Goal: Task Accomplishment & Management: Manage account settings

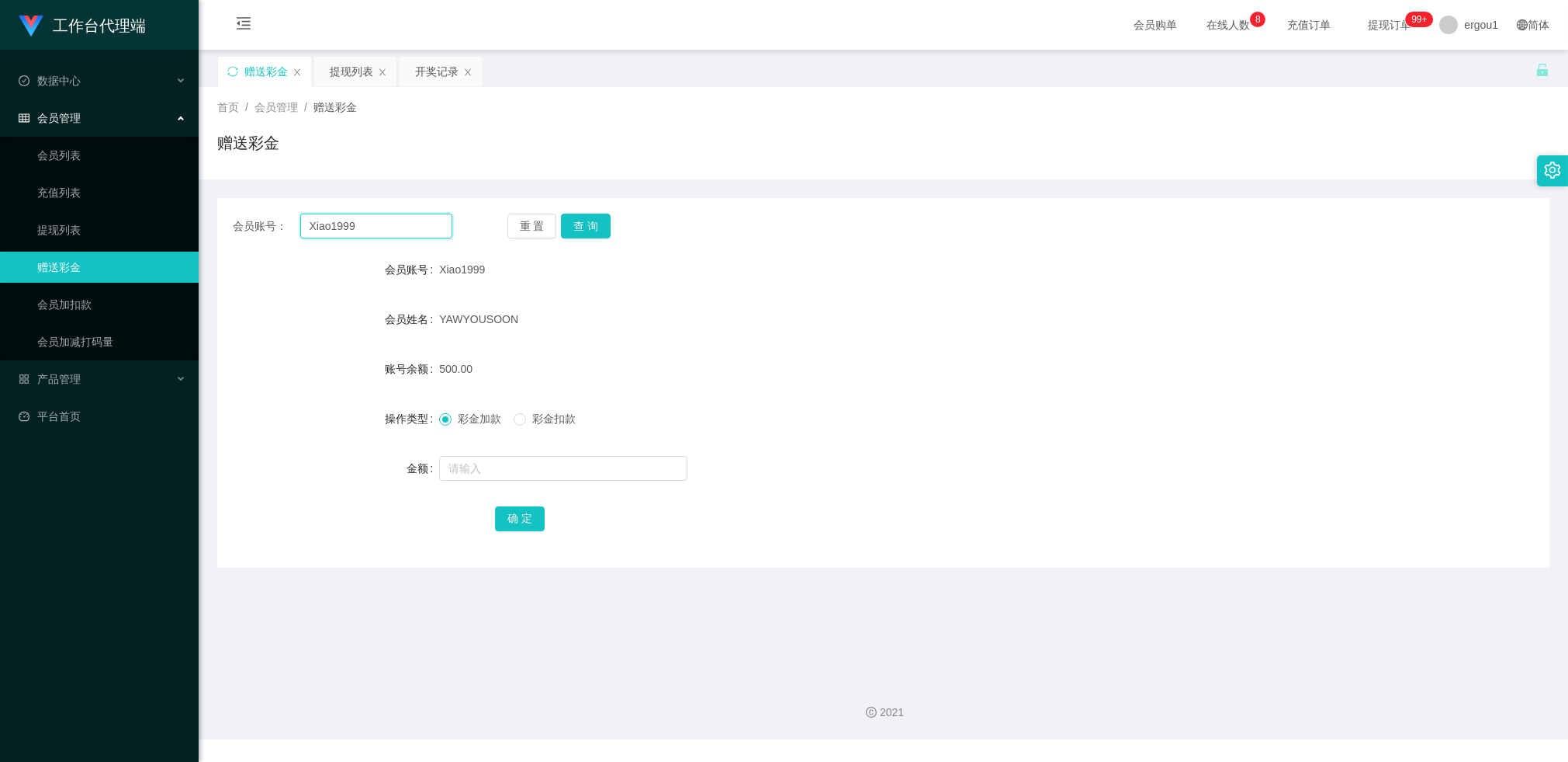
click at [343, 236] on input "Xiao1999" at bounding box center [376, 226] width 152 height 25
click at [343, 236] on input "Xiao1999" at bounding box center [376, 226] width 152 height 25
paste input "157"
type input "1579"
drag, startPoint x: 585, startPoint y: 223, endPoint x: 569, endPoint y: 296, distance: 74.7
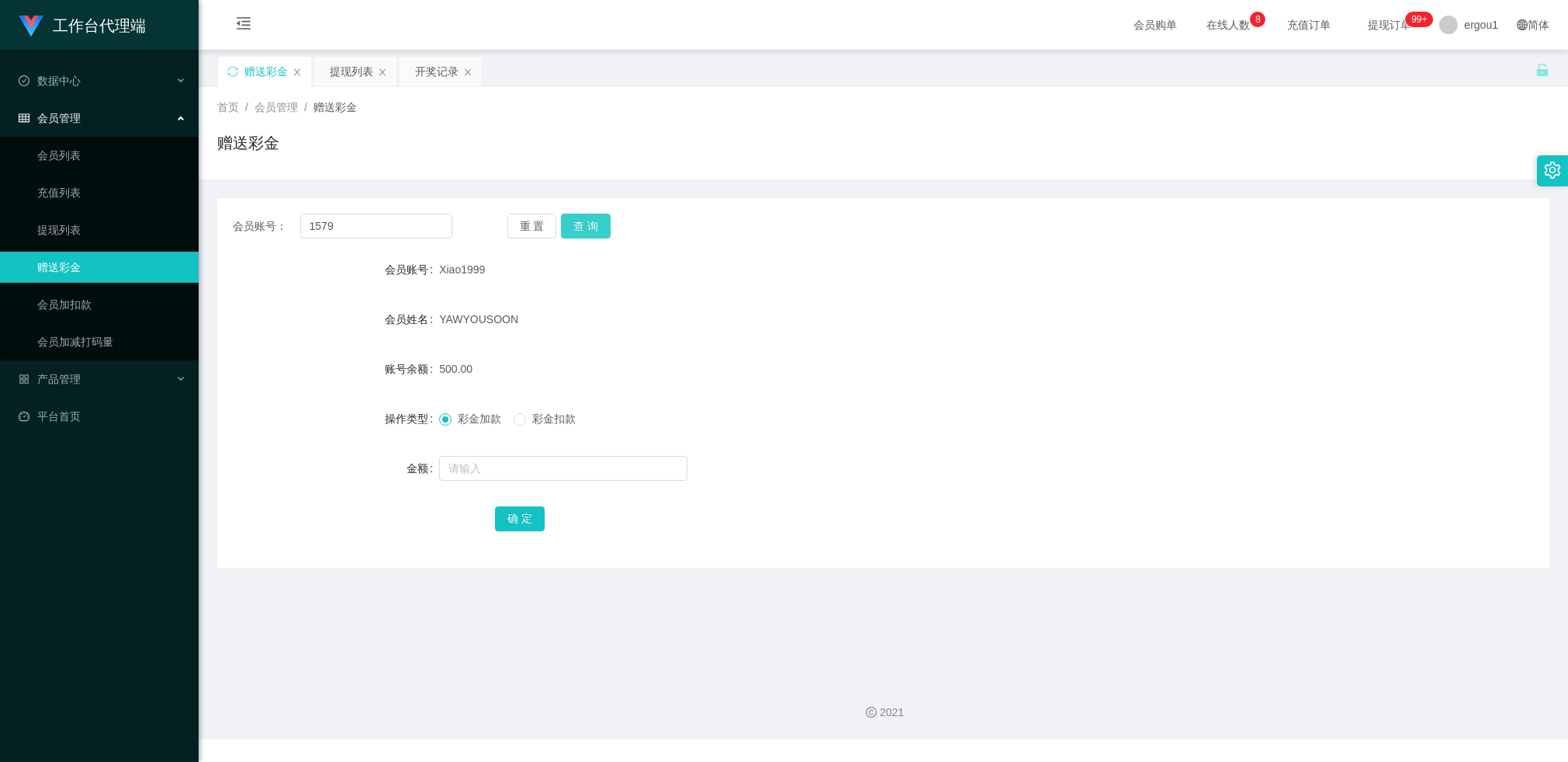
click at [585, 223] on button "查 询" at bounding box center [585, 226] width 50 height 25
click at [528, 462] on input "text" at bounding box center [564, 468] width 248 height 25
type input "100"
drag, startPoint x: 533, startPoint y: 520, endPoint x: 529, endPoint y: 511, distance: 9.8
click at [533, 521] on button "确 定" at bounding box center [520, 518] width 50 height 25
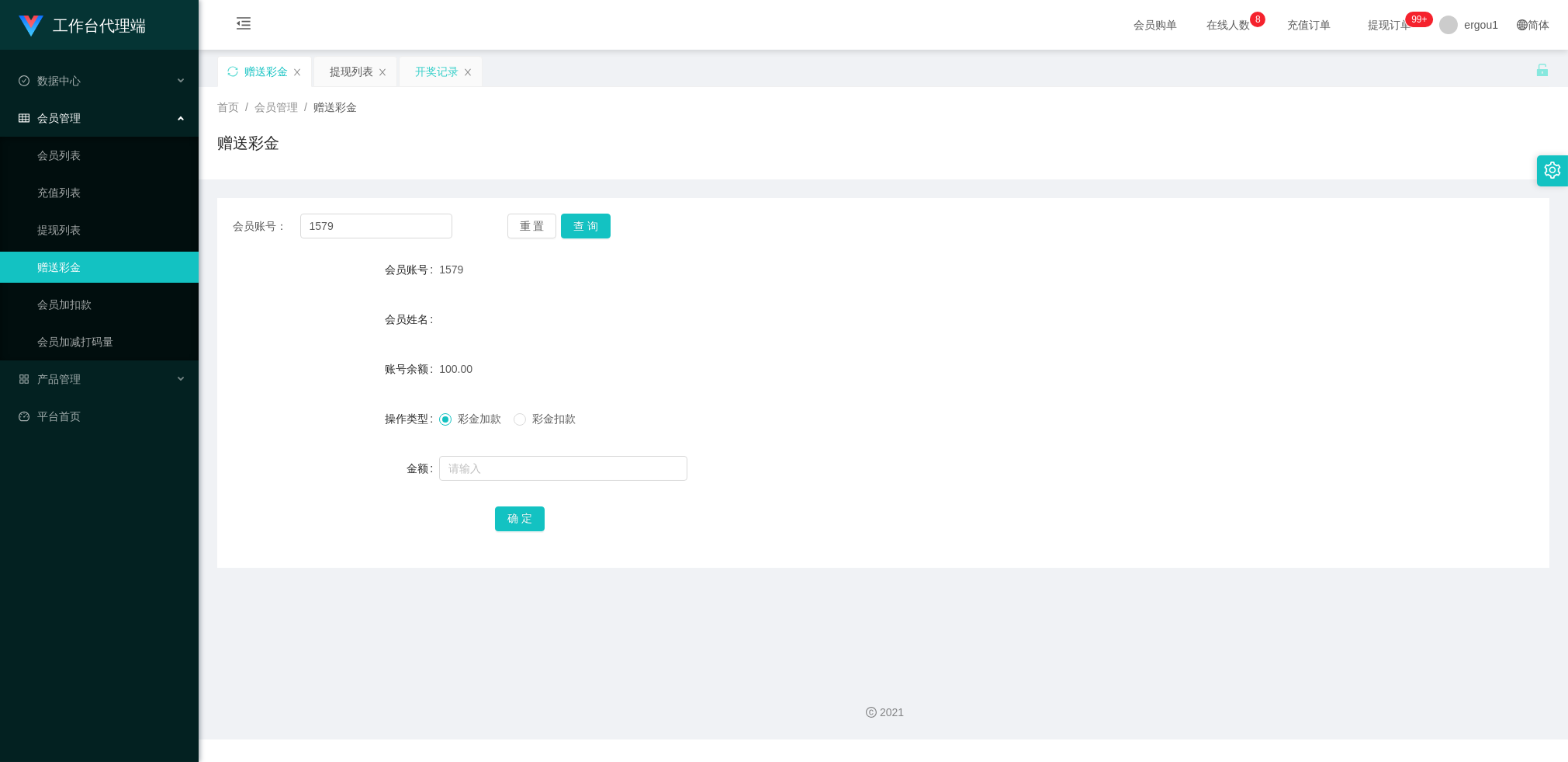
click at [417, 68] on div "开奖记录" at bounding box center [437, 71] width 44 height 29
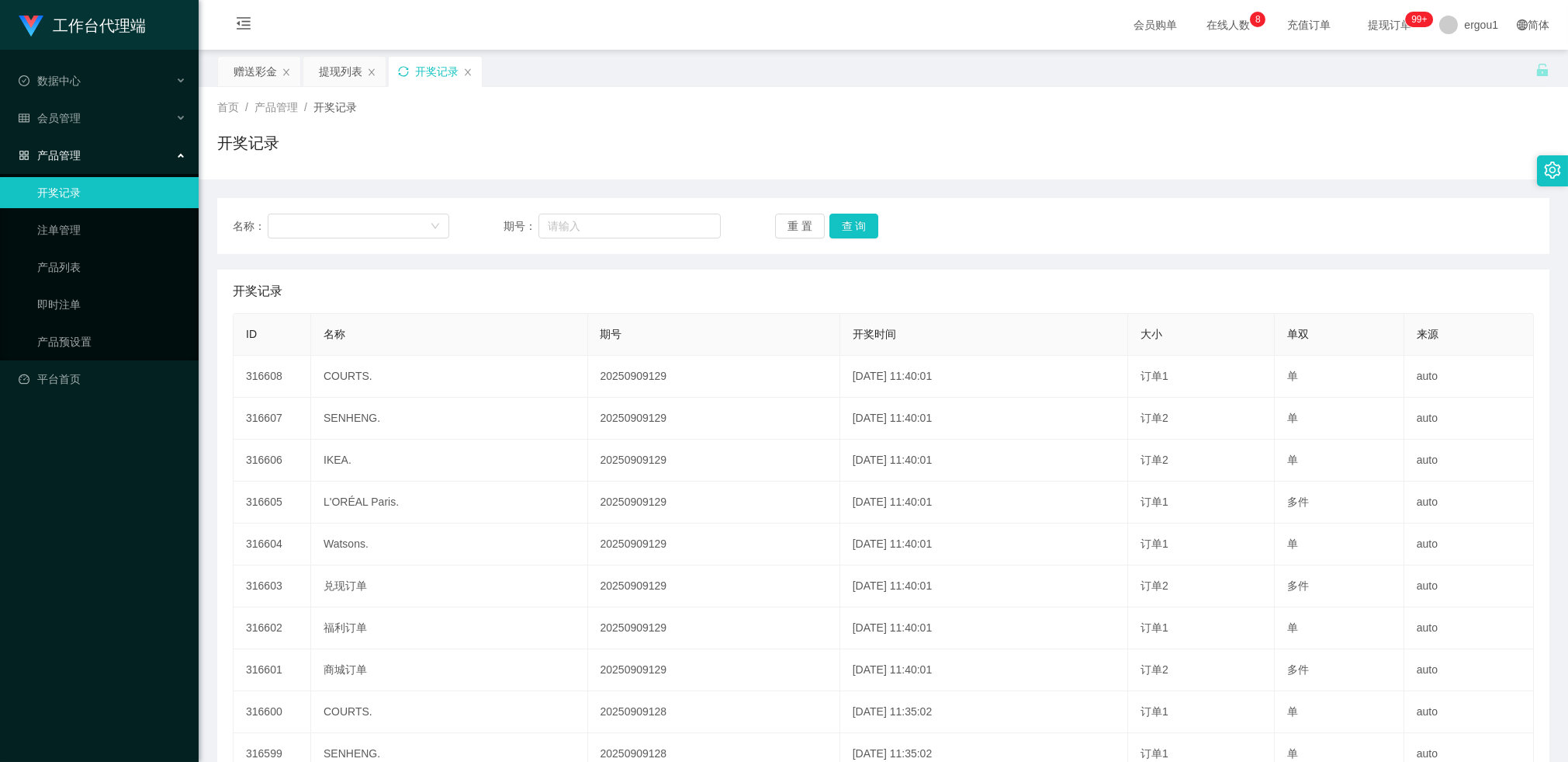
click at [400, 71] on icon "图标: sync" at bounding box center [403, 71] width 11 height 11
click at [409, 73] on div "开奖记录" at bounding box center [435, 71] width 93 height 29
click at [408, 71] on icon "图标: sync" at bounding box center [403, 71] width 11 height 11
drag, startPoint x: 245, startPoint y: 81, endPoint x: 253, endPoint y: 82, distance: 8.1
click at [245, 80] on div "赠送彩金" at bounding box center [256, 71] width 44 height 29
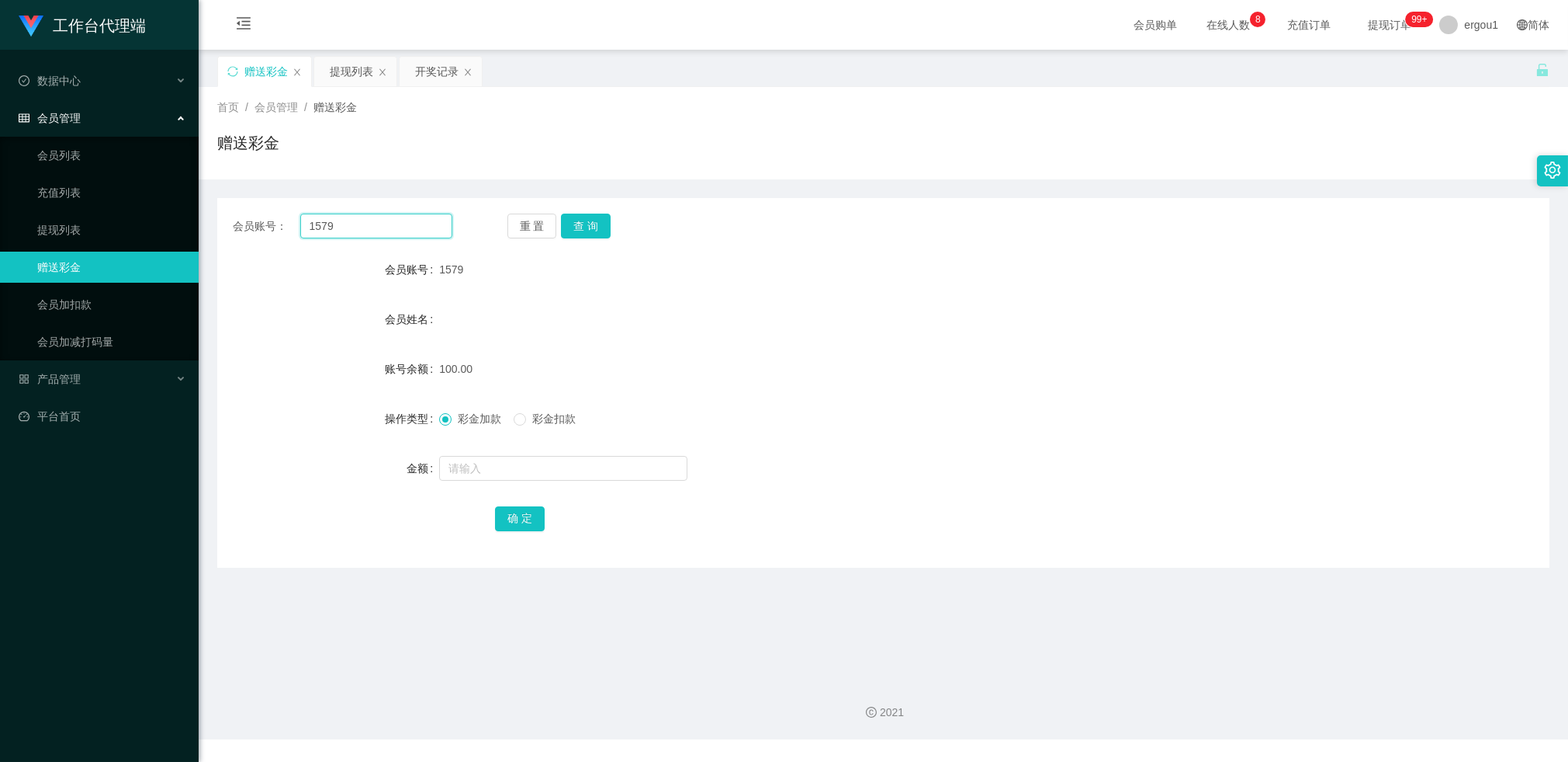
click at [319, 222] on input "1579" at bounding box center [376, 226] width 152 height 25
drag, startPoint x: 355, startPoint y: 78, endPoint x: 352, endPoint y: 97, distance: 19.2
click at [355, 78] on div "提现列表" at bounding box center [352, 71] width 44 height 29
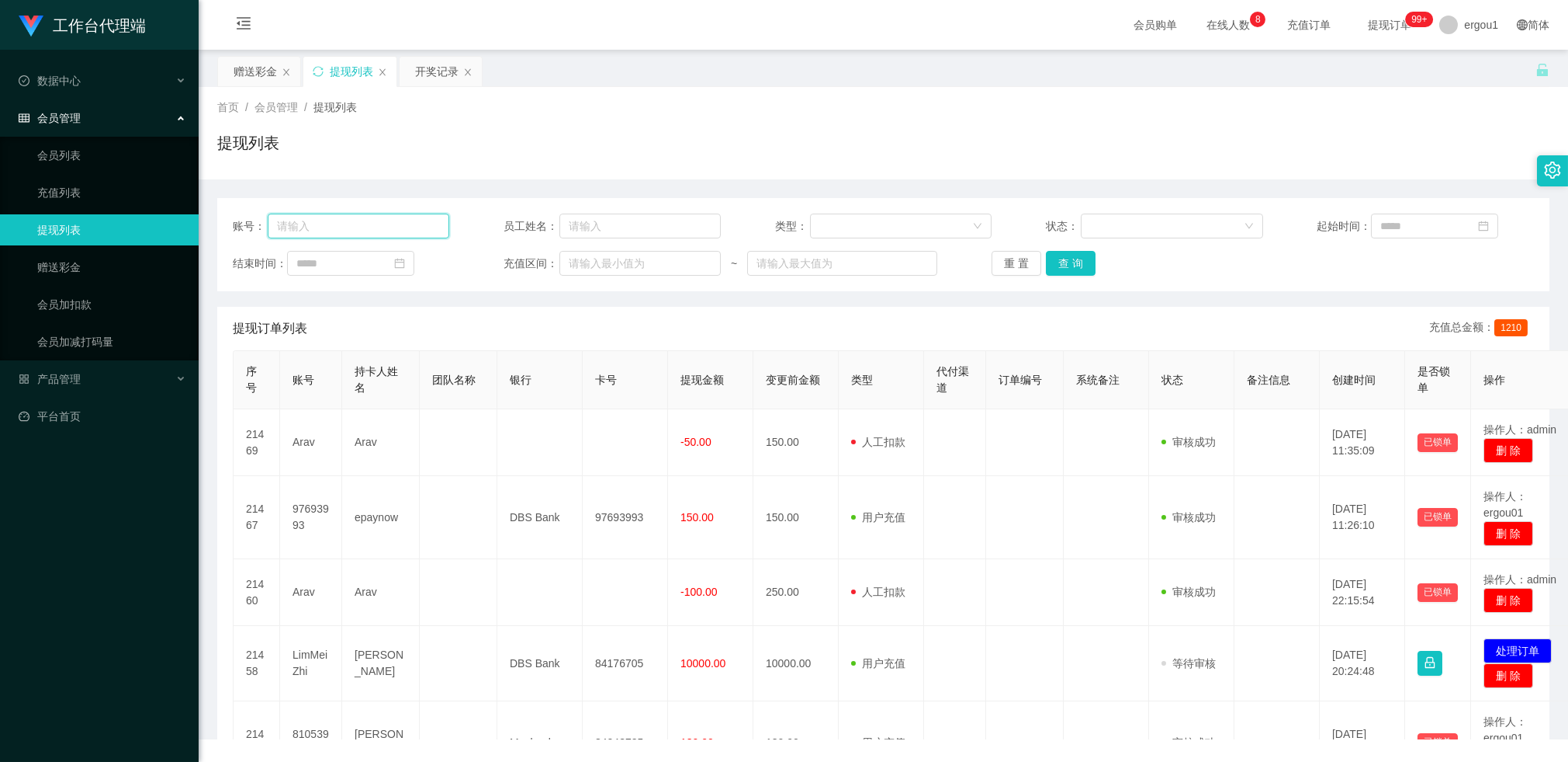
click at [378, 231] on input "text" at bounding box center [359, 226] width 183 height 25
paste input "1579"
type input "1579"
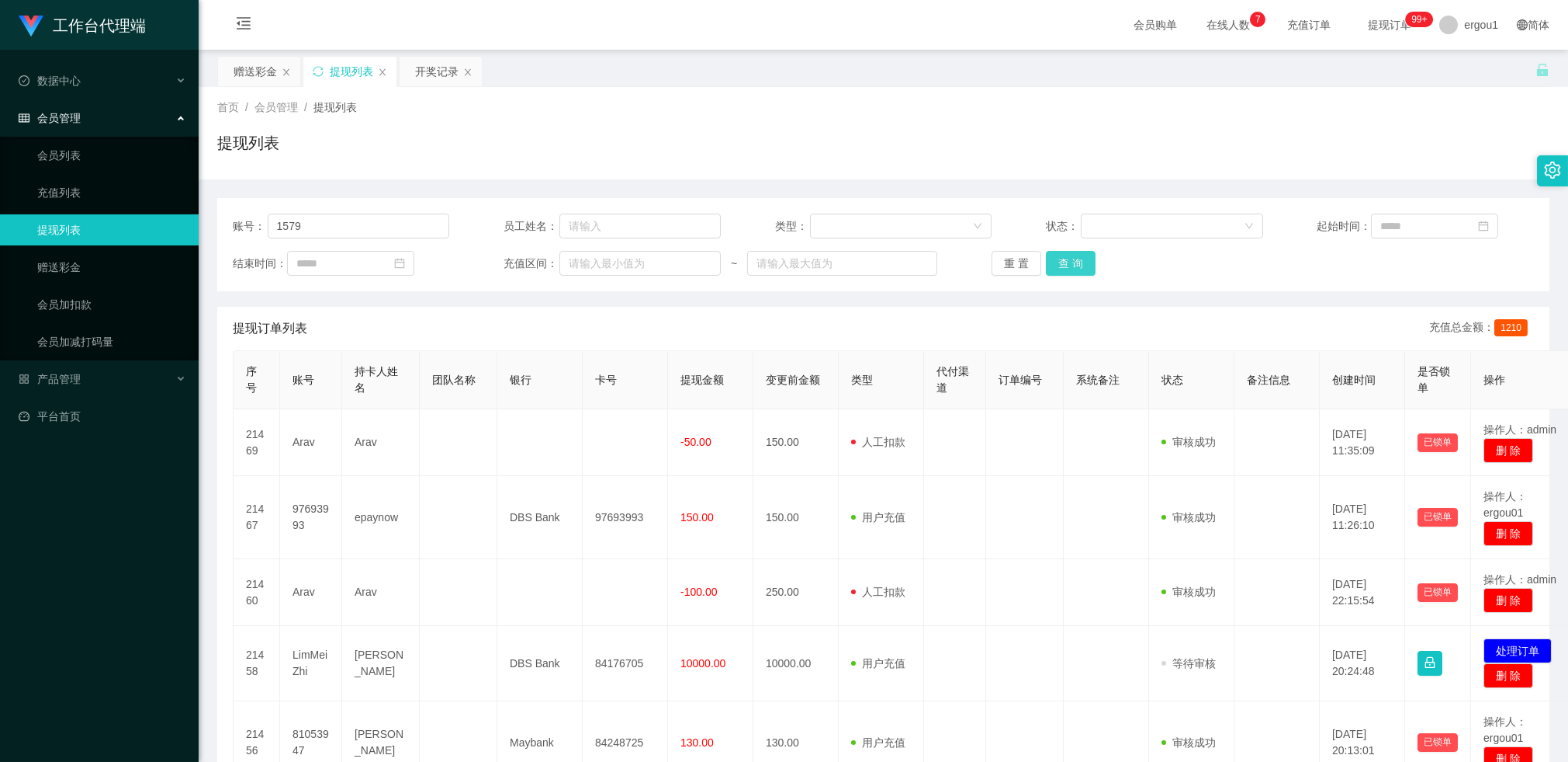
click at [1069, 269] on button "查 询" at bounding box center [1070, 263] width 50 height 25
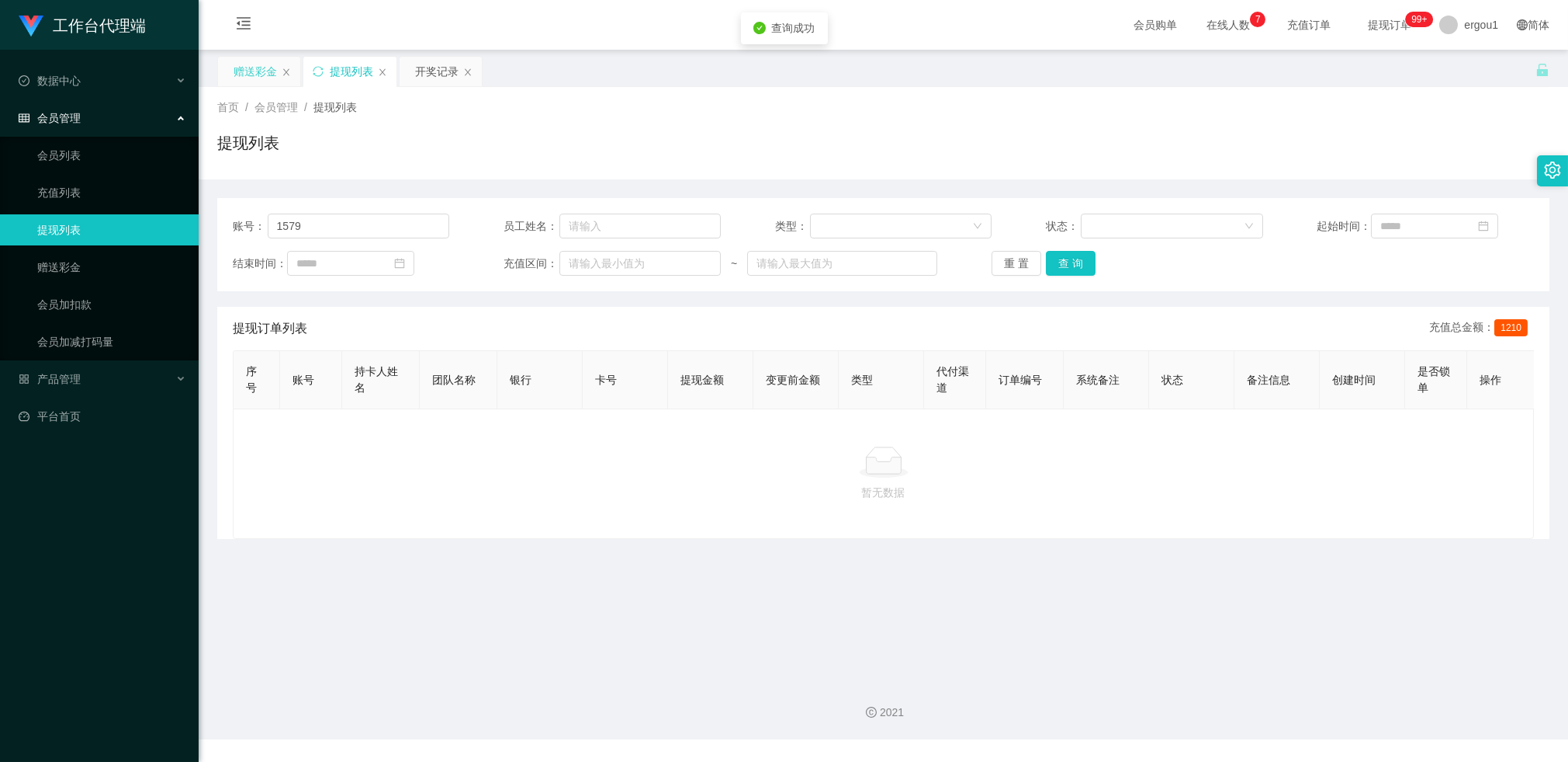
click at [261, 71] on div "赠送彩金" at bounding box center [256, 71] width 44 height 29
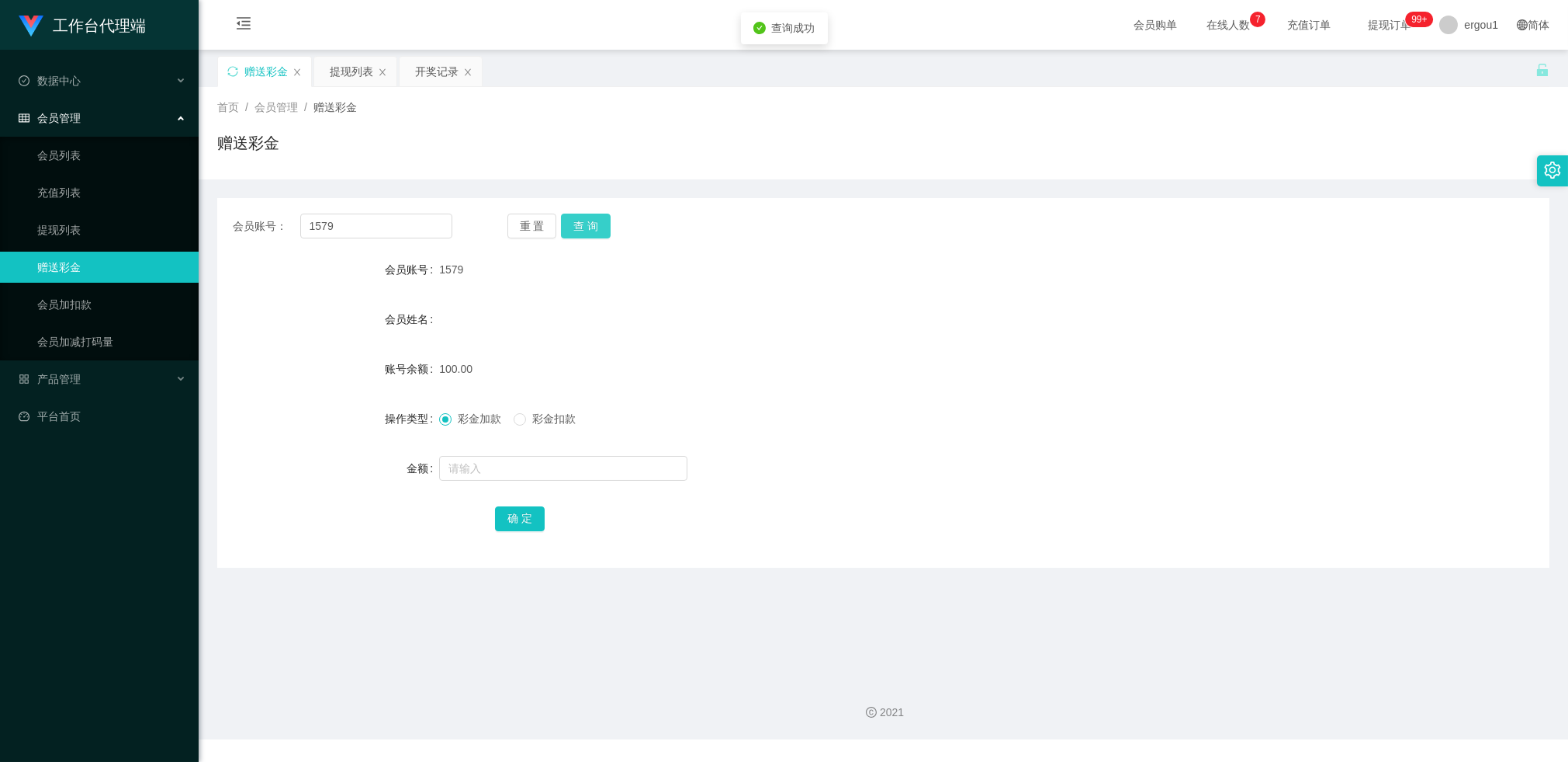
click at [601, 225] on button "查 询" at bounding box center [585, 226] width 50 height 25
click at [600, 227] on button "查 询" at bounding box center [585, 226] width 50 height 25
click at [485, 466] on input "text" at bounding box center [564, 468] width 248 height 25
type input "100"
click at [509, 525] on button "确 定" at bounding box center [520, 518] width 50 height 25
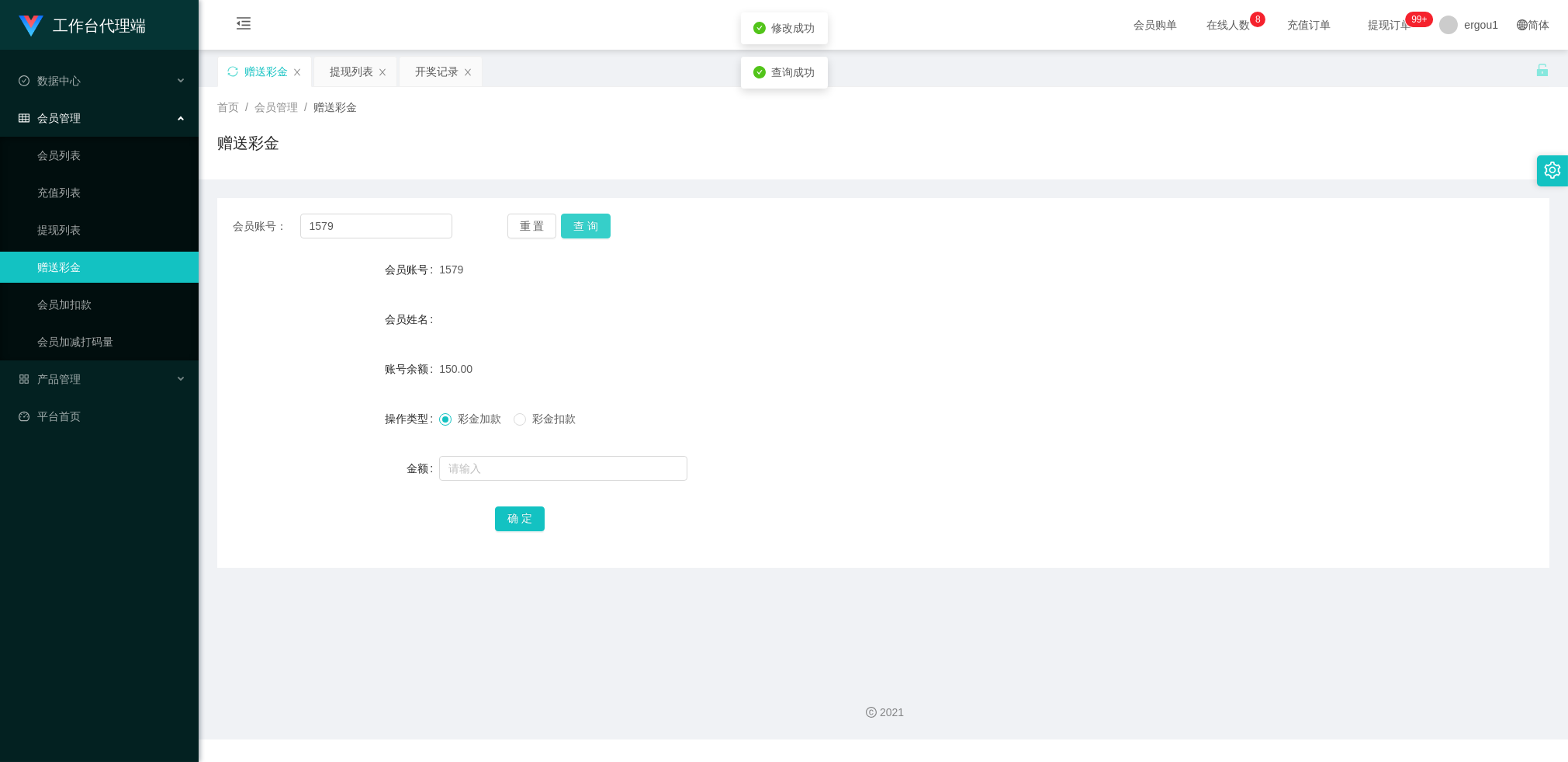
click at [594, 232] on button "查 询" at bounding box center [585, 226] width 50 height 25
click at [357, 219] on input "1579" at bounding box center [376, 226] width 152 height 25
paste input "这是你注册的升级账号，请记住账号跟密码！"
type input "这是你注册的升级账号，请记住账号跟密码！"
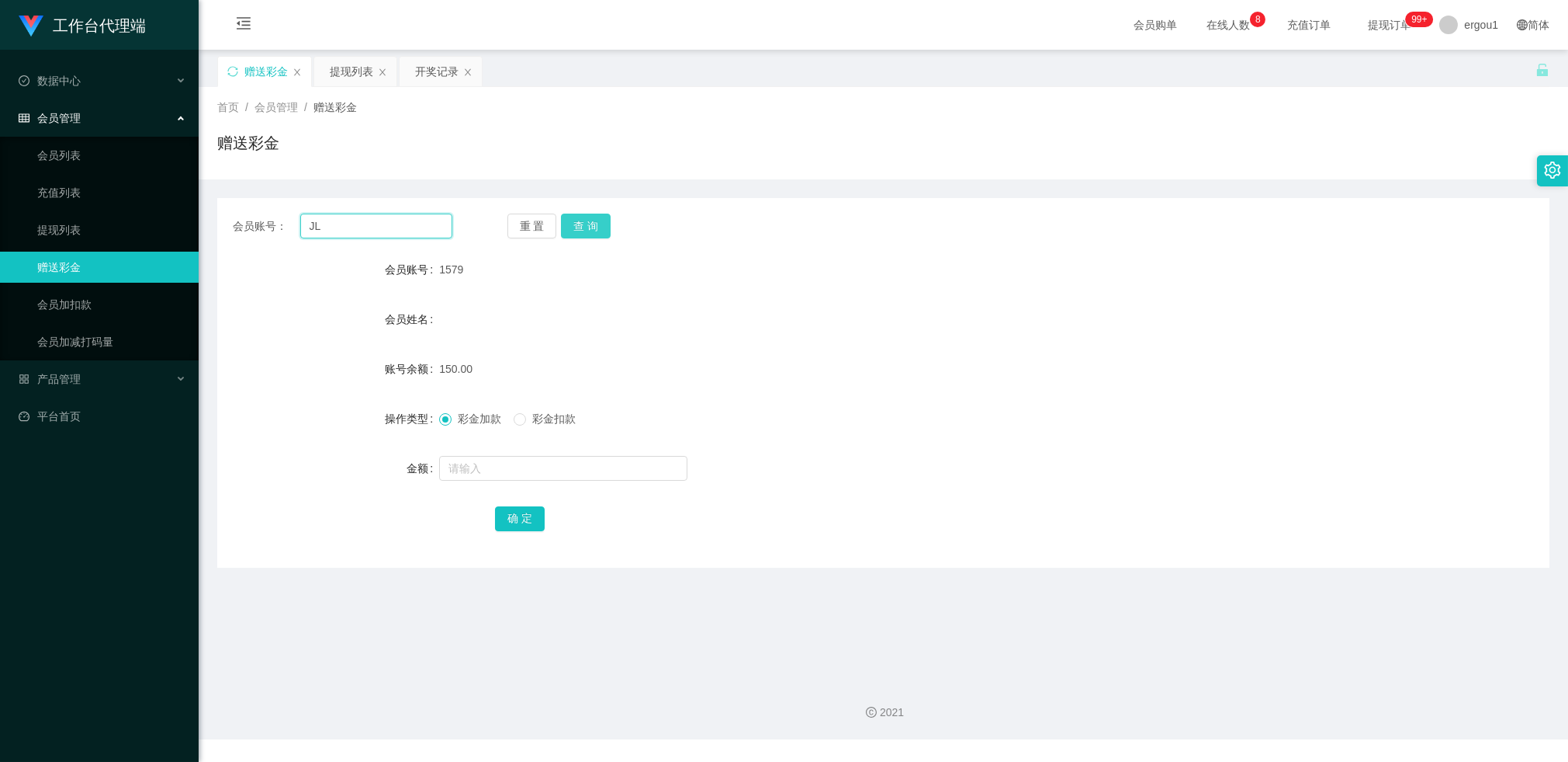
type input "JL"
click at [601, 223] on button "查 询" at bounding box center [585, 226] width 50 height 25
click at [561, 467] on input "text" at bounding box center [564, 468] width 248 height 25
type input "100"
click at [526, 521] on button "确 定" at bounding box center [520, 518] width 50 height 25
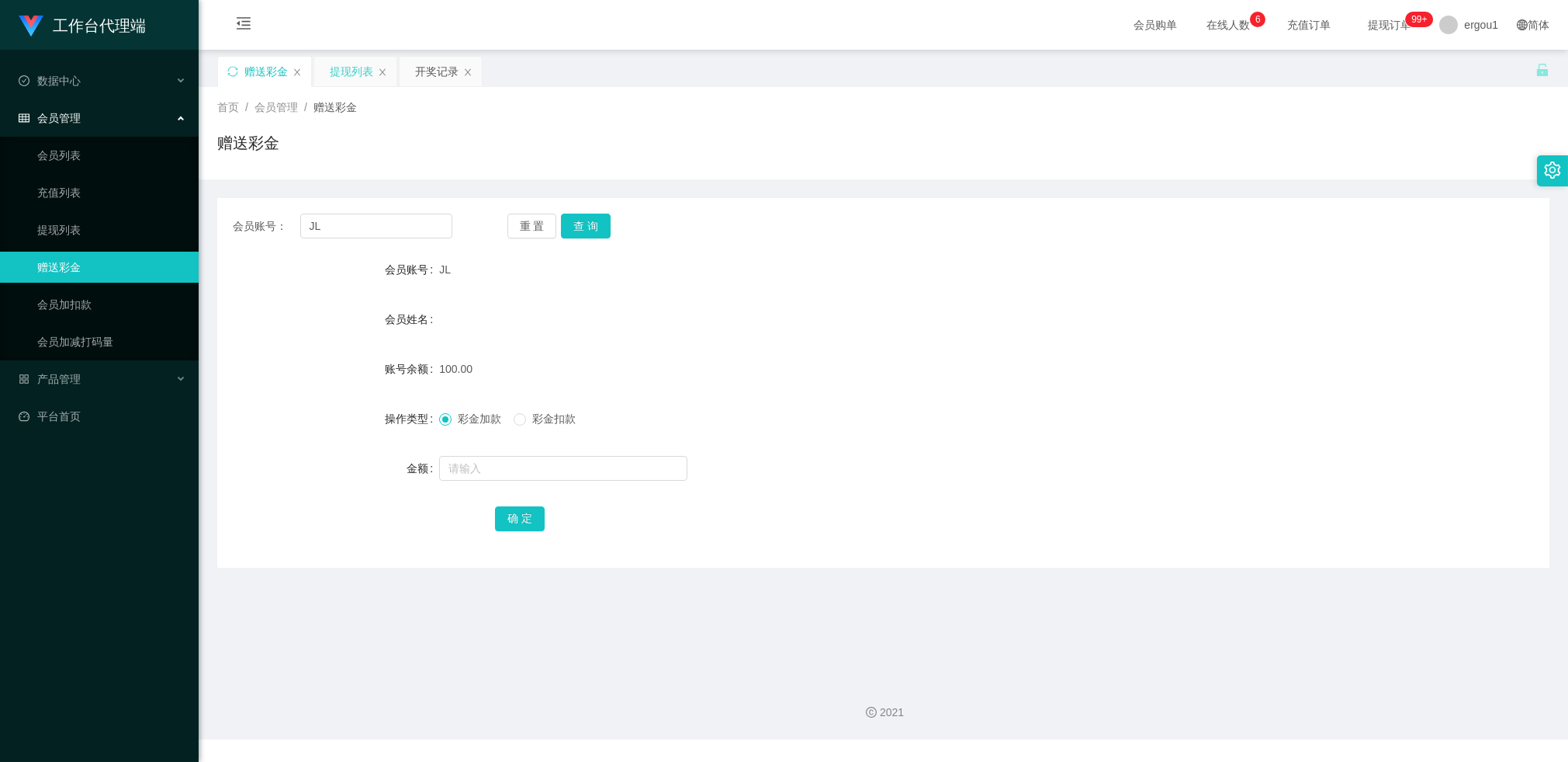
click at [352, 75] on div "提现列表" at bounding box center [352, 71] width 44 height 29
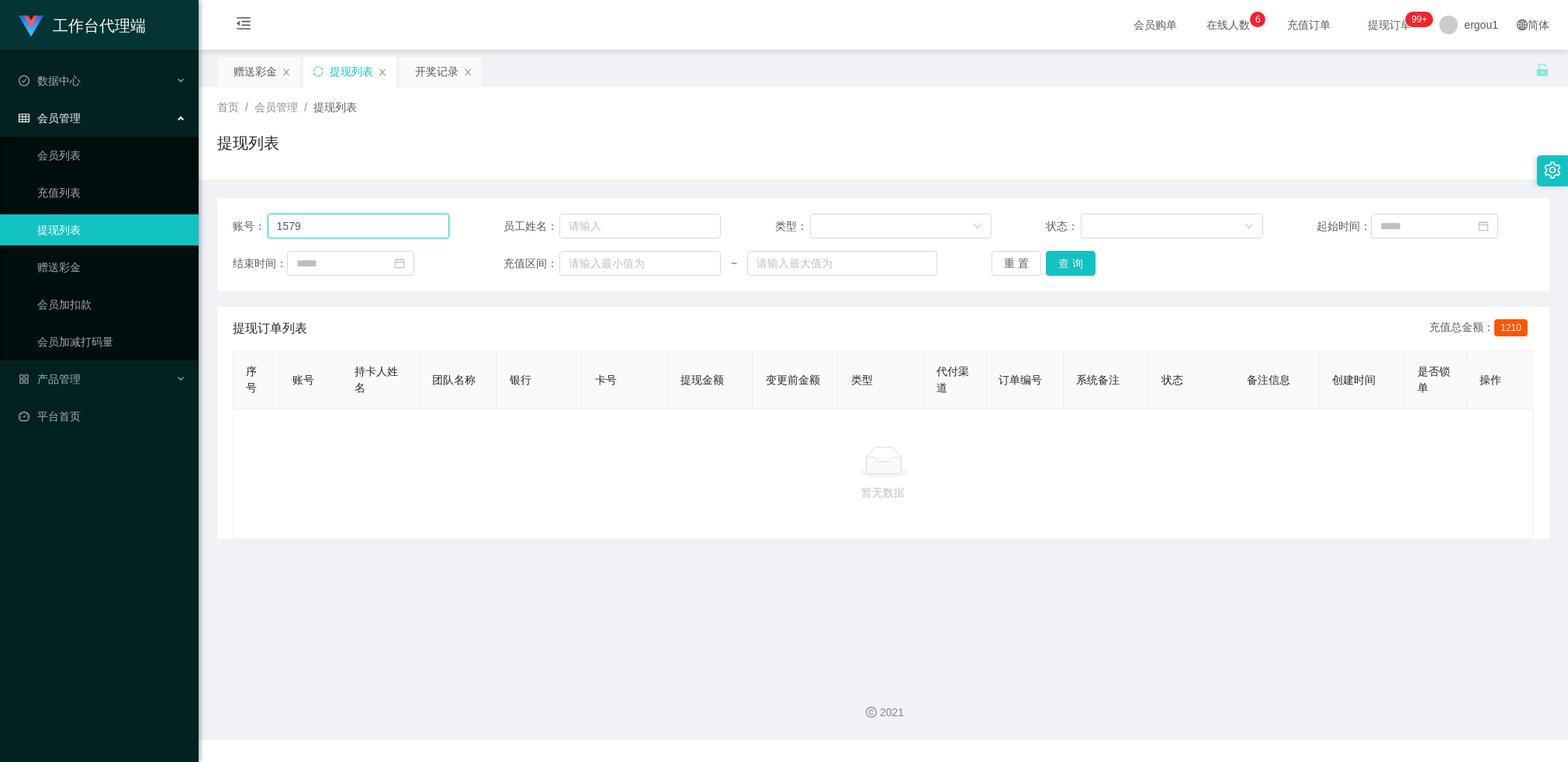
click at [352, 228] on input "1579" at bounding box center [359, 226] width 183 height 25
click at [1078, 271] on button "查 询" at bounding box center [1070, 263] width 50 height 25
click at [257, 75] on div "赠送彩金" at bounding box center [256, 71] width 44 height 29
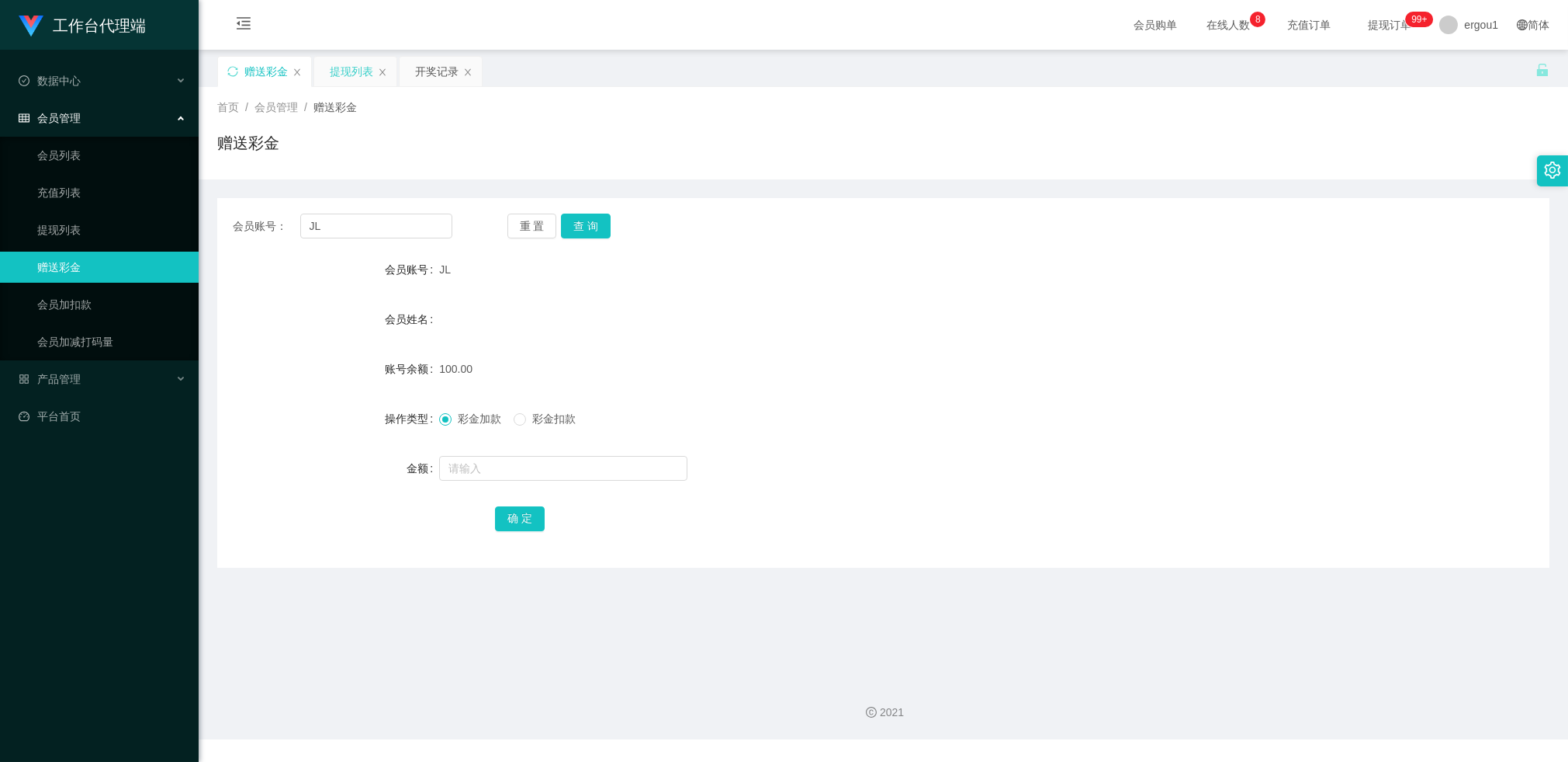
click at [364, 69] on div "提现列表" at bounding box center [352, 71] width 44 height 29
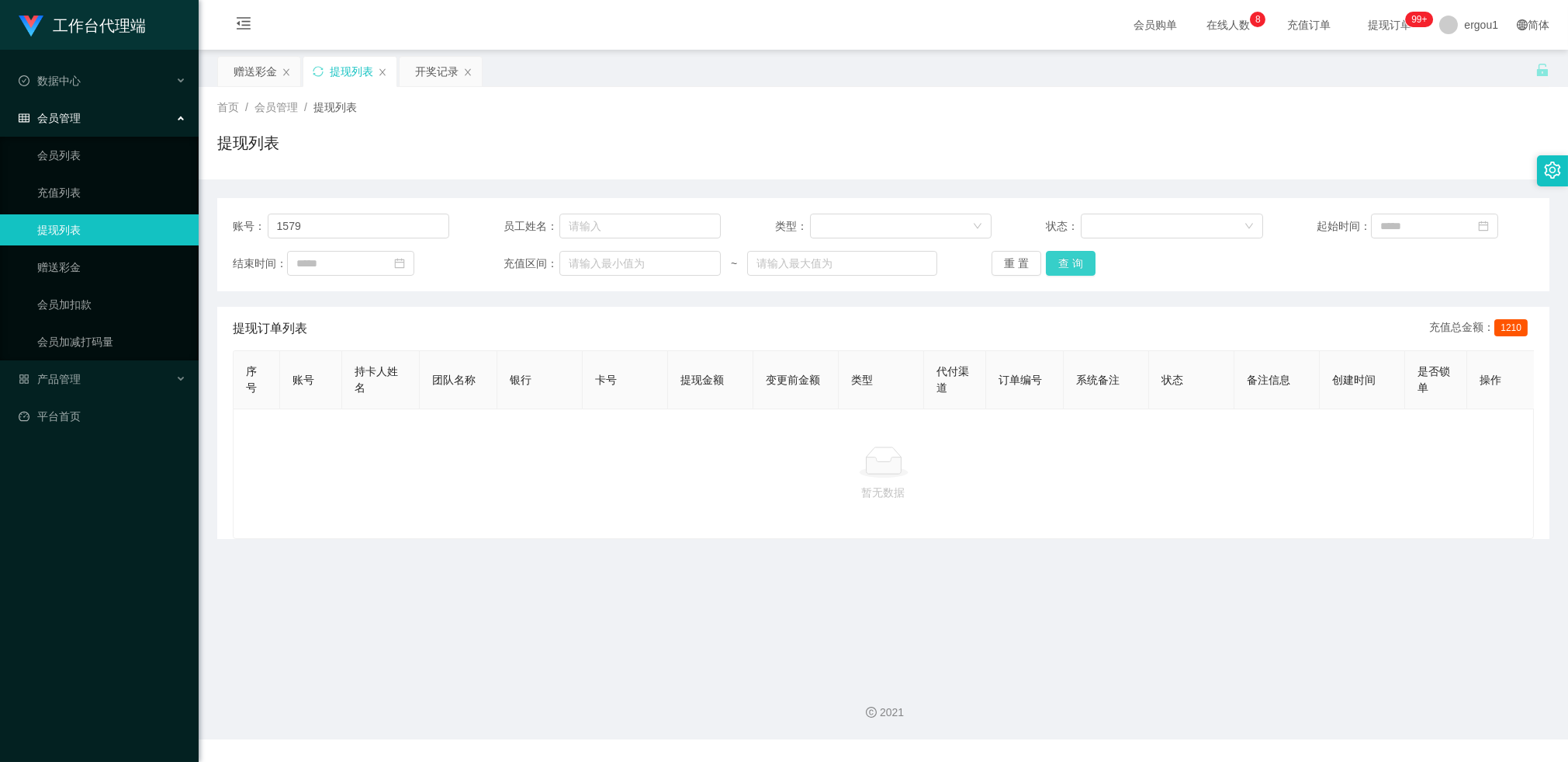
click at [1082, 270] on button "查 询" at bounding box center [1070, 263] width 50 height 25
click at [1078, 267] on button "查 询" at bounding box center [1070, 263] width 50 height 25
click at [268, 61] on div "赠送彩金" at bounding box center [256, 71] width 44 height 29
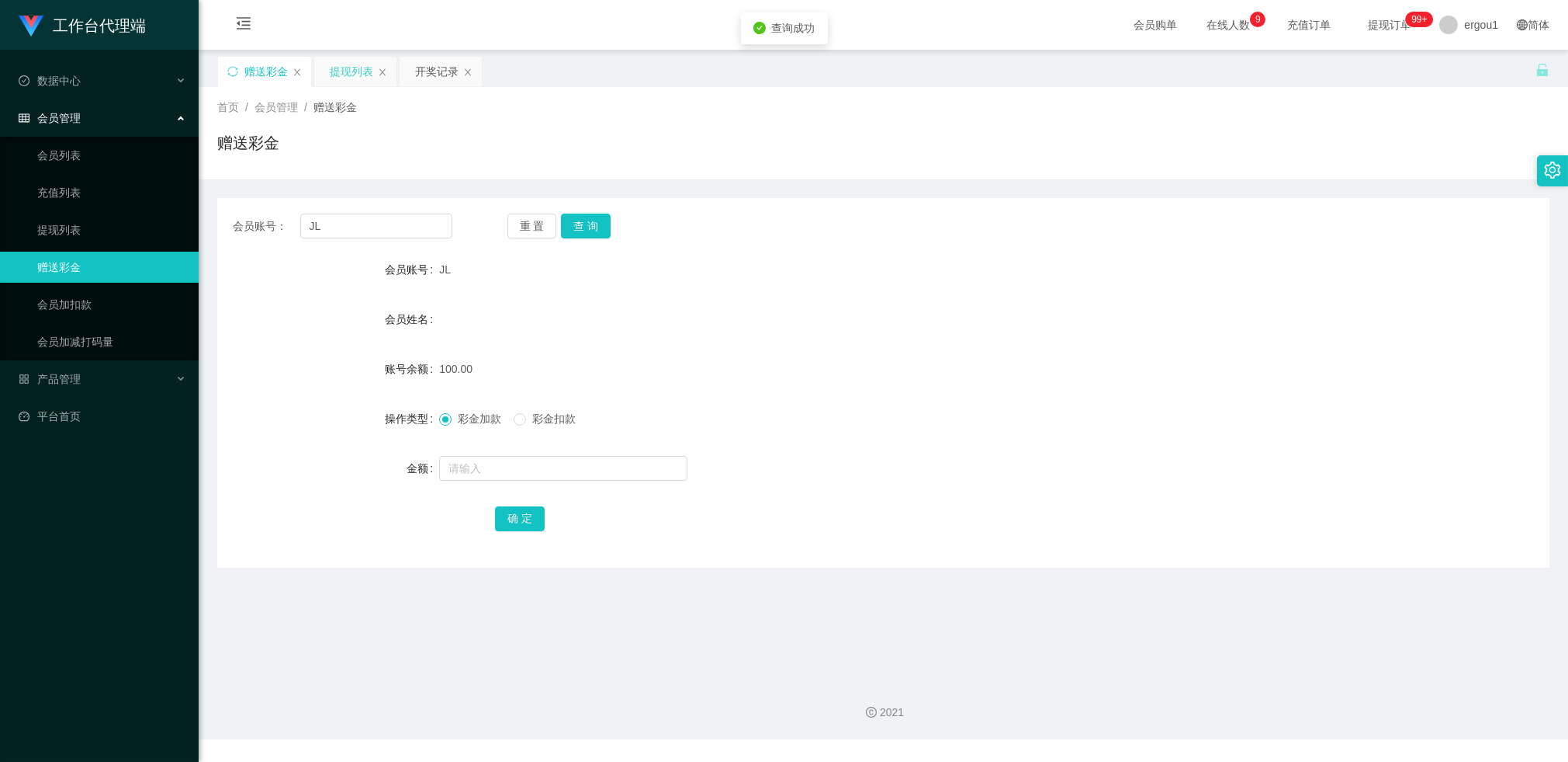
click at [341, 79] on div "提现列表" at bounding box center [352, 71] width 44 height 29
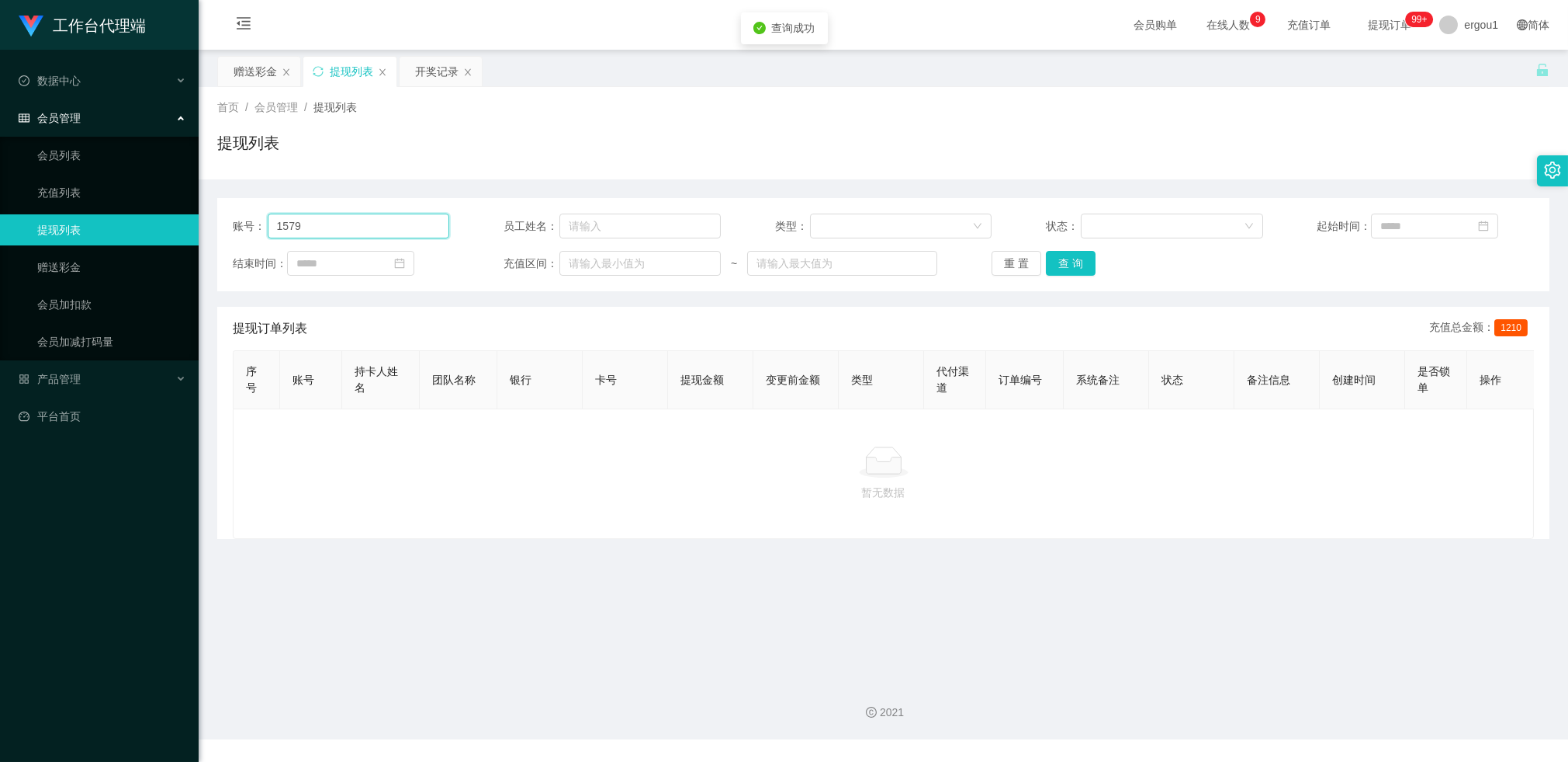
click at [363, 222] on input "1579" at bounding box center [359, 226] width 183 height 25
click at [240, 58] on div "赠送彩金" at bounding box center [256, 71] width 44 height 29
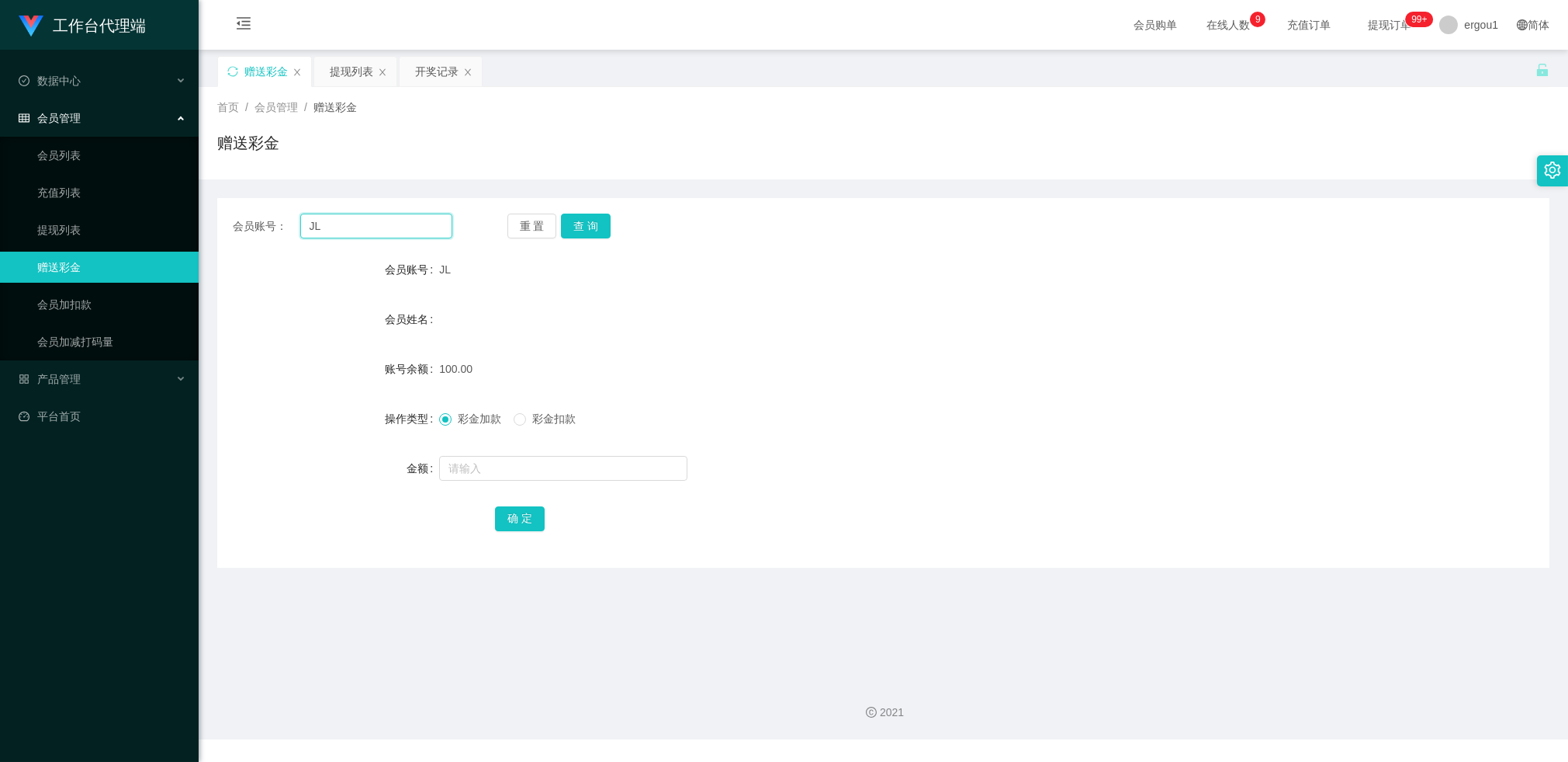
click at [371, 230] on input "JL" at bounding box center [376, 226] width 152 height 25
paste input "1579"
click at [590, 223] on button "查 询" at bounding box center [585, 226] width 50 height 25
click at [340, 219] on input "1579" at bounding box center [376, 226] width 152 height 25
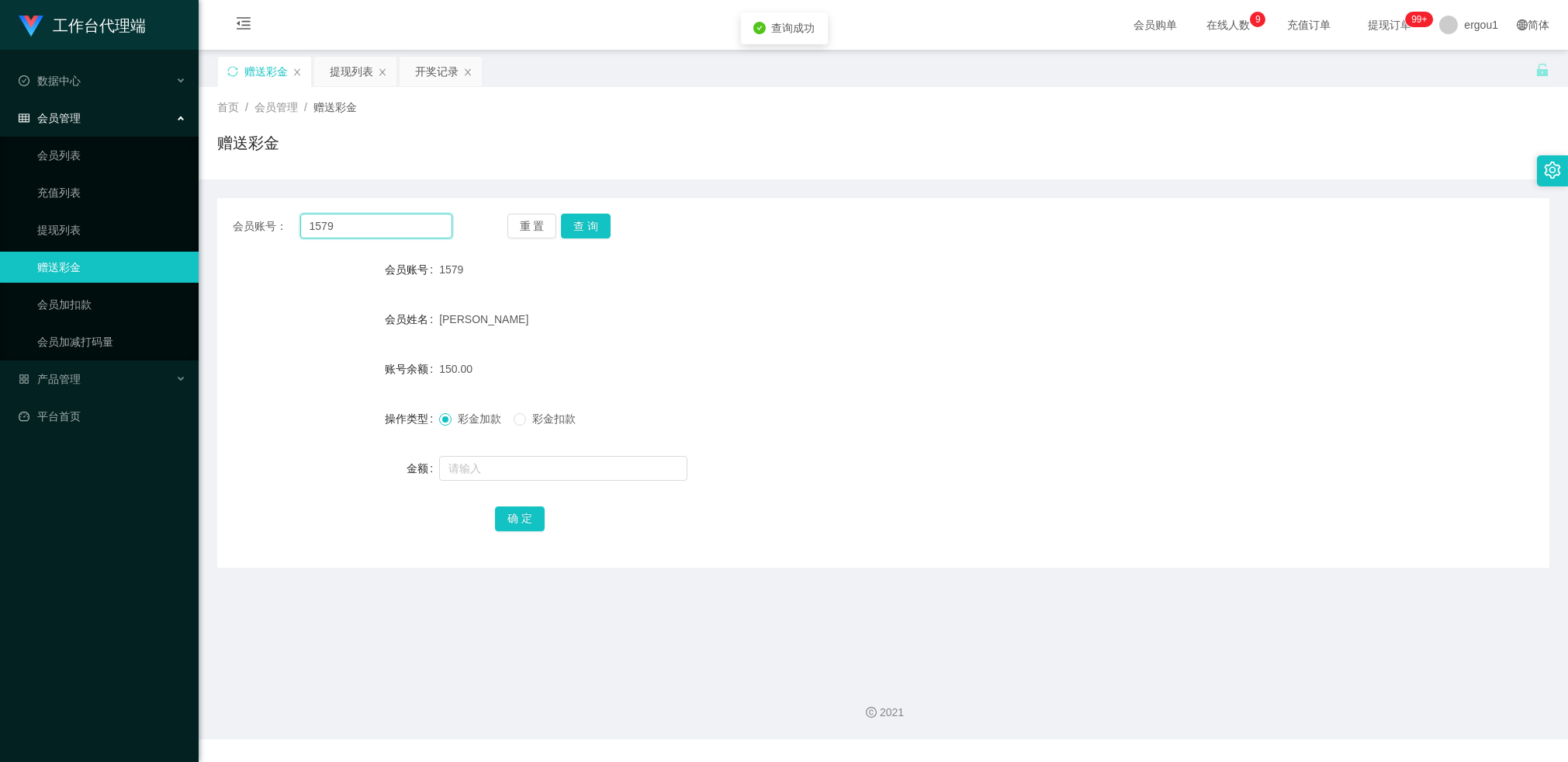
click at [340, 222] on input "1579" at bounding box center [376, 226] width 152 height 25
type input "JL"
click at [588, 229] on button "查 询" at bounding box center [585, 226] width 50 height 25
click at [365, 69] on div "提现列表" at bounding box center [352, 71] width 44 height 29
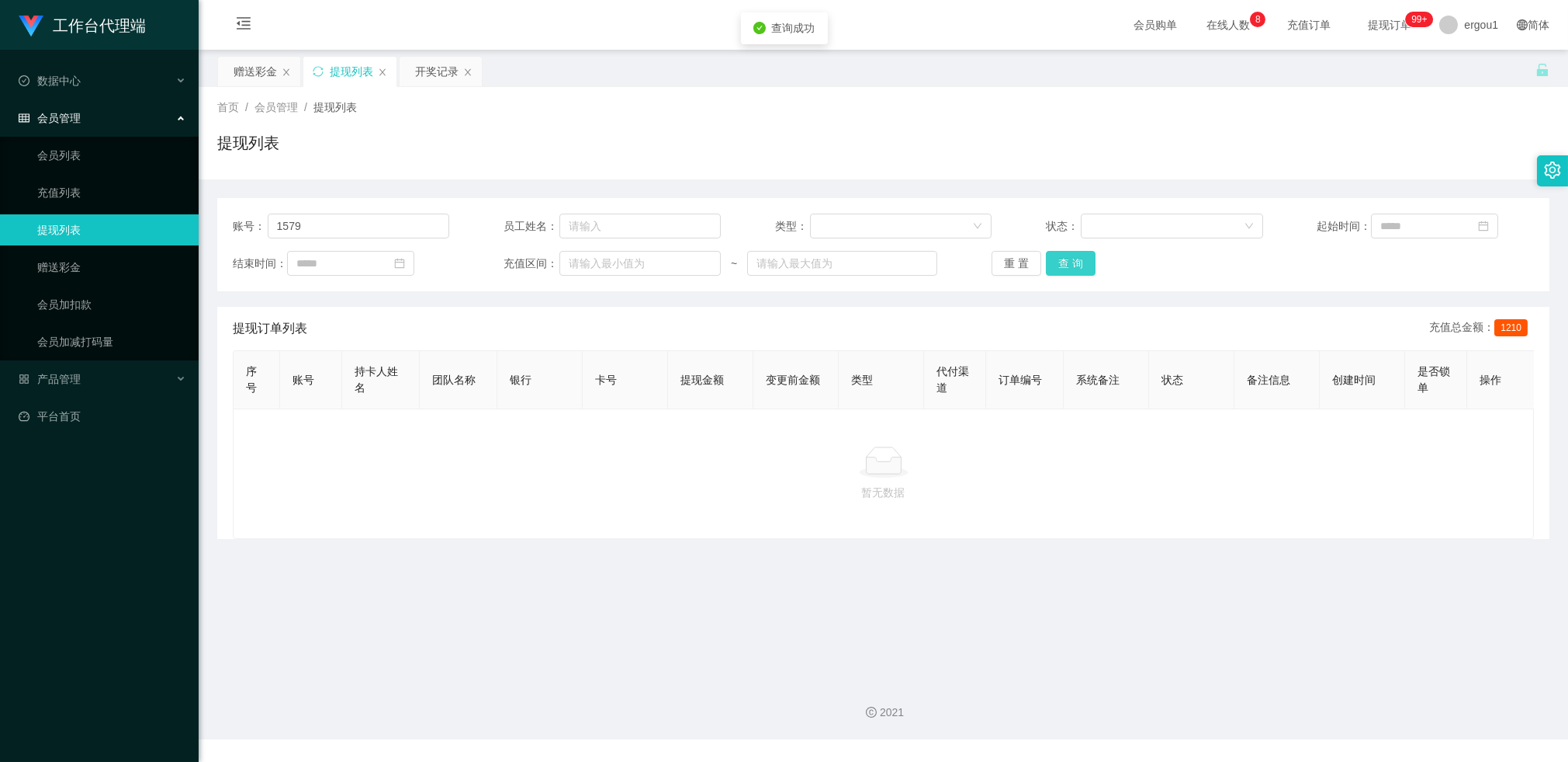
click at [1063, 258] on button "查 询" at bounding box center [1070, 263] width 50 height 25
click at [1083, 266] on button "查 询" at bounding box center [1070, 263] width 50 height 25
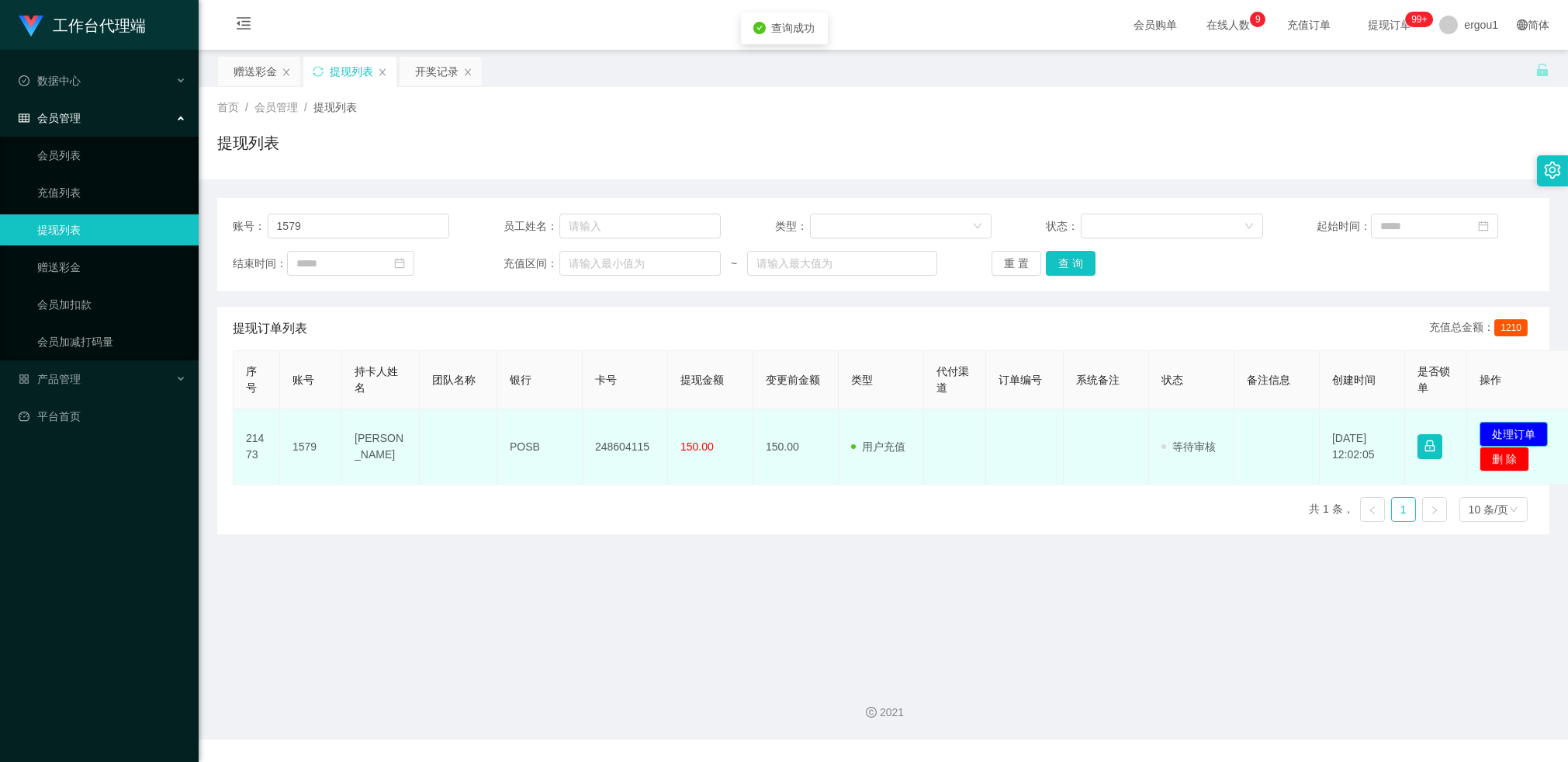
click at [1505, 429] on button "处理订单" at bounding box center [1514, 434] width 68 height 25
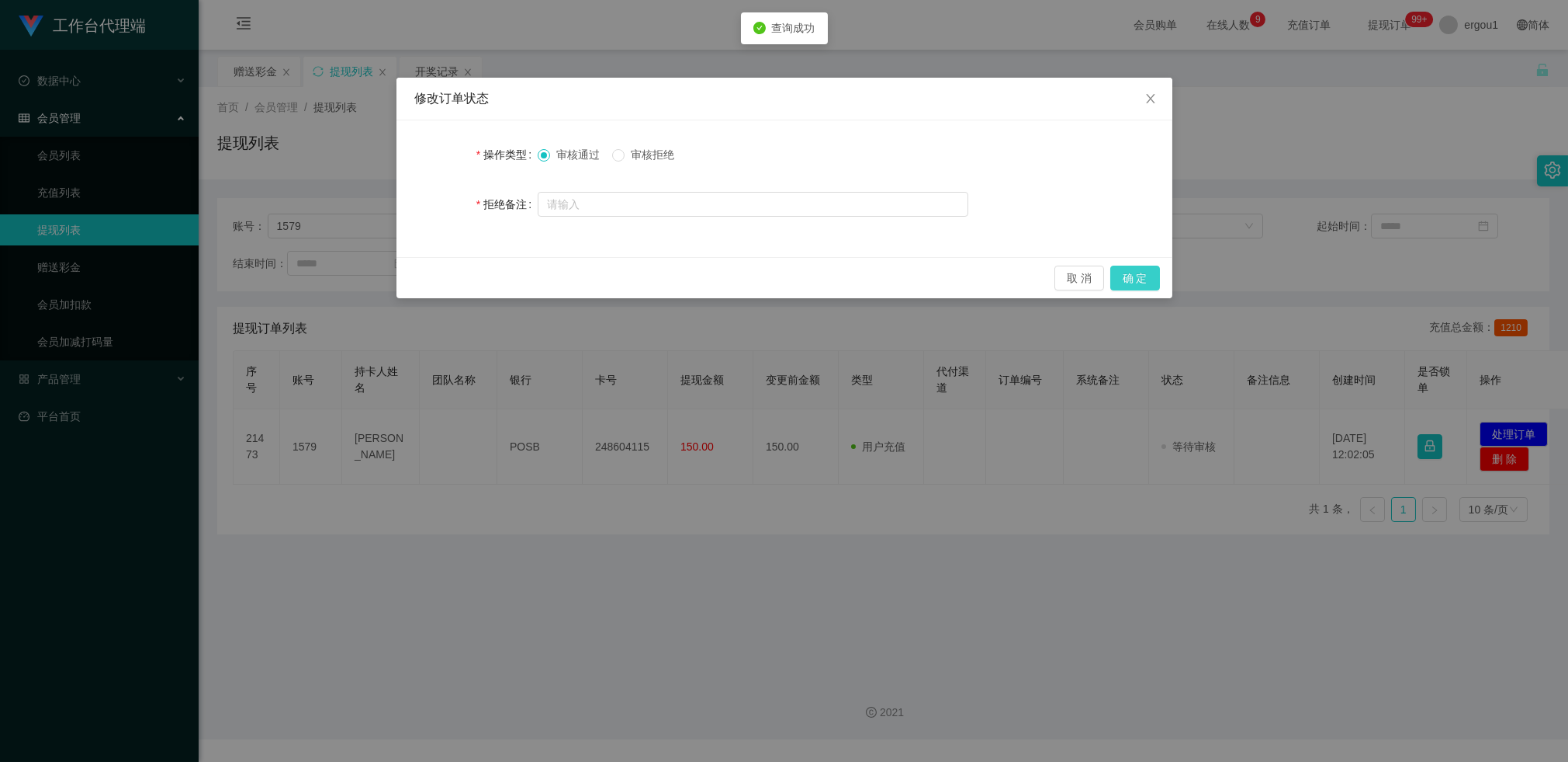
click at [1141, 280] on button "确 定" at bounding box center [1135, 278] width 50 height 25
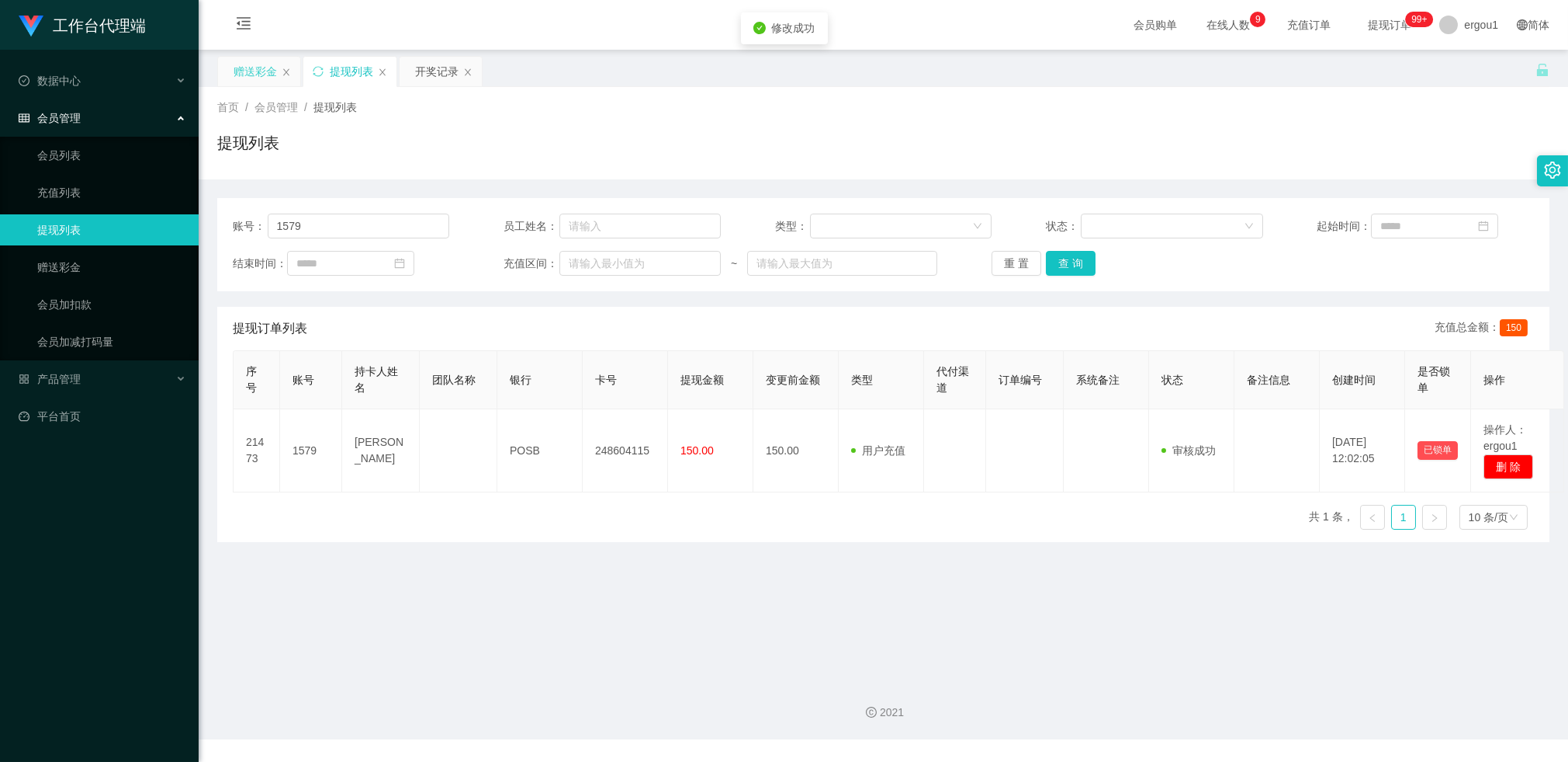
click at [259, 83] on div "赠送彩金" at bounding box center [256, 71] width 44 height 29
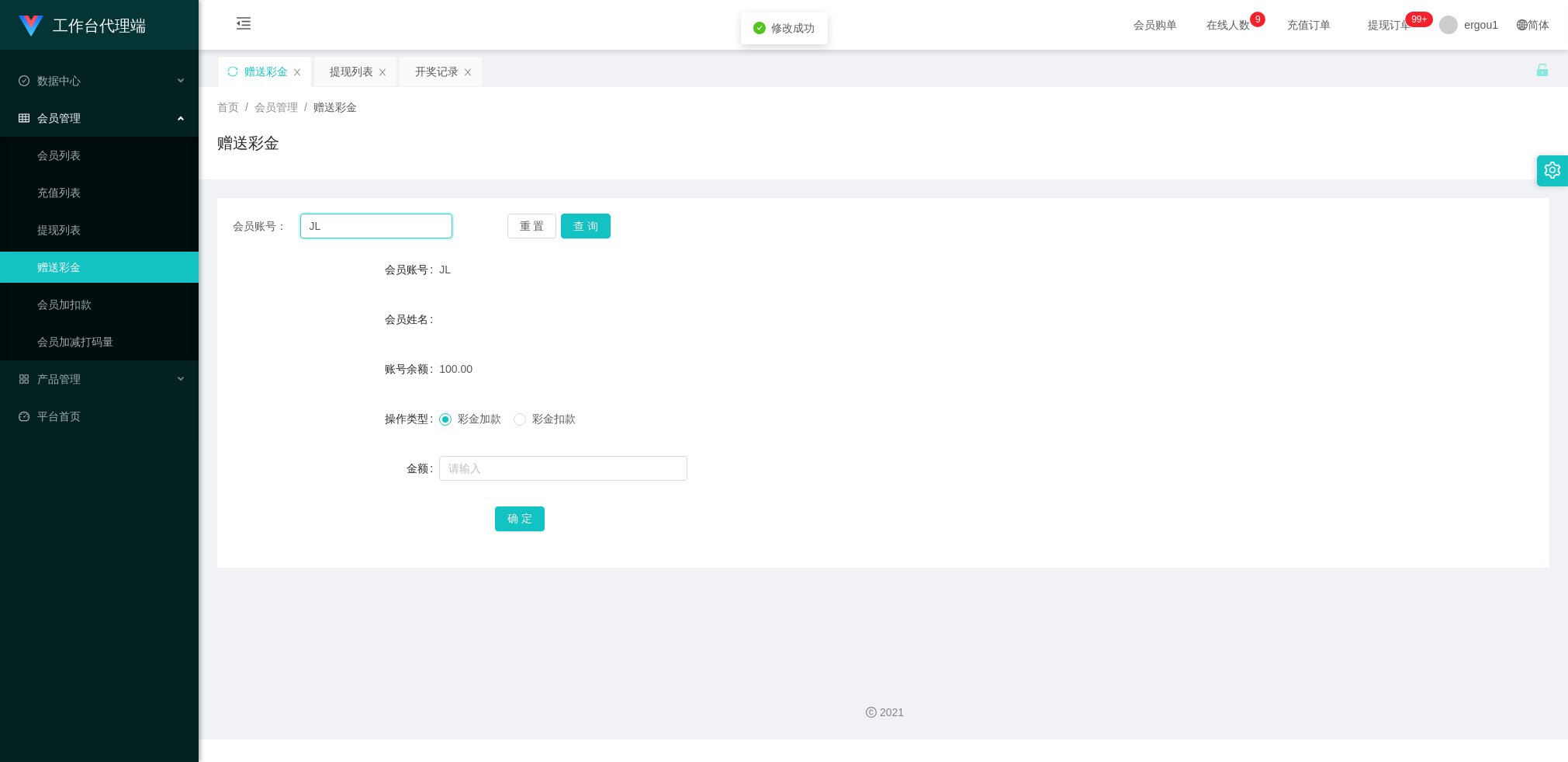
drag, startPoint x: 324, startPoint y: 230, endPoint x: 244, endPoint y: 218, distance: 80.9
click at [254, 224] on div "会员账号： JL" at bounding box center [343, 226] width 219 height 25
drag, startPoint x: 345, startPoint y: 79, endPoint x: 347, endPoint y: 109, distance: 30.1
click at [345, 79] on div "提现列表" at bounding box center [352, 71] width 44 height 29
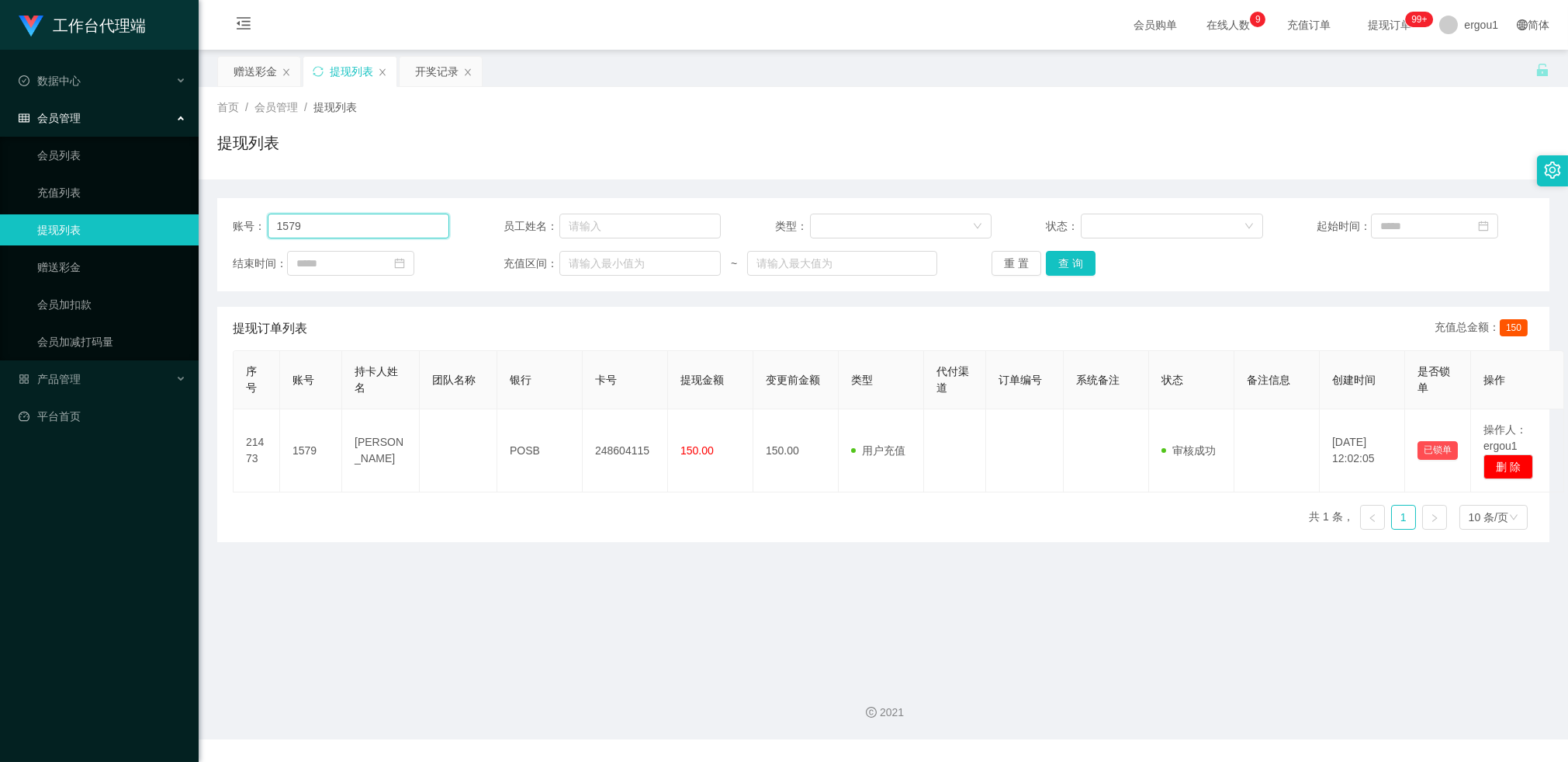
drag, startPoint x: 313, startPoint y: 222, endPoint x: 171, endPoint y: 222, distance: 142.0
click at [205, 222] on main "关闭左侧 关闭右侧 关闭其它 刷新页面 赠送彩金 提现列表 开奖记录 首页 / 会员管理 / 提现列表 / 提现列表 账号： 1579 员工姓名： 类型： 状…" at bounding box center [883, 358] width 1370 height 617
paste input "JL"
type input "JL"
click at [1106, 258] on div "重 置 查 询" at bounding box center [1099, 263] width 217 height 25
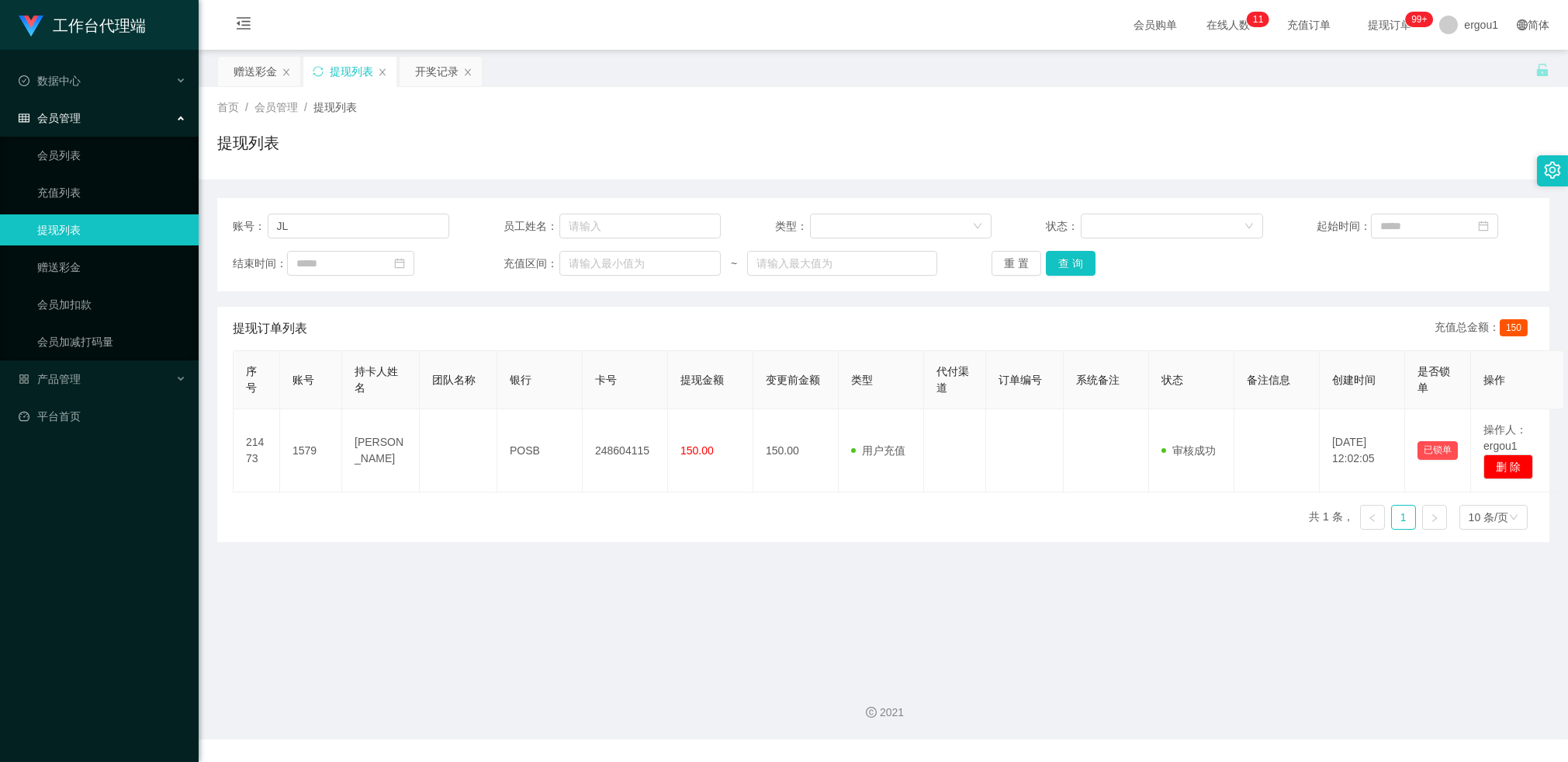
click at [1091, 262] on div "重 置 查 询" at bounding box center [1099, 263] width 217 height 25
click at [1080, 264] on button "查 询" at bounding box center [1070, 263] width 50 height 25
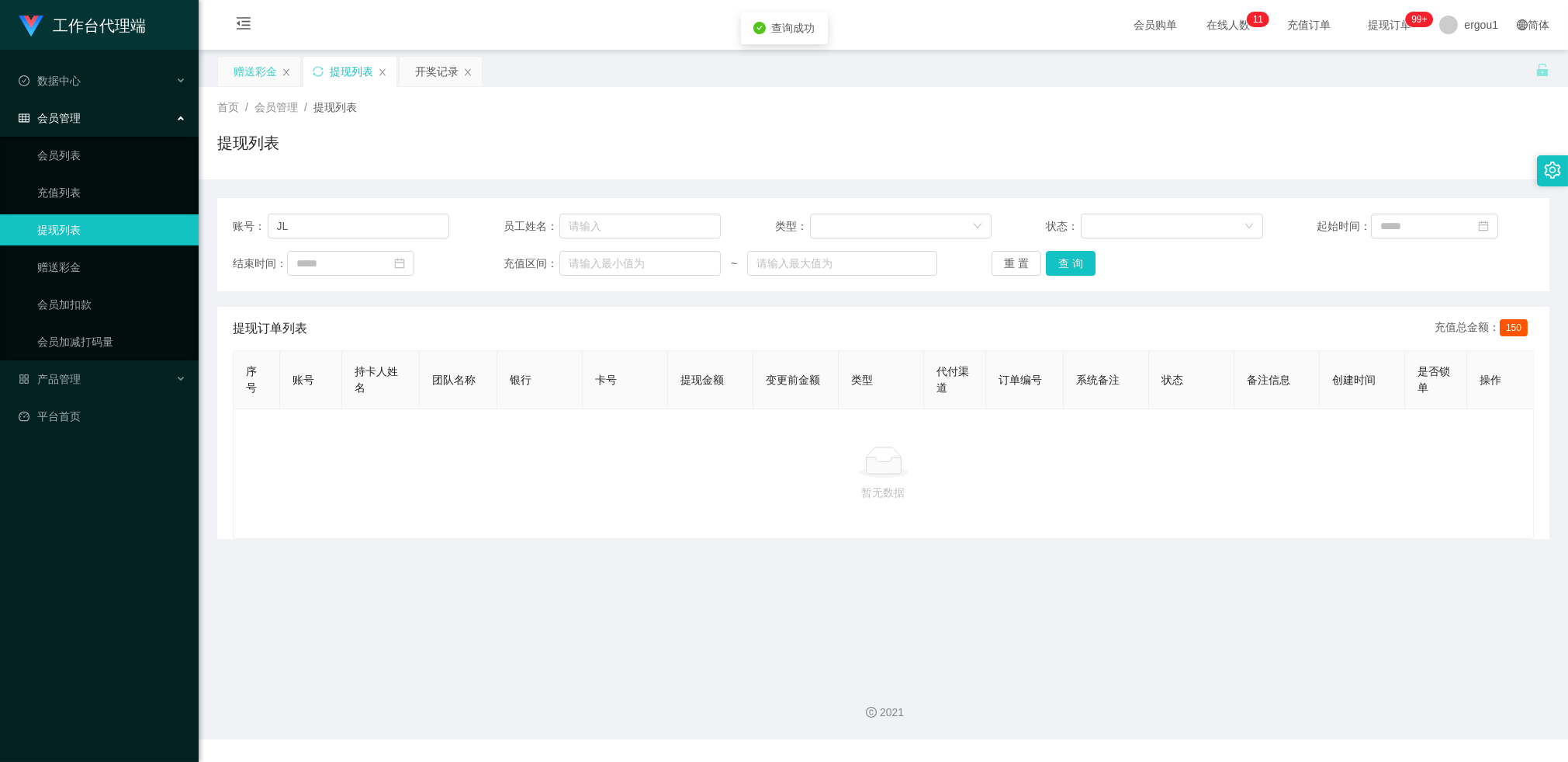
click at [257, 74] on div "赠送彩金" at bounding box center [256, 71] width 44 height 29
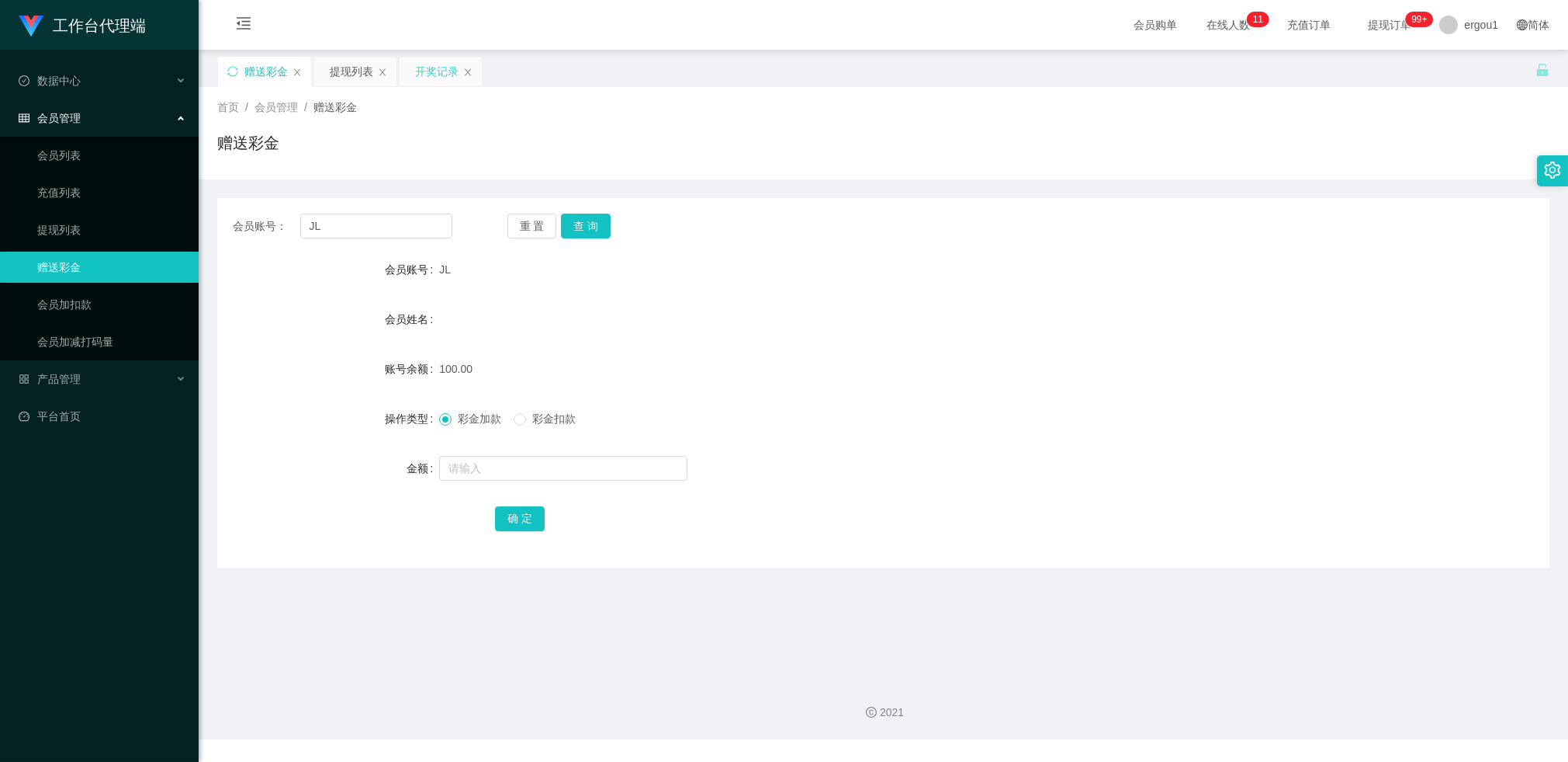
click at [441, 67] on div "开奖记录" at bounding box center [437, 71] width 44 height 29
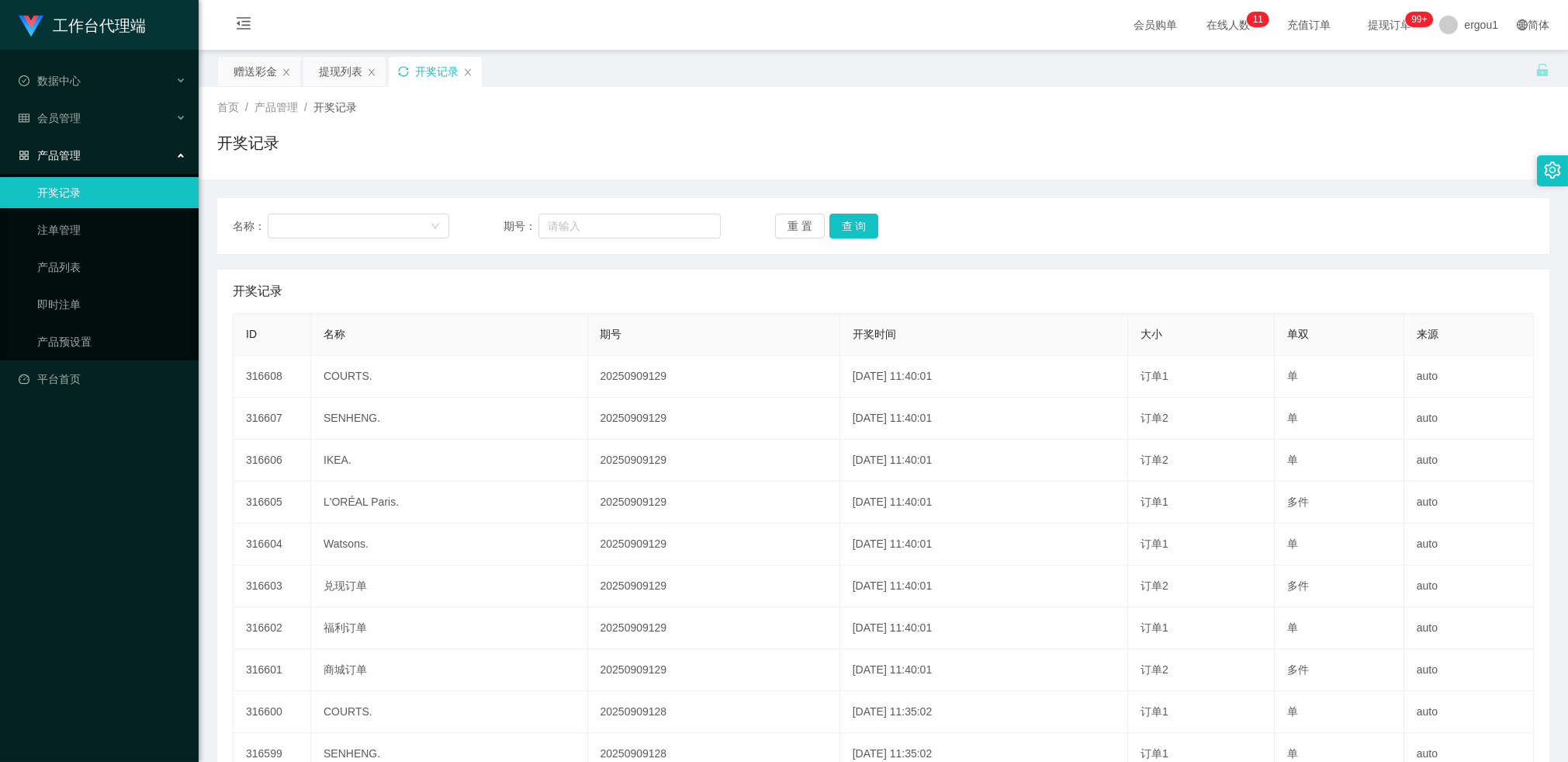
click at [407, 71] on icon "图标: sync" at bounding box center [403, 71] width 11 height 11
click at [253, 74] on div "赠送彩金" at bounding box center [256, 71] width 44 height 29
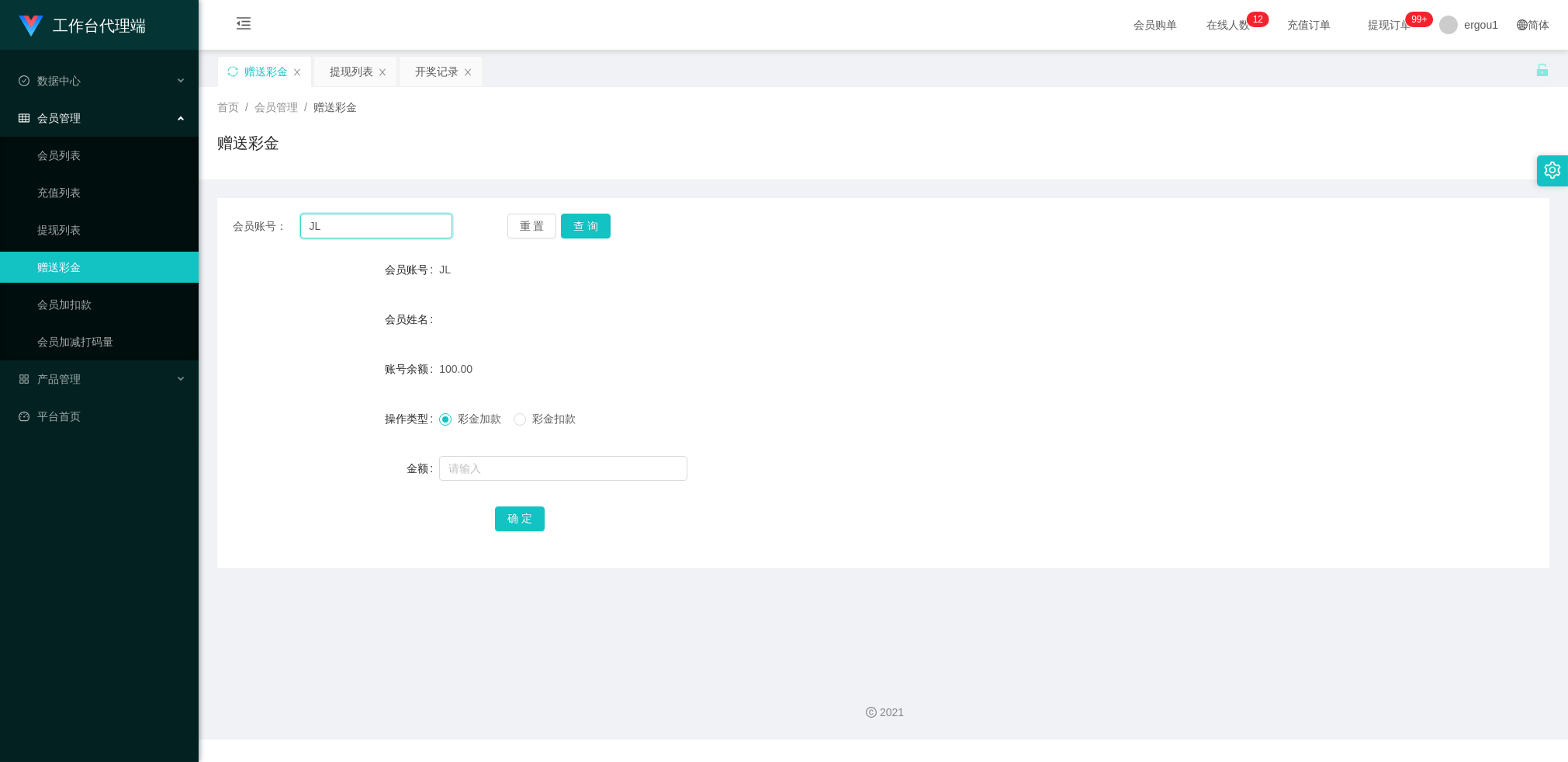
click at [334, 221] on input "JL" at bounding box center [376, 226] width 152 height 25
paste input "Tanyeewen"
type input "Tanyeewen"
click at [585, 226] on button "查 询" at bounding box center [585, 226] width 50 height 25
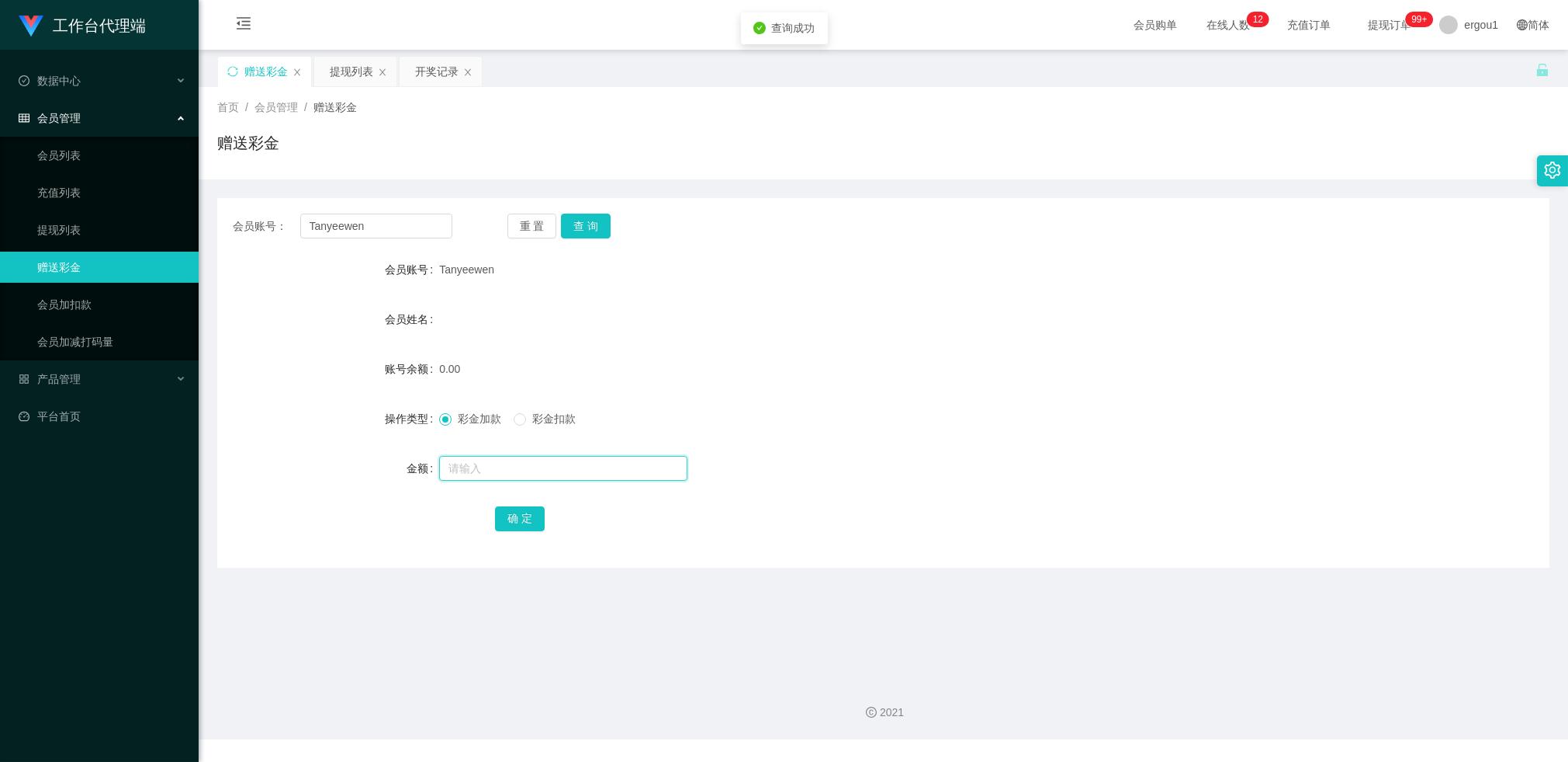
click at [475, 467] on input "text" at bounding box center [564, 468] width 248 height 25
type input "100"
click at [516, 517] on button "确 定" at bounding box center [520, 518] width 50 height 25
click at [334, 79] on div "提现列表" at bounding box center [352, 71] width 44 height 29
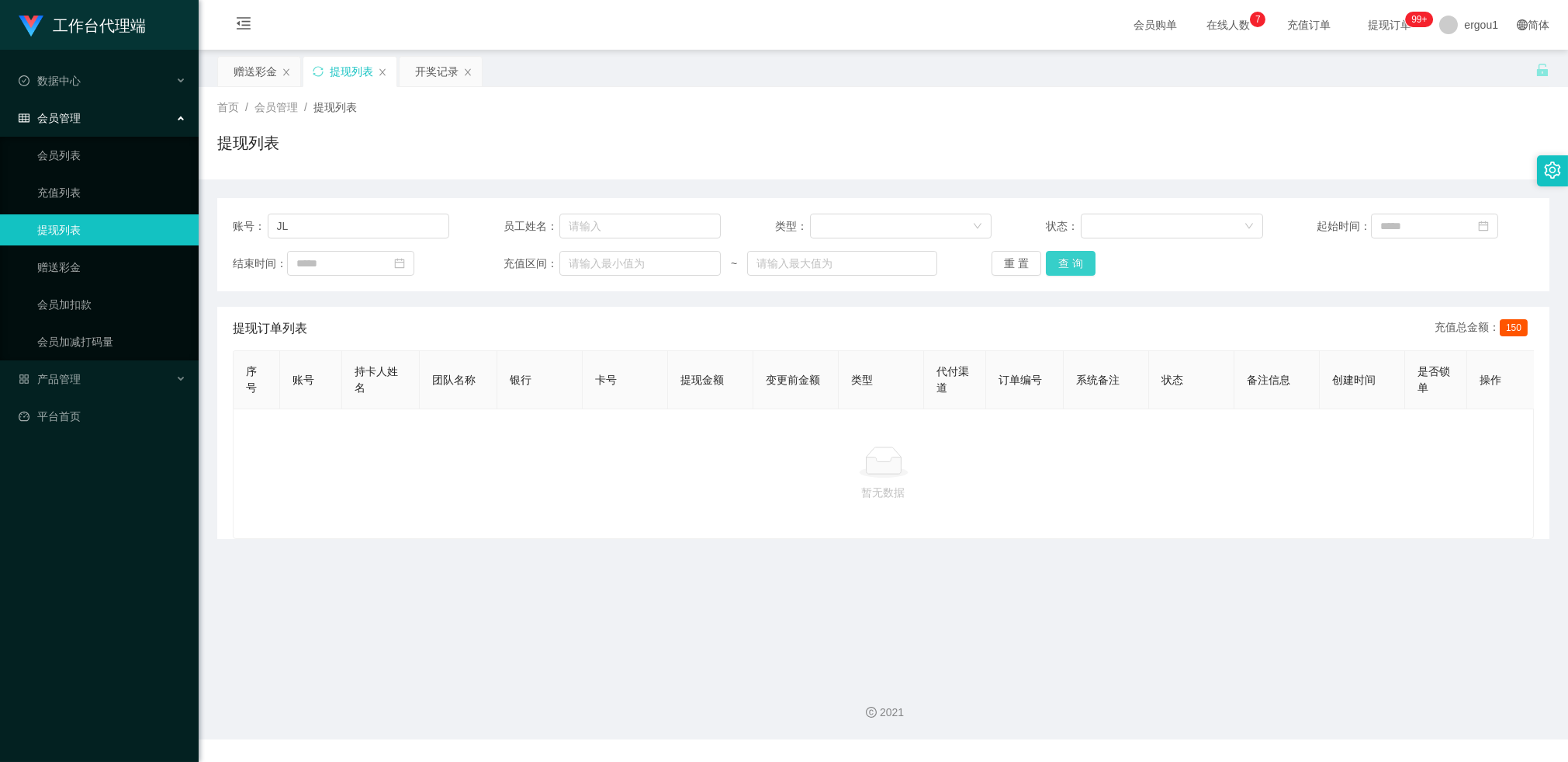
click at [1071, 266] on button "查 询" at bounding box center [1070, 263] width 50 height 25
drag, startPoint x: 289, startPoint y: 218, endPoint x: 260, endPoint y: 219, distance: 29.0
click at [261, 219] on div "账号： JL" at bounding box center [341, 226] width 217 height 25
click at [266, 82] on div "赠送彩金" at bounding box center [256, 71] width 44 height 29
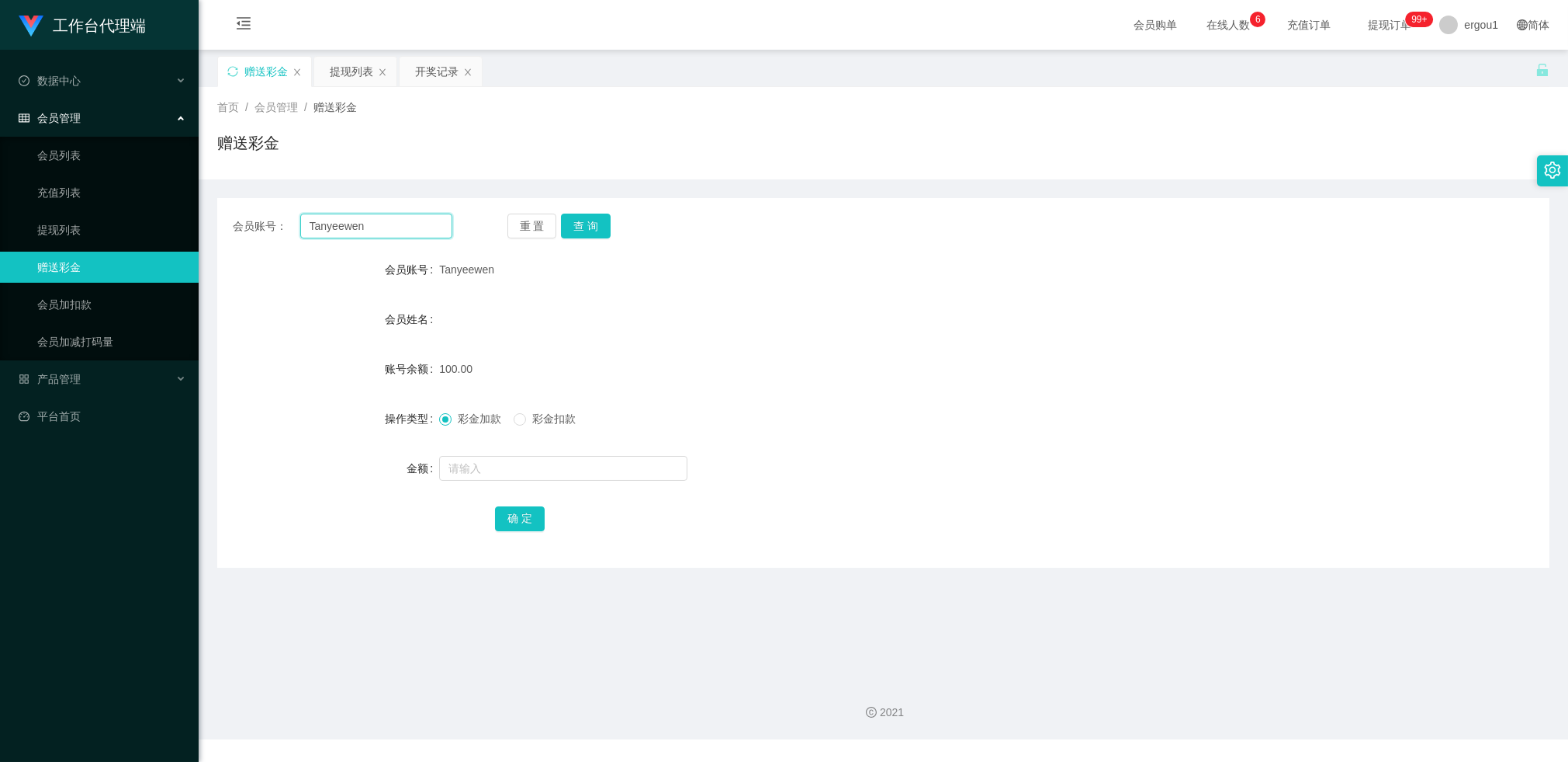
click at [340, 224] on input "Tanyeewen" at bounding box center [376, 226] width 152 height 25
drag, startPoint x: 340, startPoint y: 224, endPoint x: 405, endPoint y: 225, distance: 65.0
click at [342, 224] on input "Tanyeewen" at bounding box center [376, 226] width 152 height 25
paste input "JL"
type input "JL"
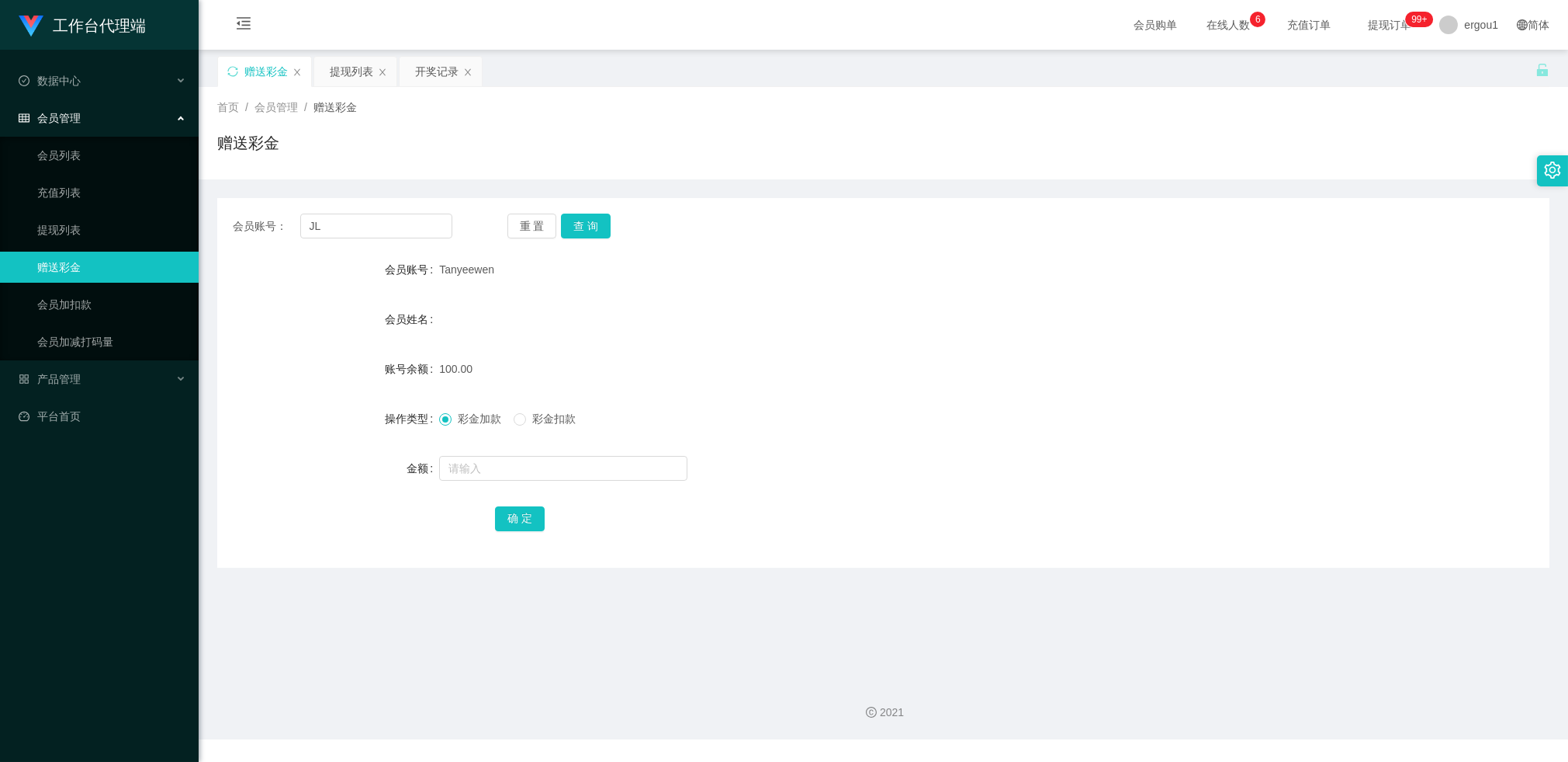
click at [617, 223] on div "重 置 查 询" at bounding box center [617, 226] width 219 height 25
click at [609, 223] on div "重 置 查 询" at bounding box center [617, 226] width 219 height 25
click at [594, 221] on button "查 询" at bounding box center [585, 226] width 50 height 25
click at [582, 234] on button "查 询" at bounding box center [585, 226] width 50 height 25
click at [588, 219] on button "查 询" at bounding box center [585, 226] width 50 height 25
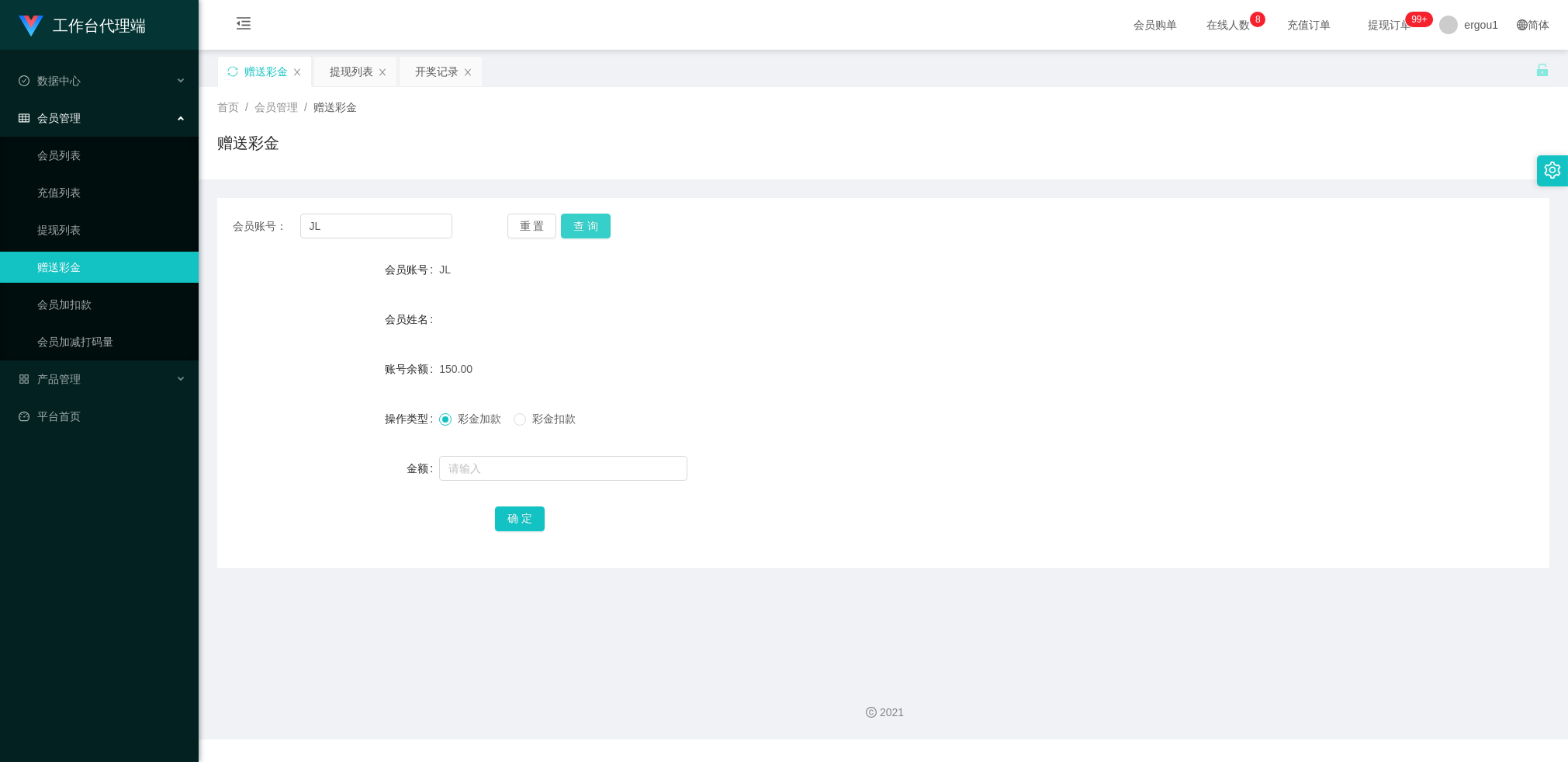
click at [601, 216] on button "查 询" at bounding box center [585, 226] width 50 height 25
drag, startPoint x: 324, startPoint y: 222, endPoint x: 251, endPoint y: 214, distance: 73.4
click at [264, 219] on div "会员账号： JL" at bounding box center [343, 226] width 219 height 25
click at [361, 87] on div "首页 / 会员管理 / 赠送彩金 / 赠送彩金" at bounding box center [883, 133] width 1370 height 93
click at [360, 75] on div "提现列表" at bounding box center [352, 71] width 44 height 29
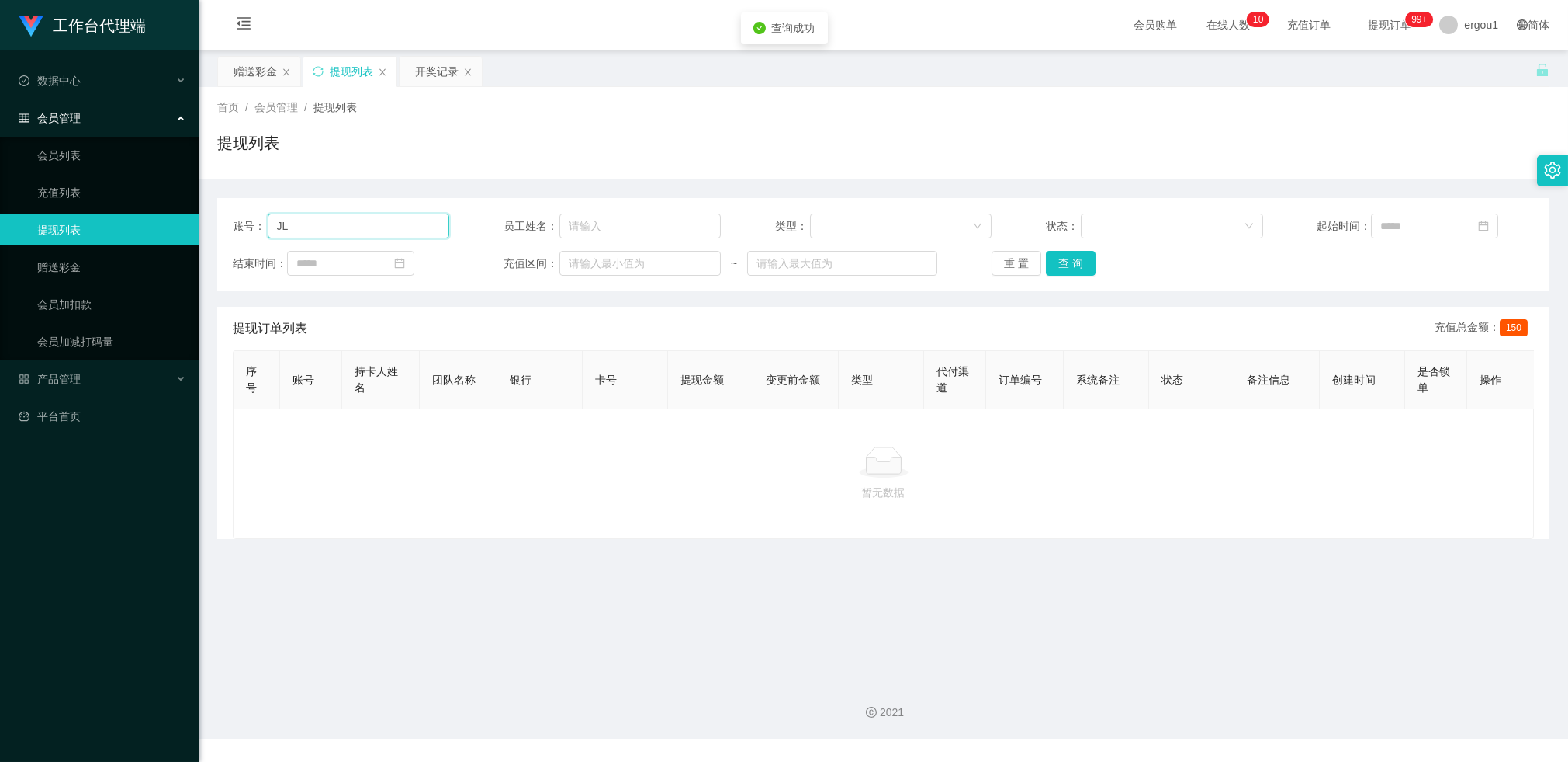
click at [331, 231] on input "JL" at bounding box center [359, 226] width 183 height 25
click at [1086, 264] on button "查 询" at bounding box center [1070, 263] width 50 height 25
click at [260, 66] on div "赠送彩金" at bounding box center [256, 71] width 44 height 29
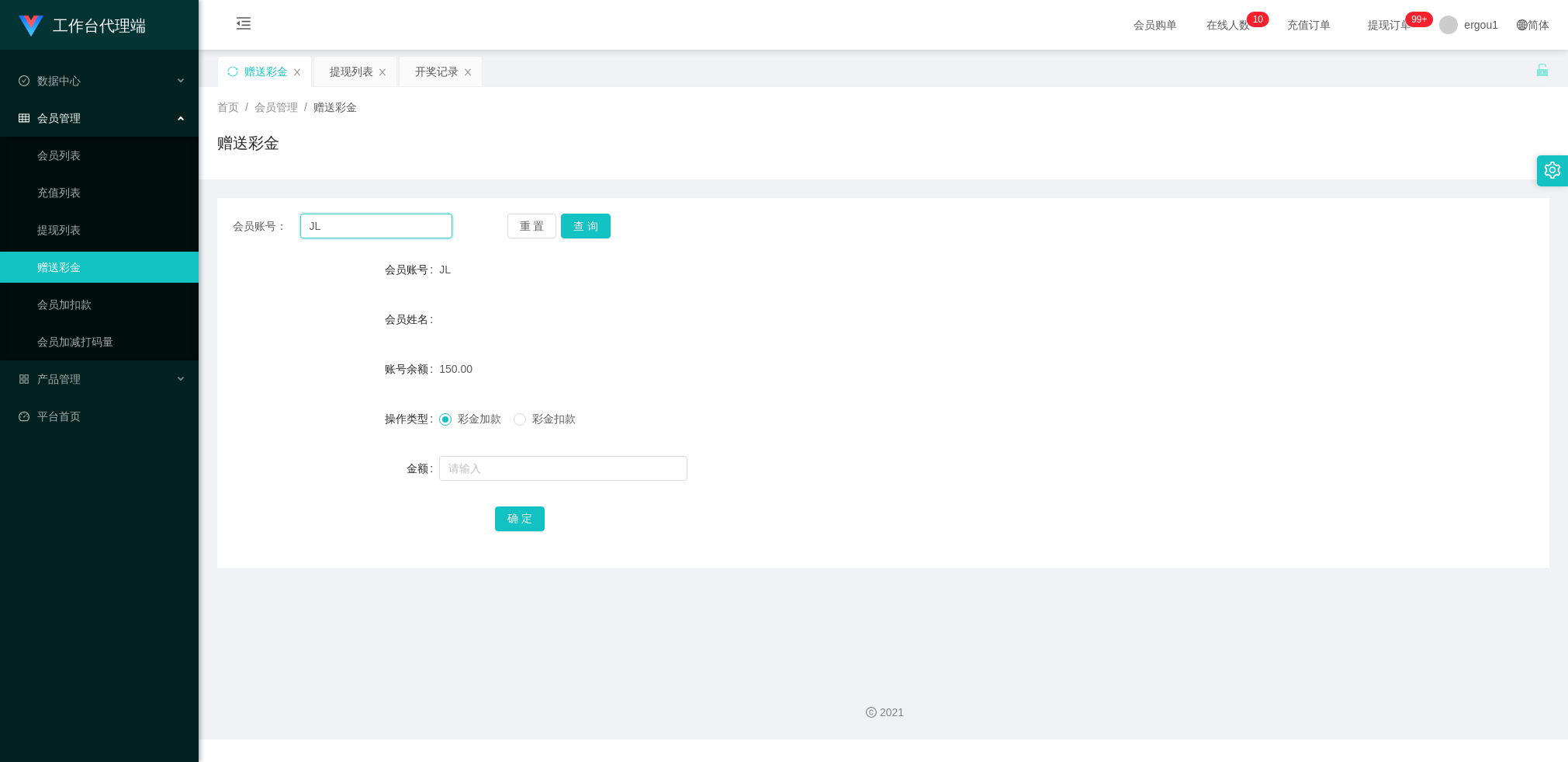
click at [349, 219] on input "JL" at bounding box center [376, 226] width 152 height 25
type input "v"
paste input "JL"
type input "J"
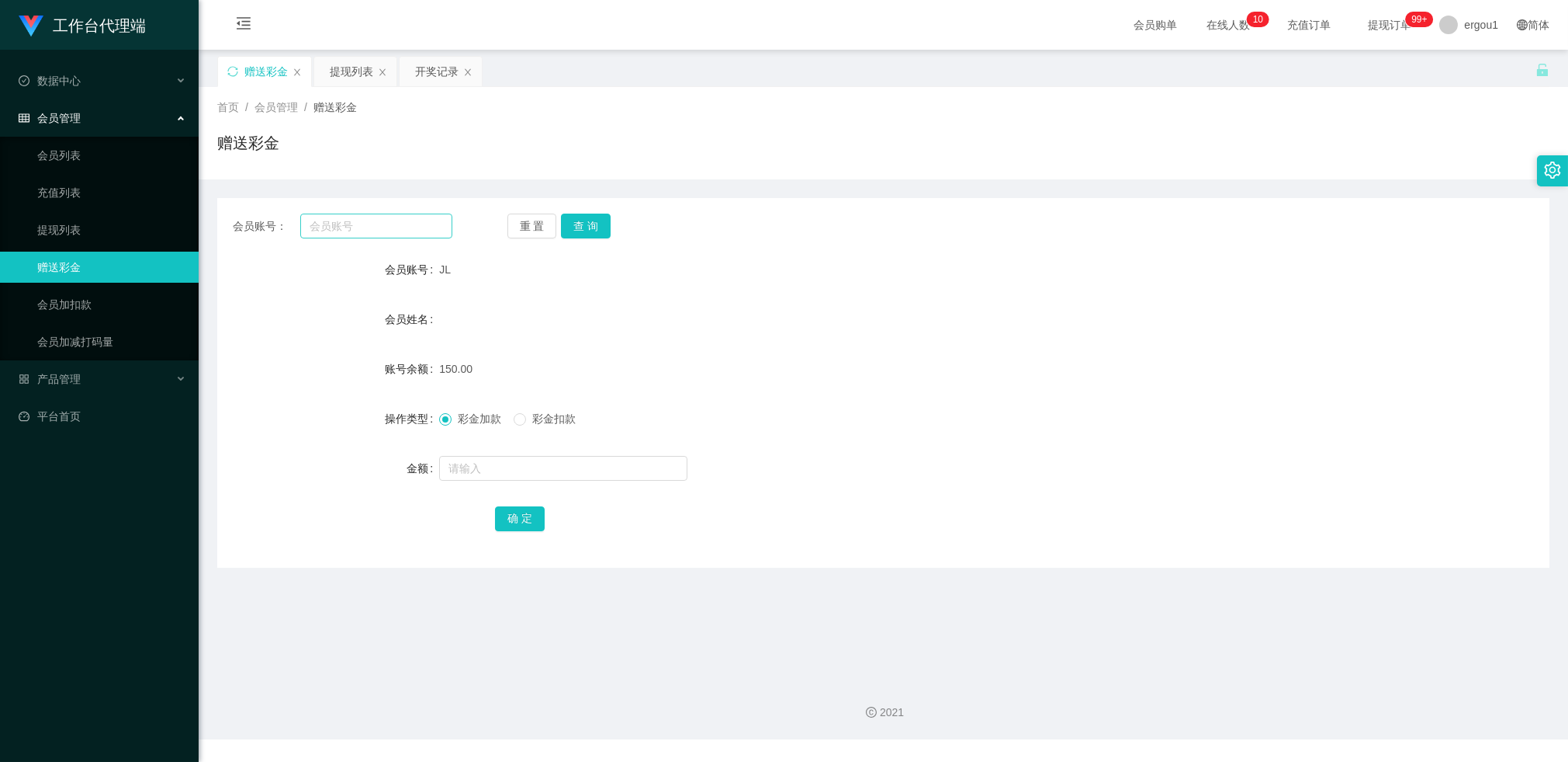
drag, startPoint x: 399, startPoint y: 238, endPoint x: 395, endPoint y: 232, distance: 7.2
click at [398, 237] on div "会员账号： 重 置 查 询 会员账号 JL 会员姓名 账号余额 150.00 操作类型 彩金加款 彩金扣款 金额 确 定" at bounding box center [883, 383] width 1333 height 370
drag, startPoint x: 395, startPoint y: 232, endPoint x: 412, endPoint y: 227, distance: 17.7
click at [395, 230] on input "text" at bounding box center [376, 226] width 152 height 25
click at [424, 218] on input "text" at bounding box center [376, 226] width 152 height 25
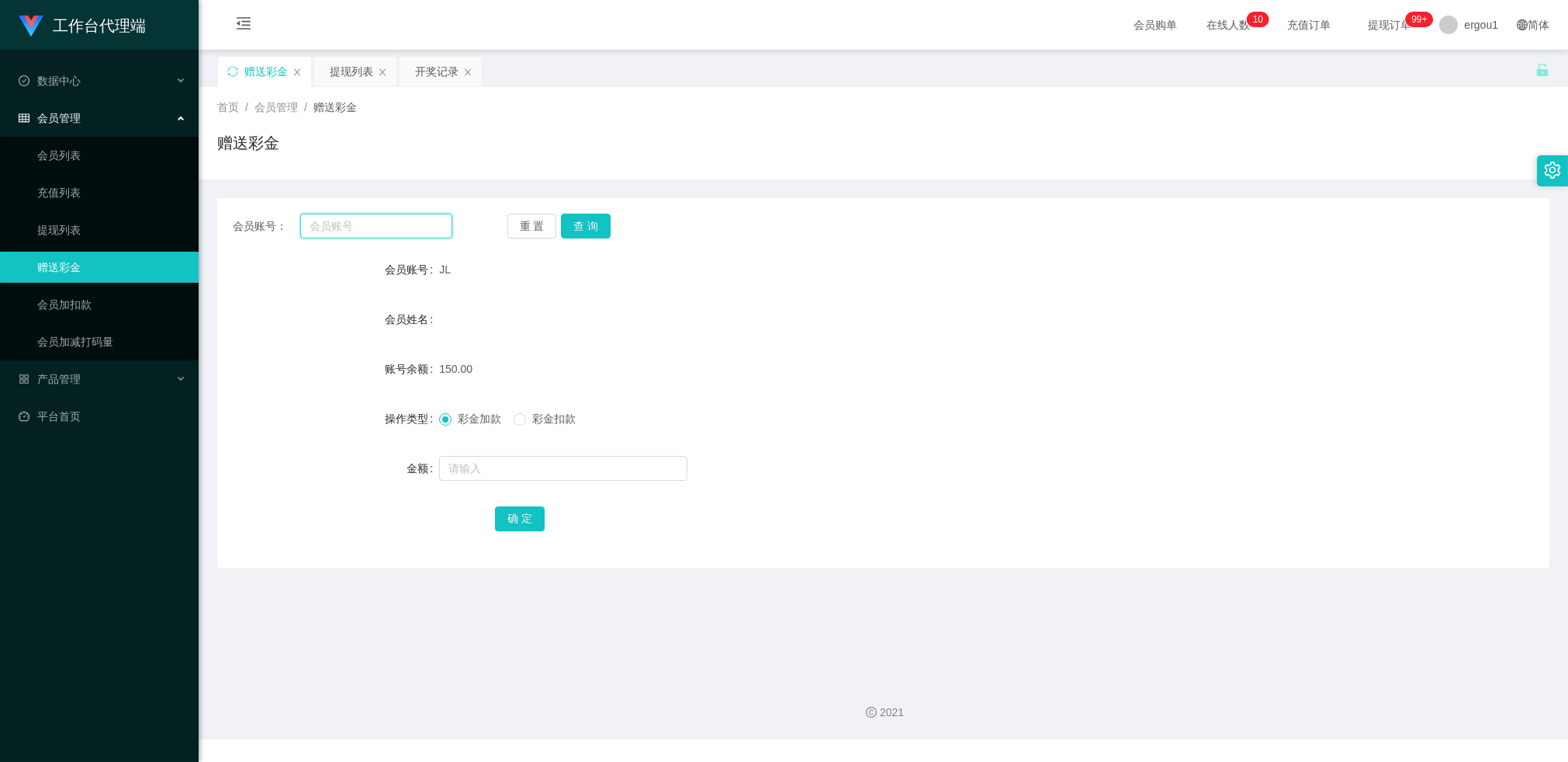
paste input "Tanyeewen"
type input "Tanyeewen"
click at [598, 227] on button "查 询" at bounding box center [585, 226] width 50 height 25
click at [324, 84] on div "提现列表" at bounding box center [355, 71] width 82 height 29
click at [338, 76] on div "提现列表" at bounding box center [352, 71] width 44 height 29
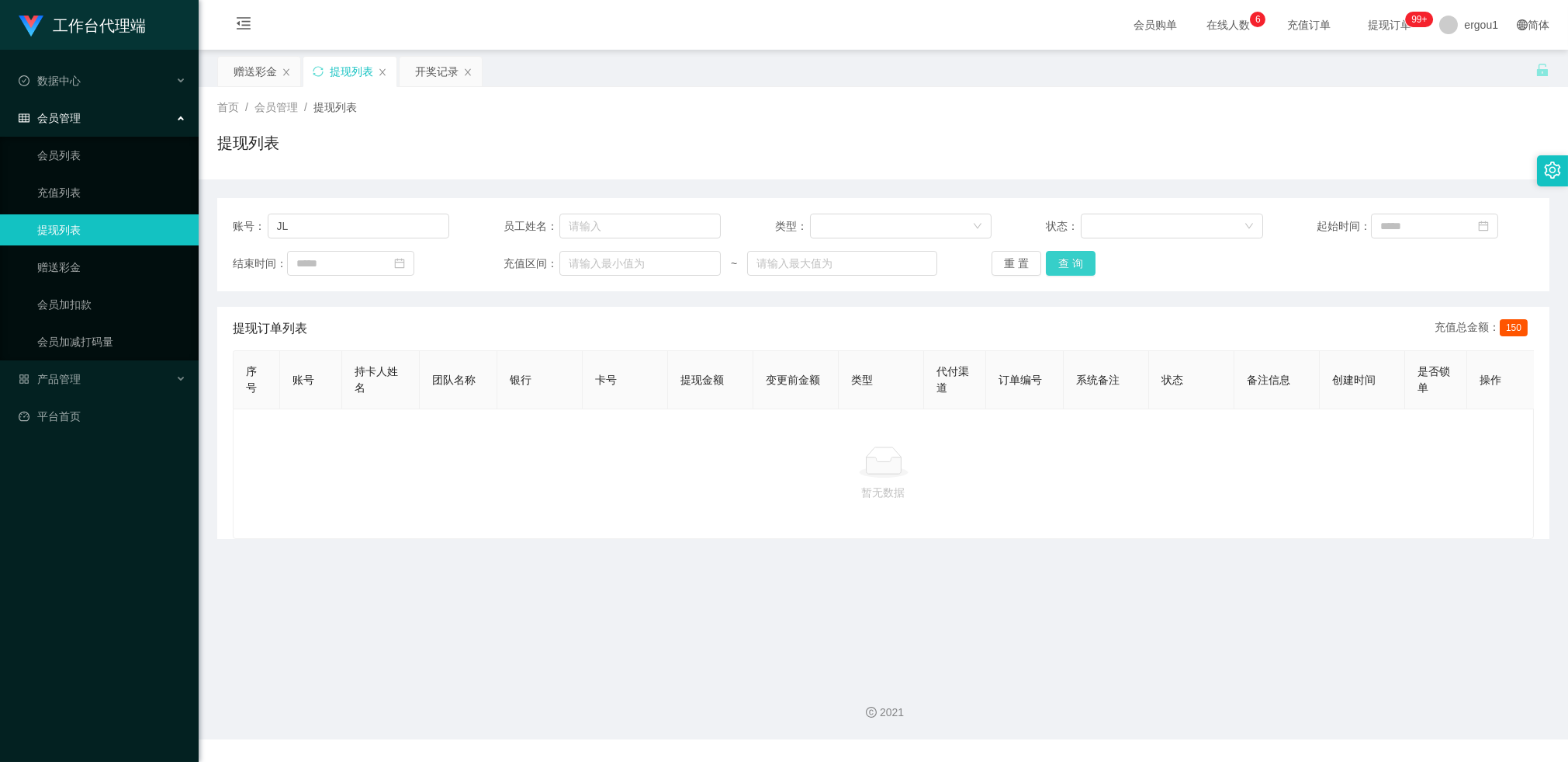
click at [1067, 258] on button "查 询" at bounding box center [1070, 263] width 50 height 25
click at [1081, 275] on button "查 询" at bounding box center [1070, 263] width 50 height 25
click at [254, 87] on div "首页 / 会员管理 / 提现列表 / 提现列表" at bounding box center [883, 133] width 1370 height 93
click at [260, 80] on div "赠送彩金" at bounding box center [256, 71] width 44 height 29
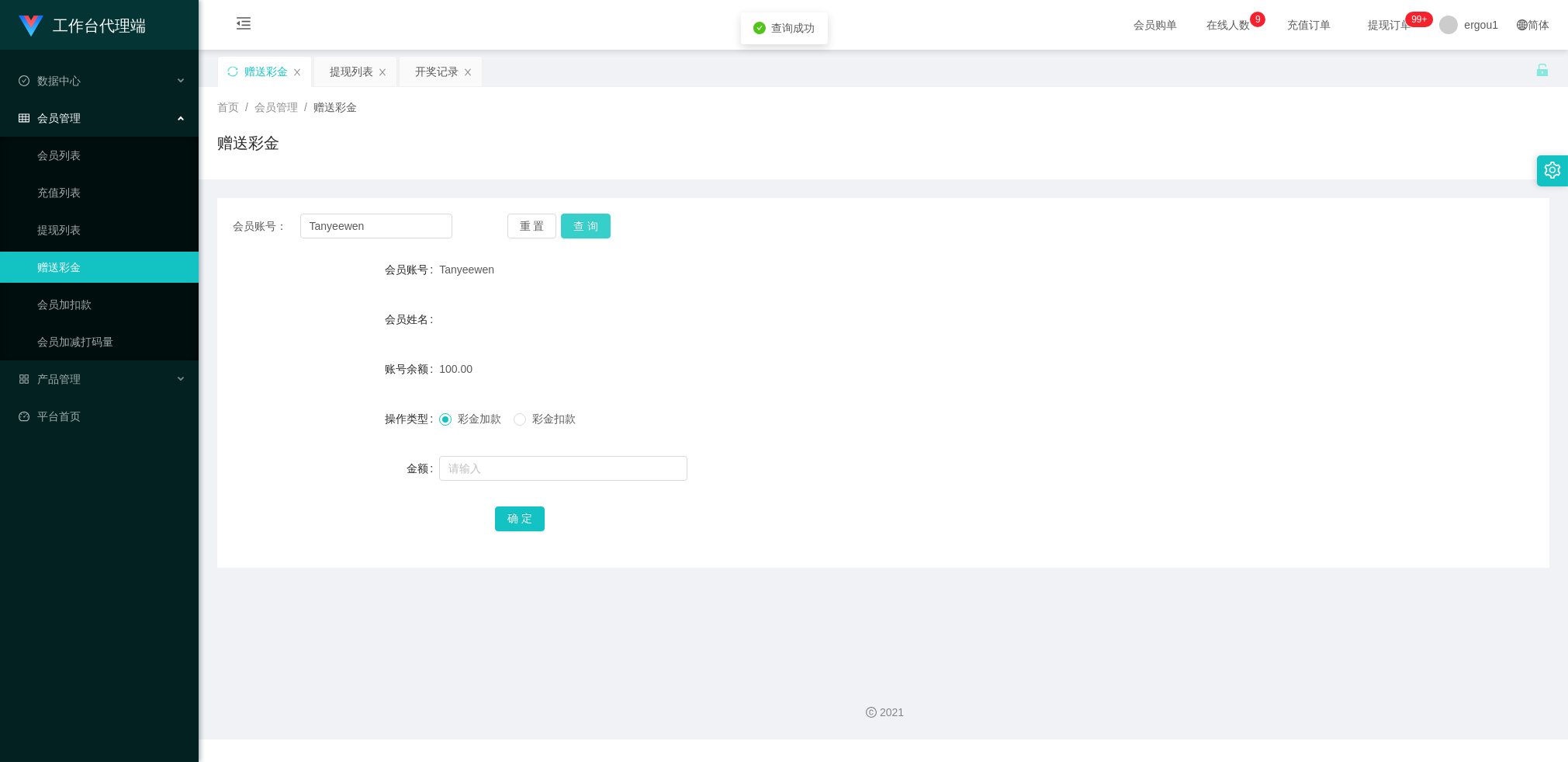
click at [578, 233] on button "查 询" at bounding box center [585, 226] width 50 height 25
click at [335, 76] on div "提现列表" at bounding box center [352, 71] width 44 height 29
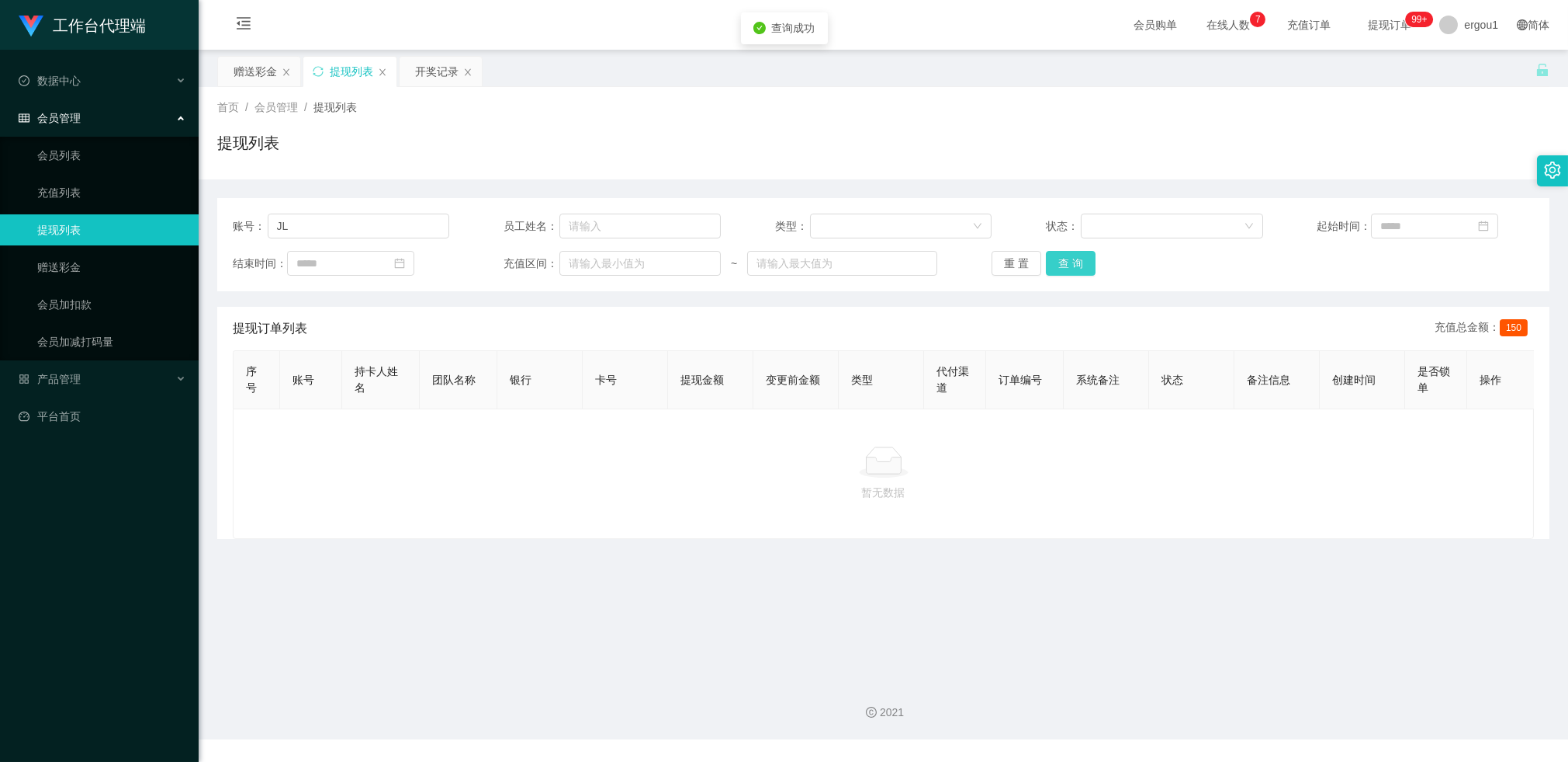
click at [1058, 270] on button "查 询" at bounding box center [1070, 263] width 50 height 25
click at [1058, 270] on div "重 置 查 询" at bounding box center [1099, 263] width 217 height 25
click at [1061, 262] on button "查 询" at bounding box center [1070, 263] width 50 height 25
click at [261, 74] on div "赠送彩金" at bounding box center [256, 71] width 44 height 29
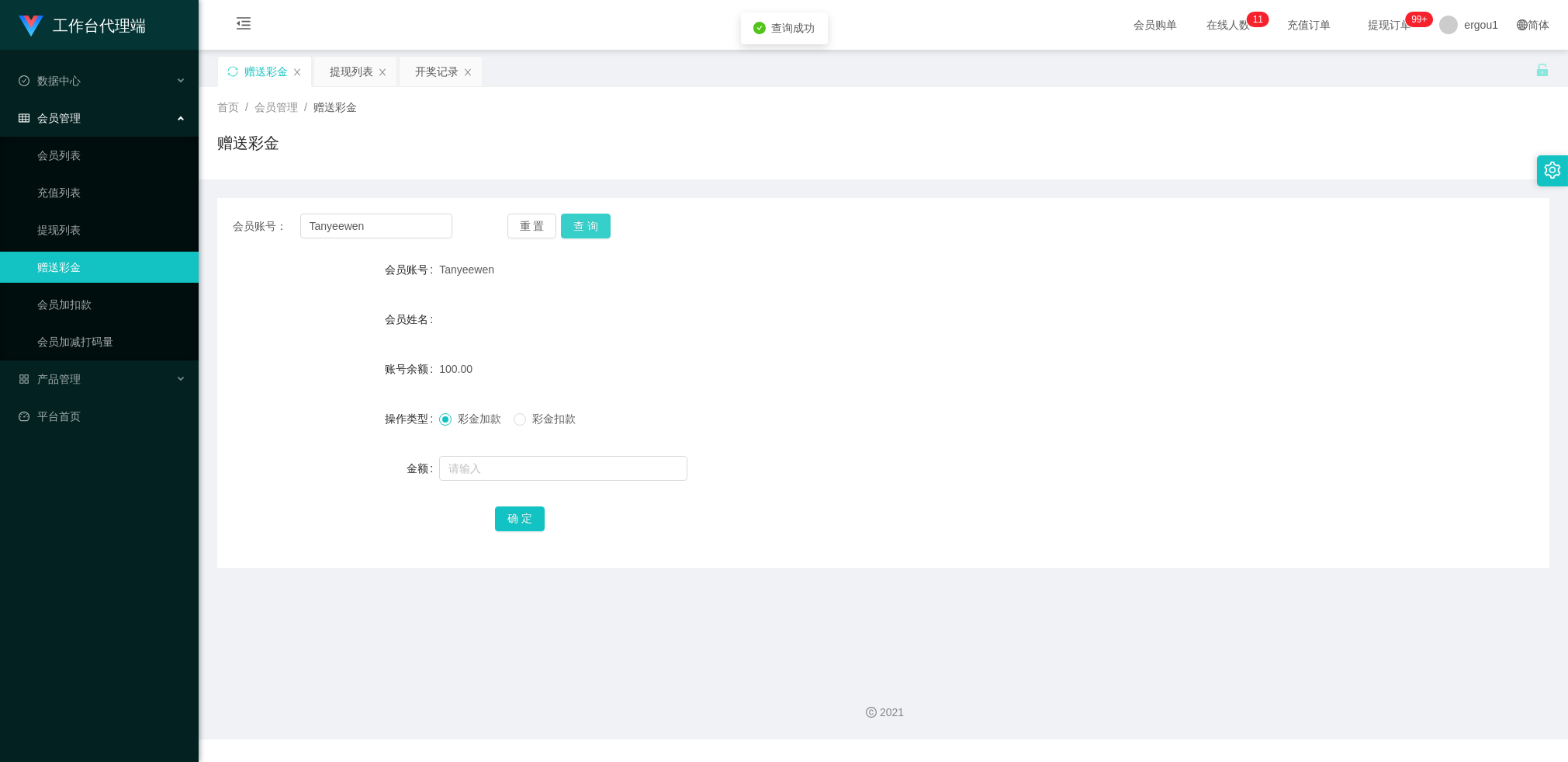
click at [603, 223] on button "查 询" at bounding box center [585, 226] width 50 height 25
click at [602, 223] on button "查 询" at bounding box center [585, 226] width 50 height 25
click at [602, 223] on div "重 置 查 询" at bounding box center [617, 226] width 219 height 25
click at [359, 76] on div "提现列表" at bounding box center [352, 71] width 44 height 29
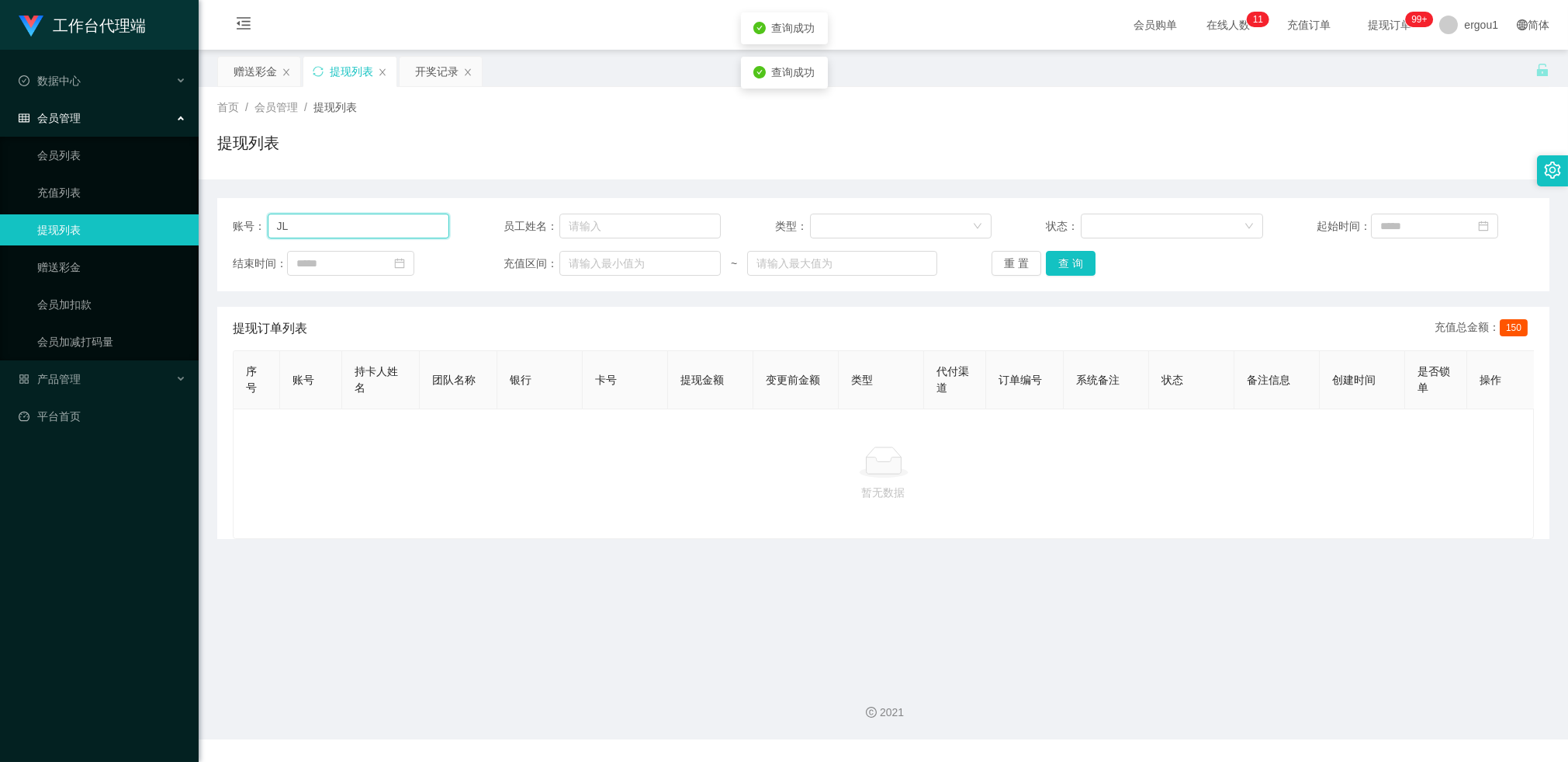
click at [340, 231] on input "JL" at bounding box center [359, 226] width 183 height 25
drag, startPoint x: 254, startPoint y: 76, endPoint x: 260, endPoint y: 96, distance: 20.9
click at [254, 76] on div "赠送彩金" at bounding box center [256, 71] width 44 height 29
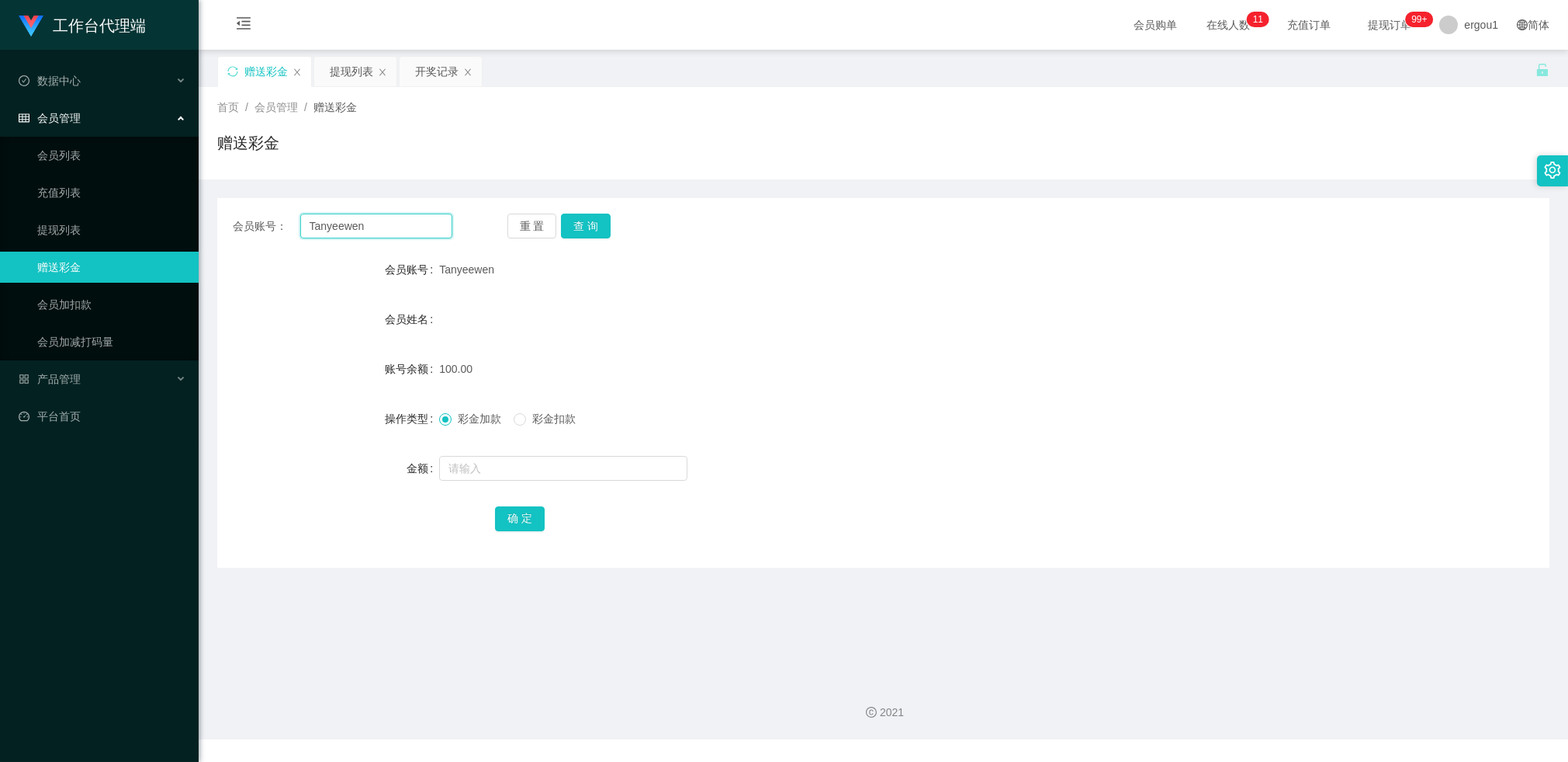
click at [322, 224] on input "Tanyeewen" at bounding box center [376, 226] width 152 height 25
click at [323, 223] on input "Tanyeewen" at bounding box center [376, 226] width 152 height 25
paste input "JL"
type input "JL"
click at [594, 219] on button "查 询" at bounding box center [585, 226] width 50 height 25
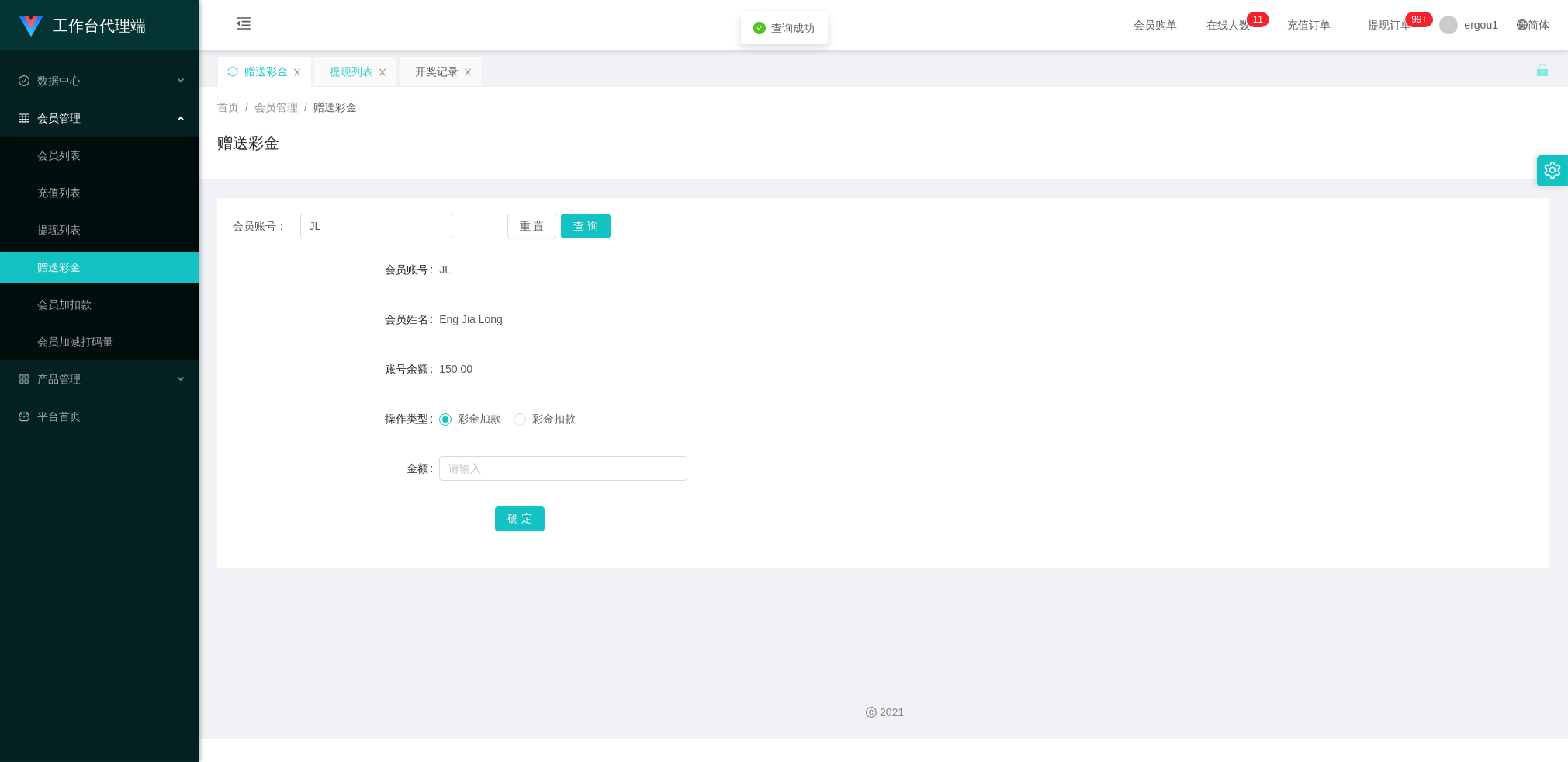
click at [343, 64] on div "提现列表" at bounding box center [352, 71] width 44 height 29
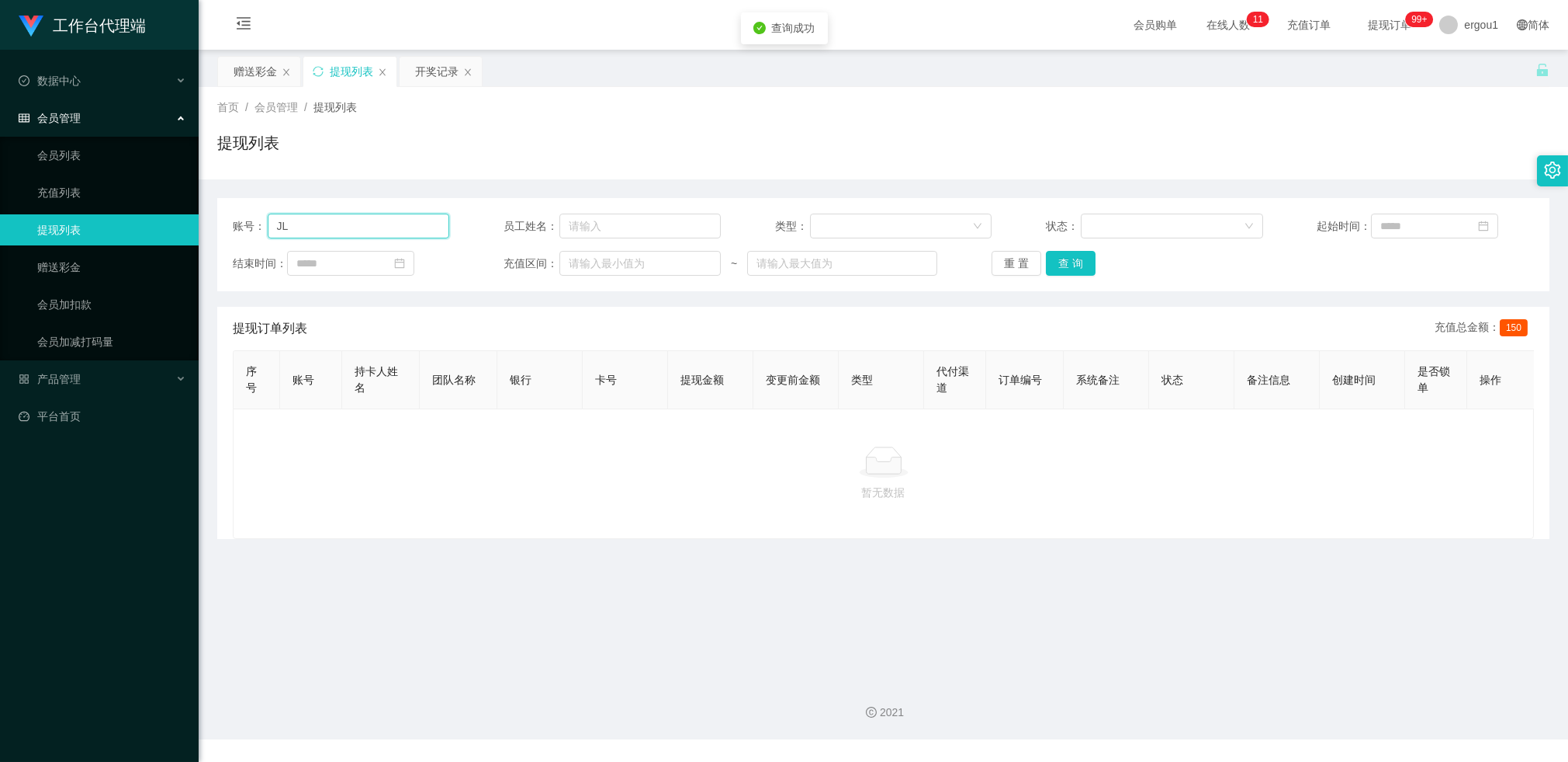
drag, startPoint x: 352, startPoint y: 223, endPoint x: 351, endPoint y: 216, distance: 7.1
click at [352, 223] on input "JL" at bounding box center [359, 226] width 183 height 25
click at [244, 70] on div "赠送彩金" at bounding box center [256, 71] width 44 height 29
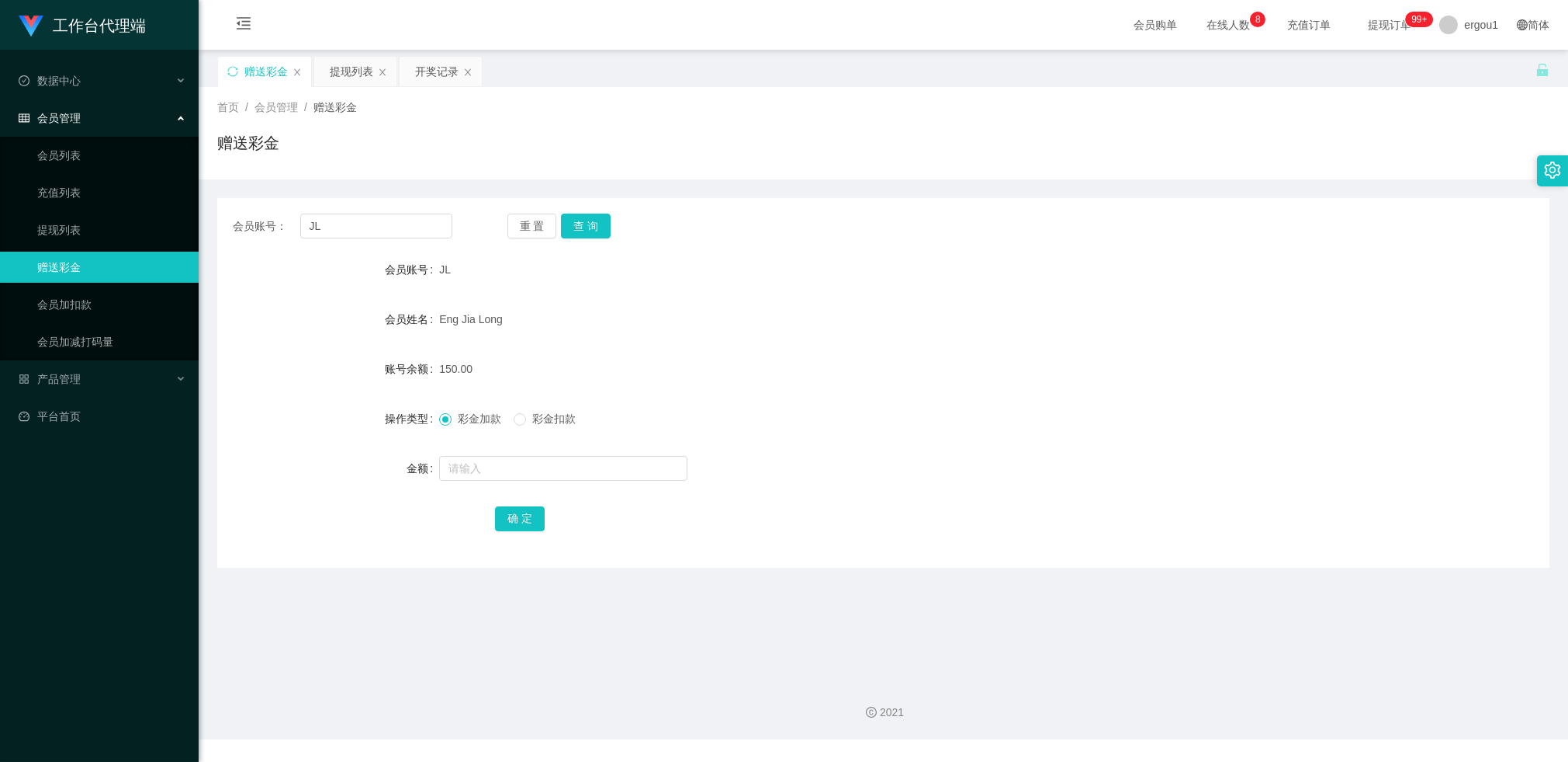
click at [349, 71] on div "提现列表" at bounding box center [352, 71] width 44 height 29
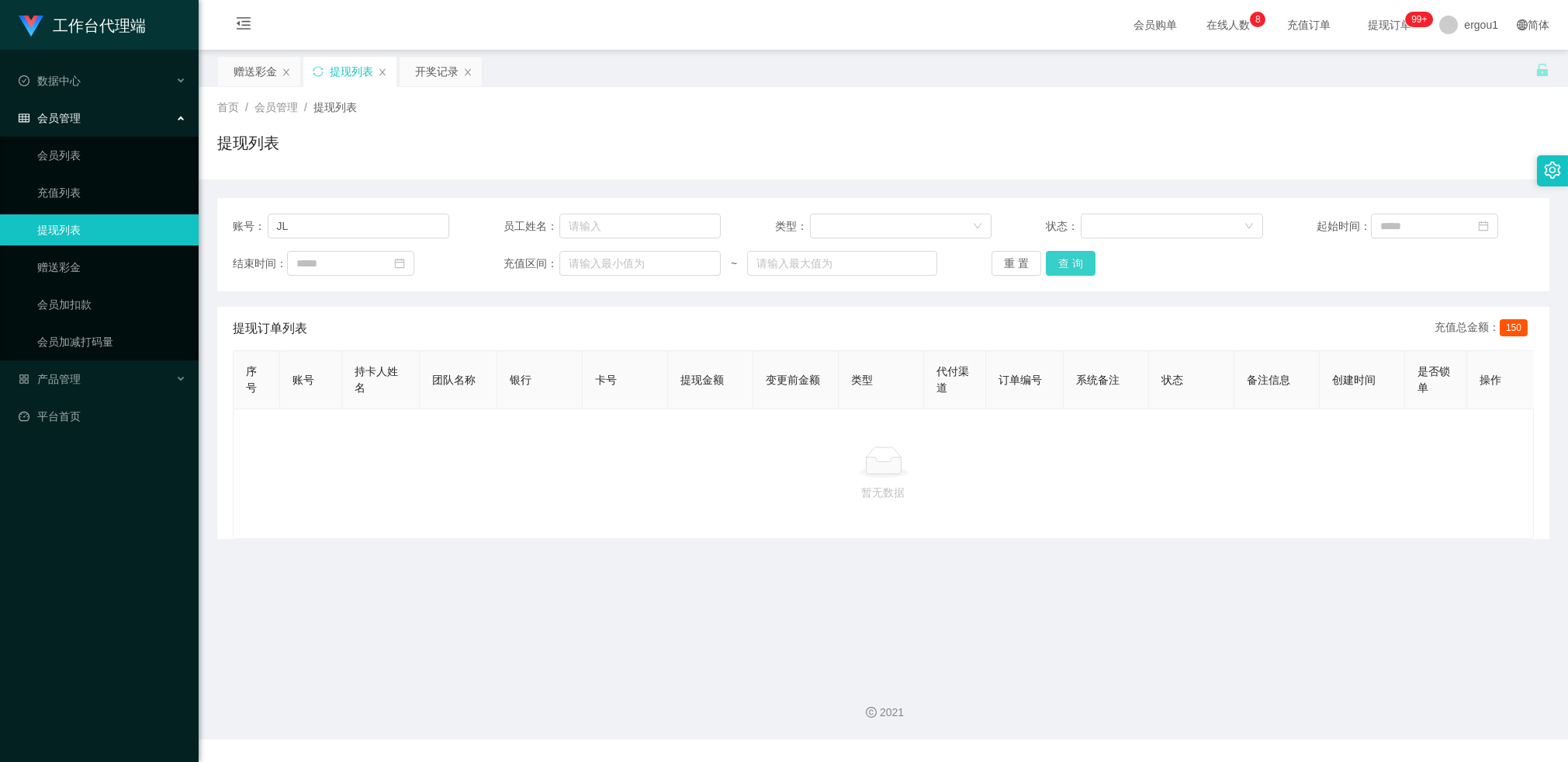
click at [1066, 255] on button "查 询" at bounding box center [1070, 263] width 50 height 25
click at [1073, 270] on button "查 询" at bounding box center [1070, 263] width 50 height 25
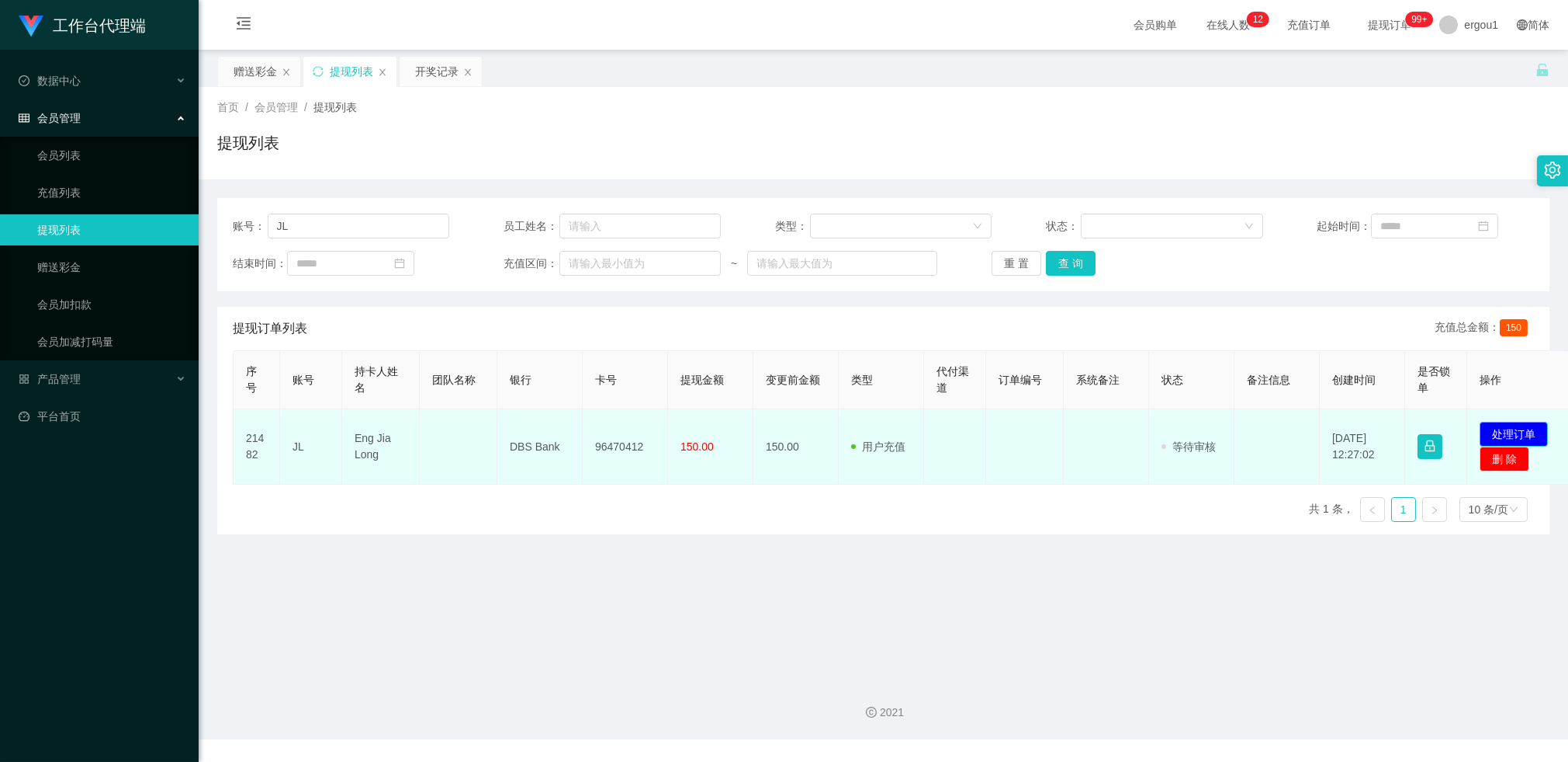
click at [1524, 422] on button "处理订单" at bounding box center [1514, 434] width 68 height 25
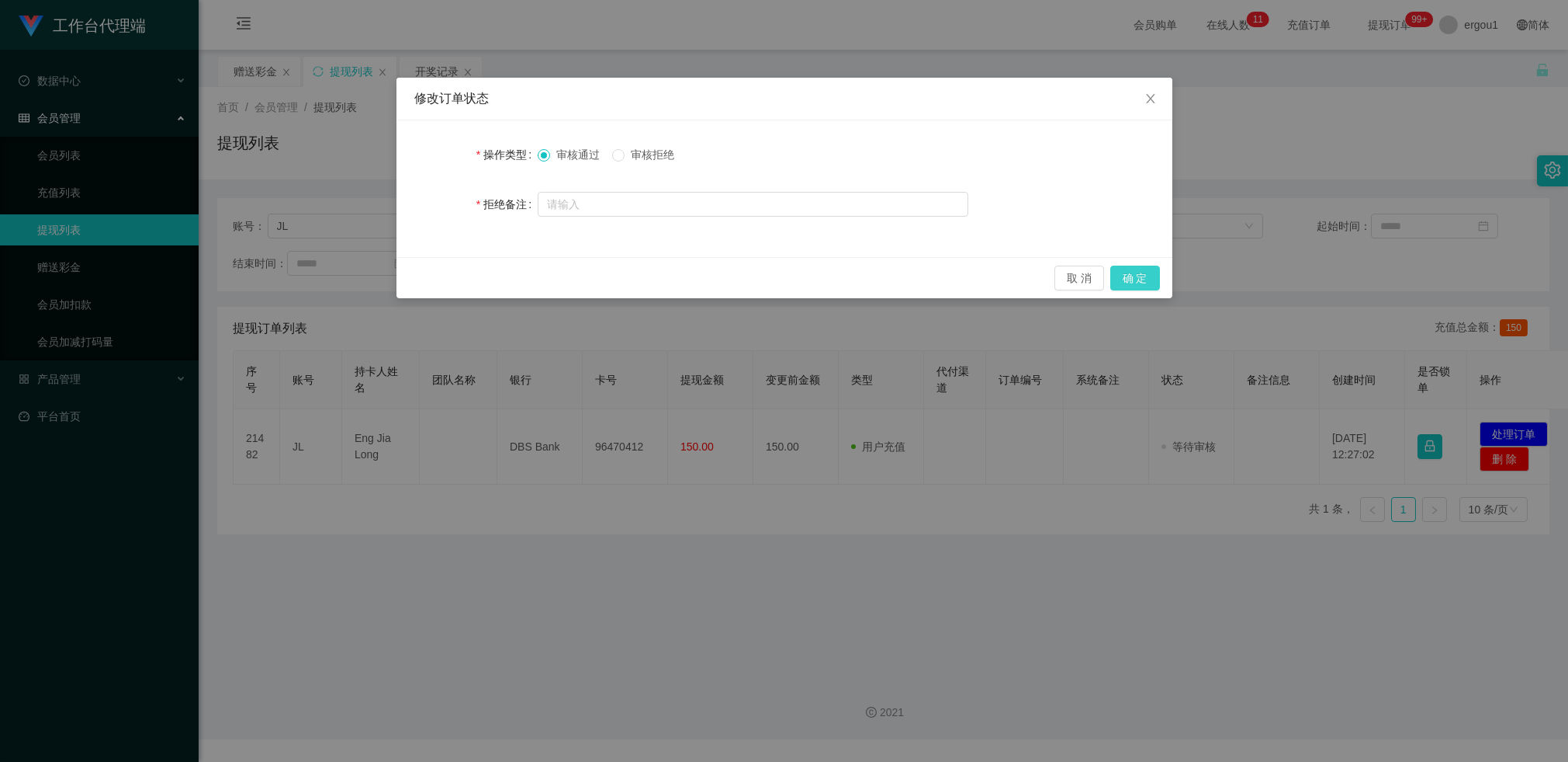
click at [1129, 272] on button "确 定" at bounding box center [1135, 278] width 50 height 25
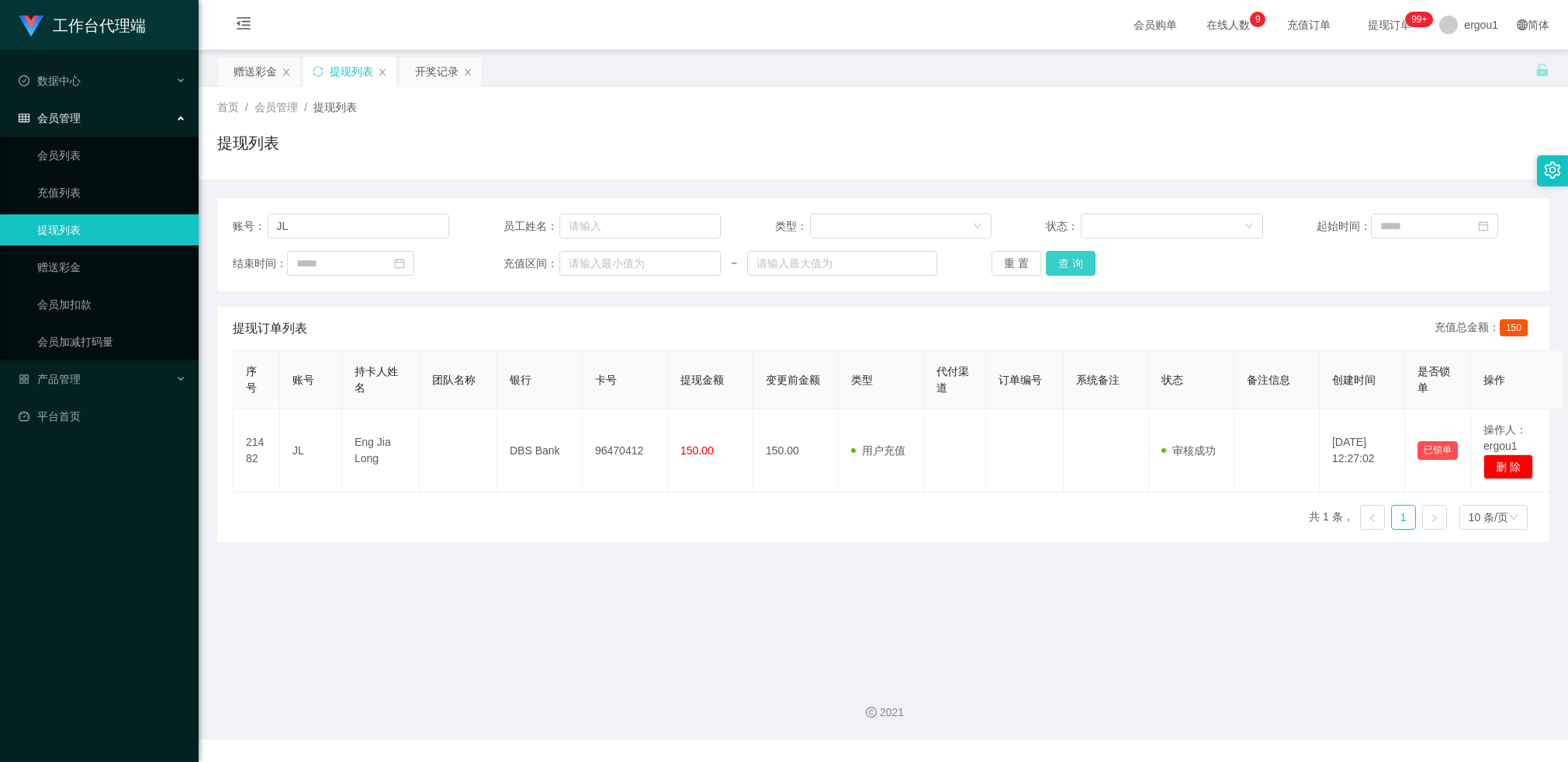
click at [1078, 273] on button "查 询" at bounding box center [1070, 263] width 50 height 25
click at [240, 69] on div "赠送彩金" at bounding box center [256, 71] width 44 height 29
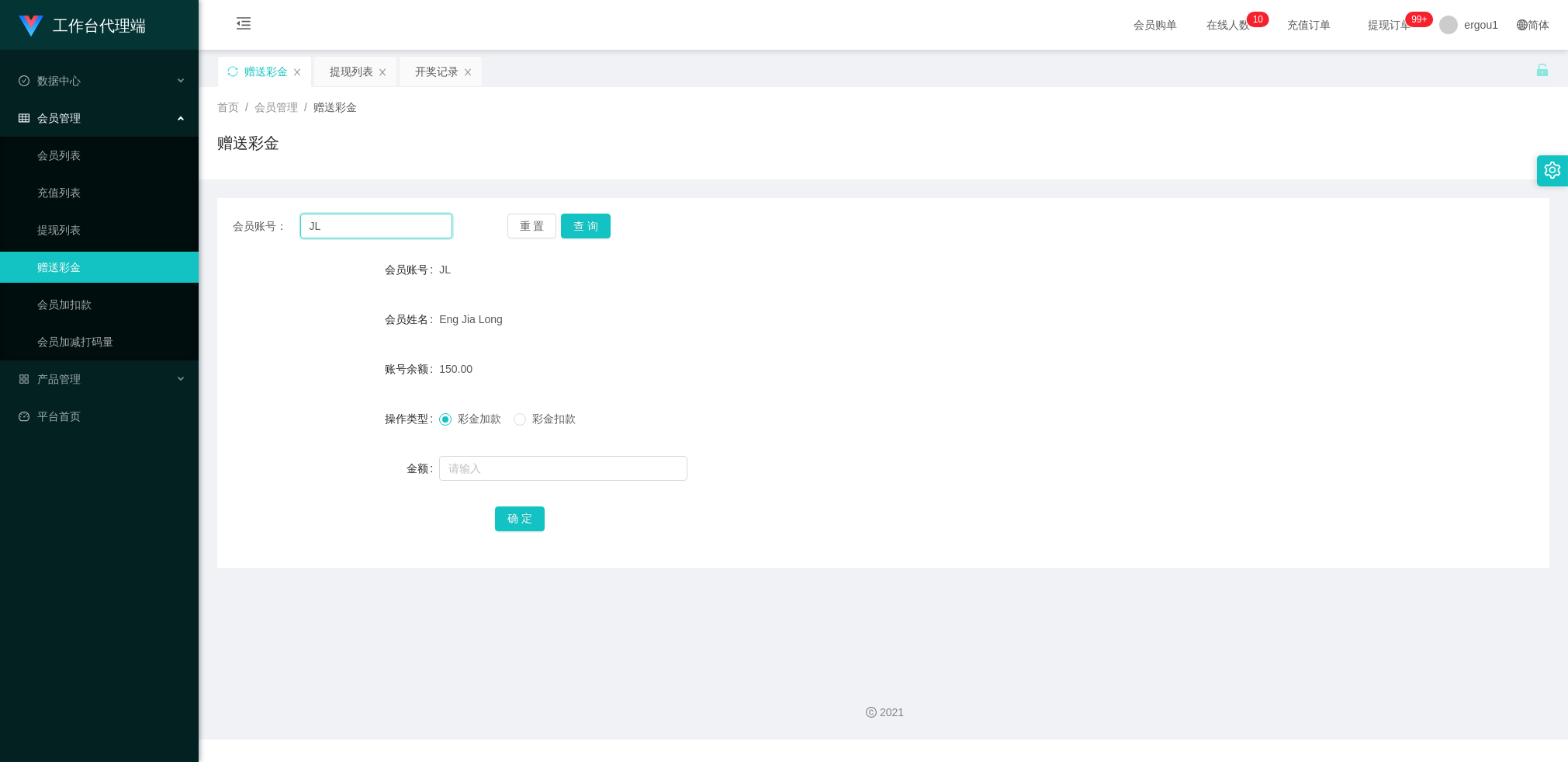
click at [382, 223] on input "JL" at bounding box center [376, 226] width 152 height 25
type input "v"
paste input "Tanyeewen"
type input "Tanyeewen"
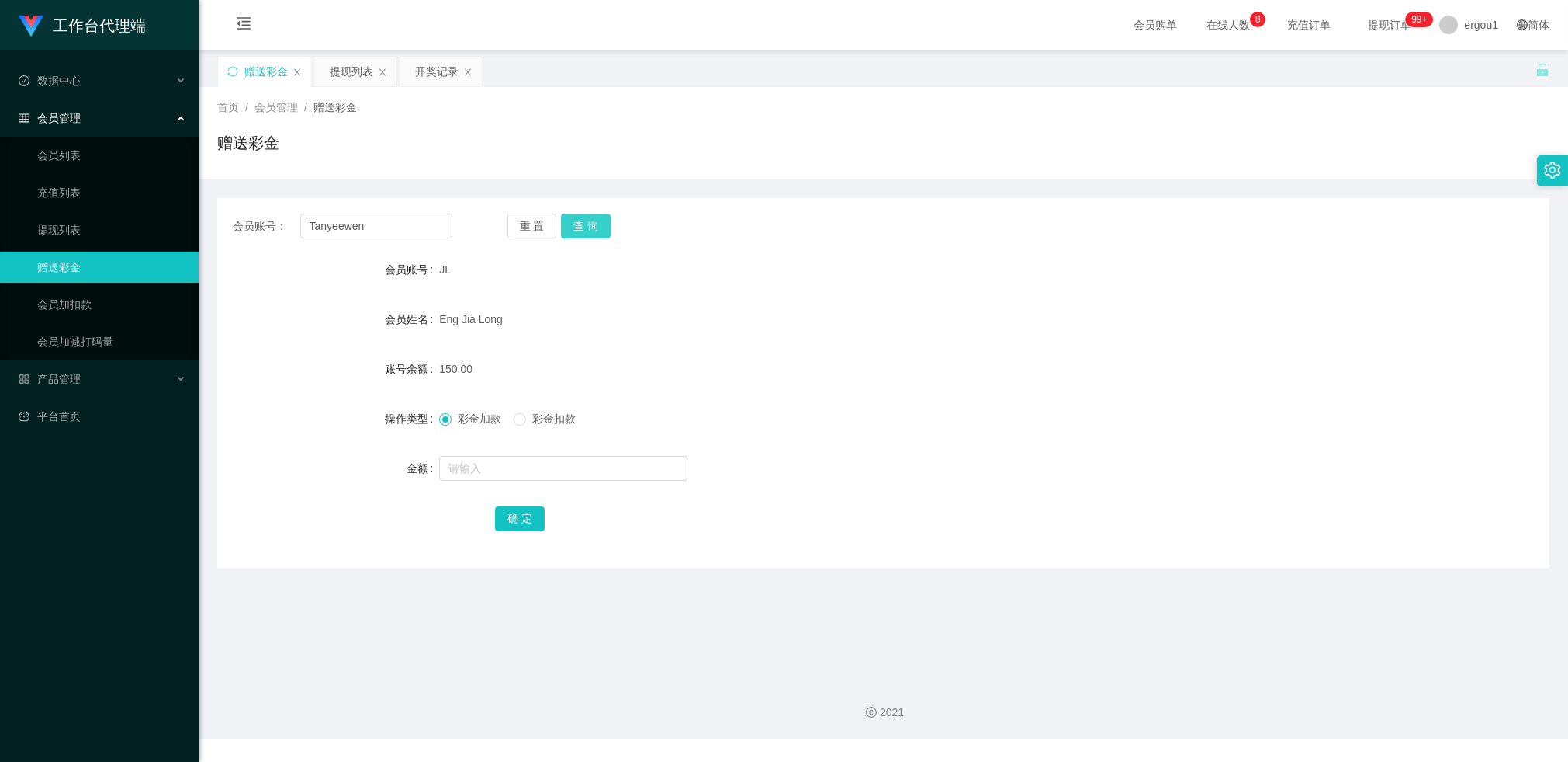
click at [585, 236] on button "查 询" at bounding box center [585, 226] width 50 height 25
click at [358, 75] on div "提现列表" at bounding box center [352, 71] width 44 height 29
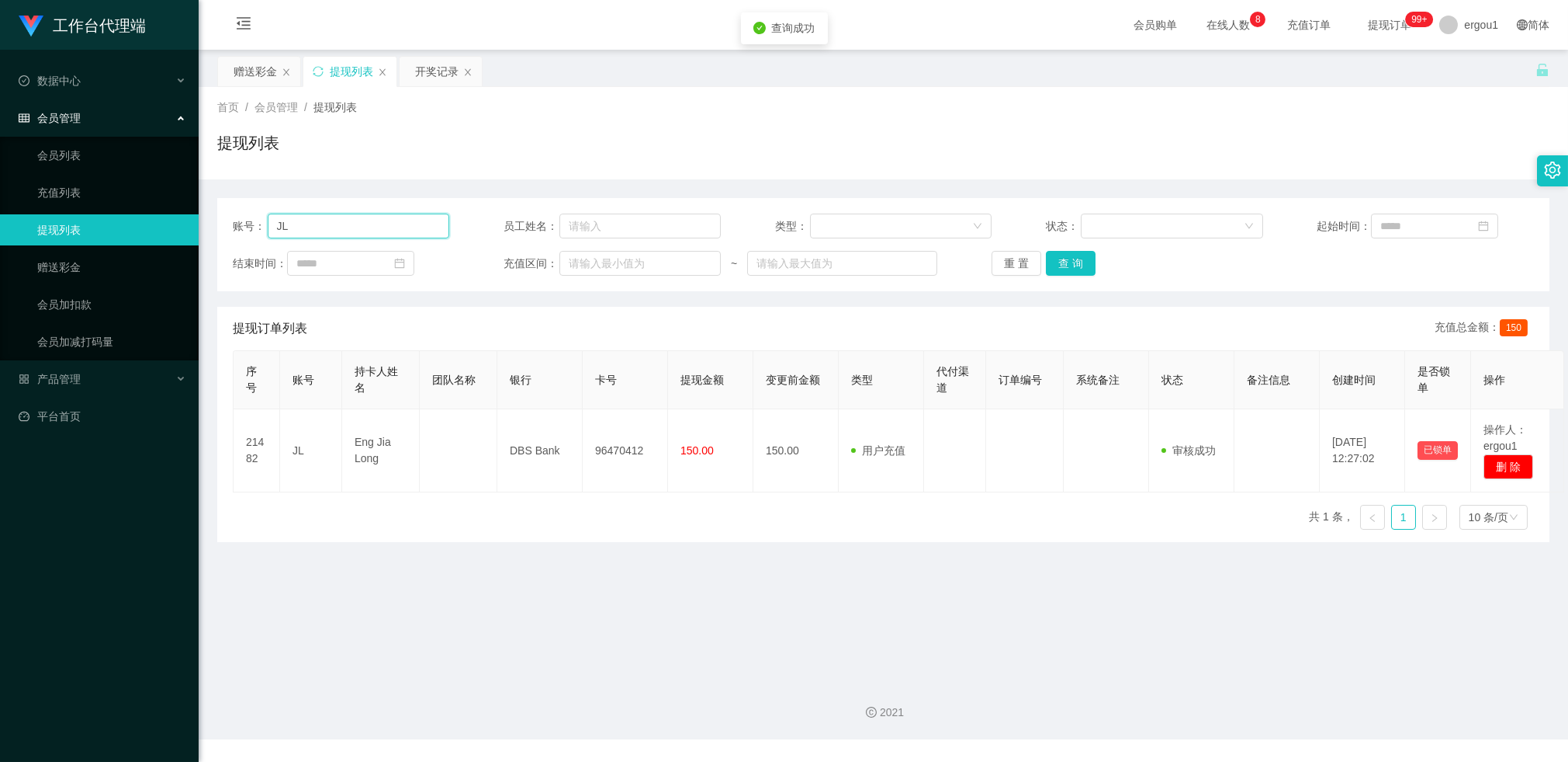
click at [376, 229] on input "JL" at bounding box center [359, 226] width 183 height 25
paste input "Tanyeewen"
type input "Tanyeewen"
click at [1067, 268] on button "查 询" at bounding box center [1070, 263] width 50 height 25
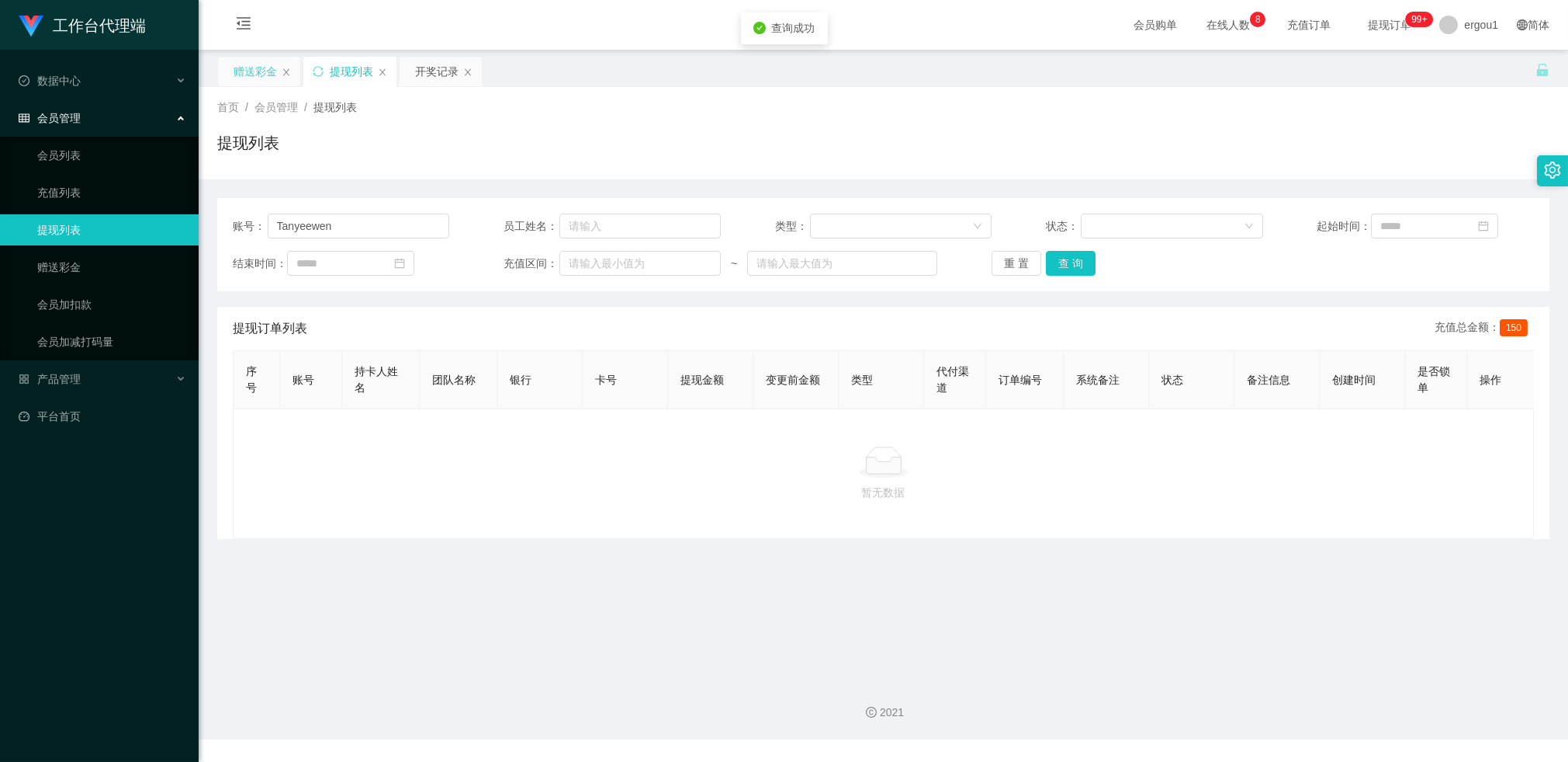
click at [243, 74] on div "赠送彩金" at bounding box center [256, 71] width 44 height 29
